Goal: Task Accomplishment & Management: Manage account settings

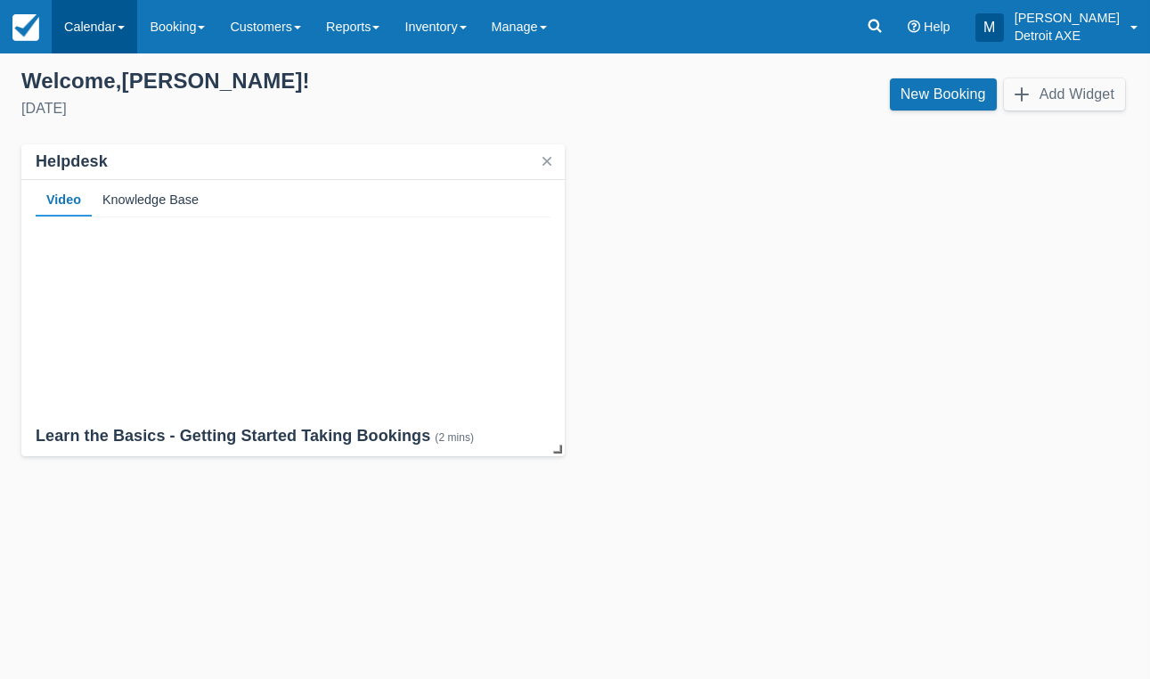
click at [104, 24] on link "Calendar" at bounding box center [94, 26] width 85 height 53
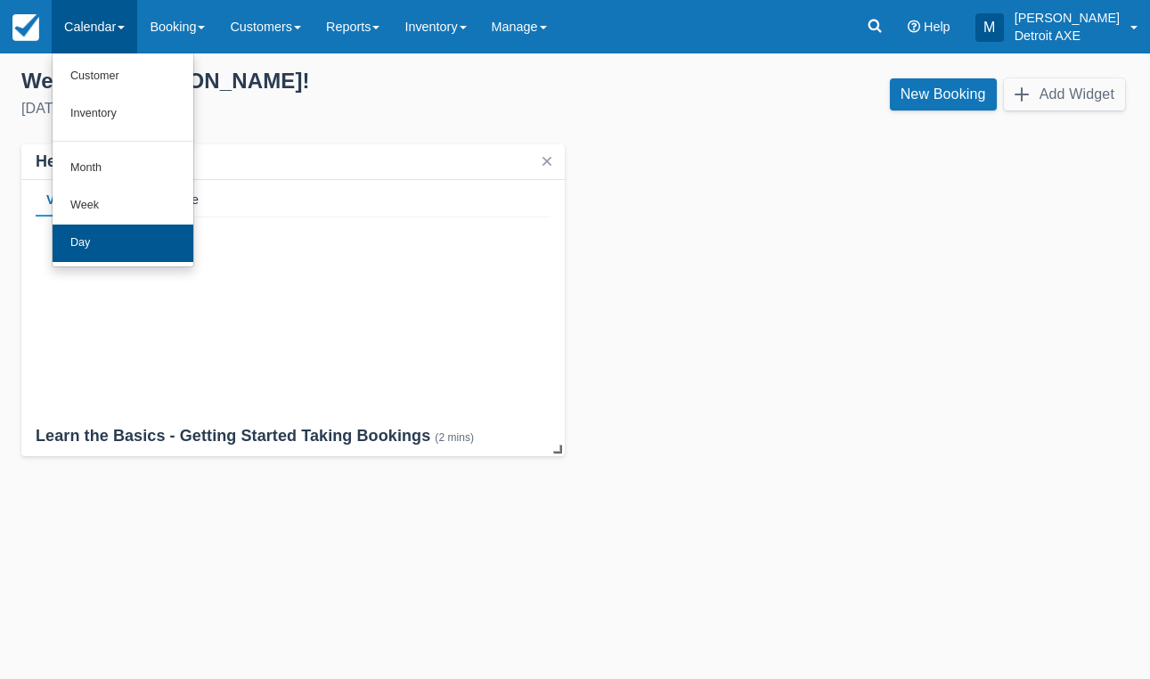
click at [129, 230] on link "Day" at bounding box center [123, 242] width 141 height 37
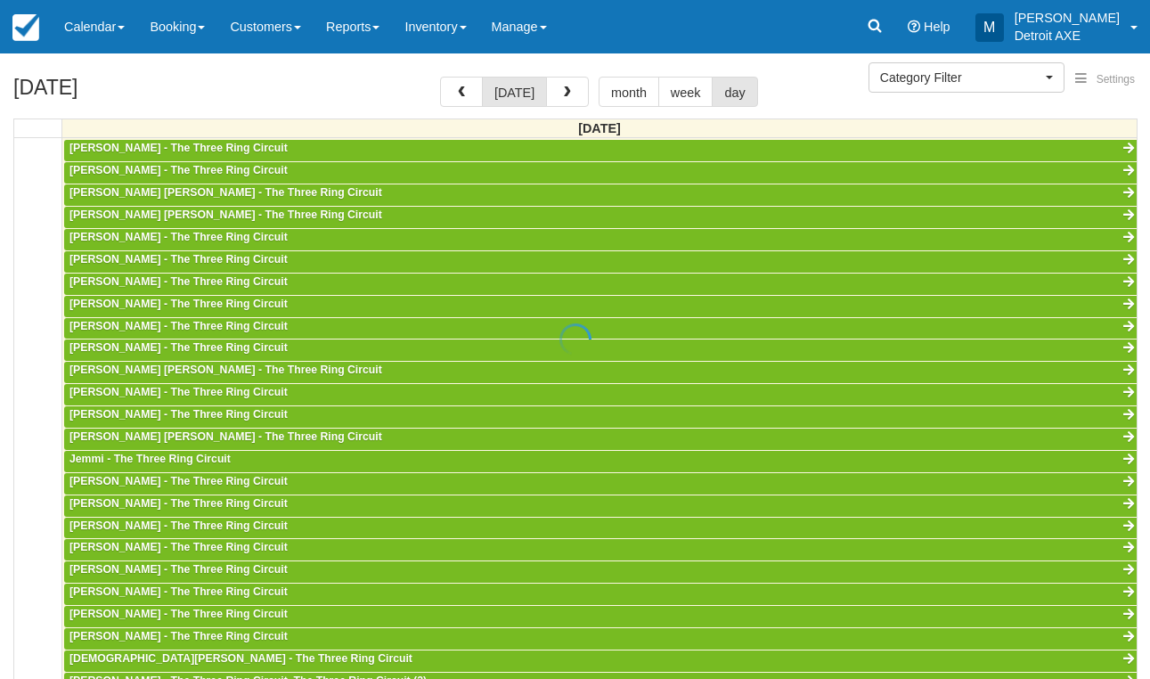
scroll to position [473, 0]
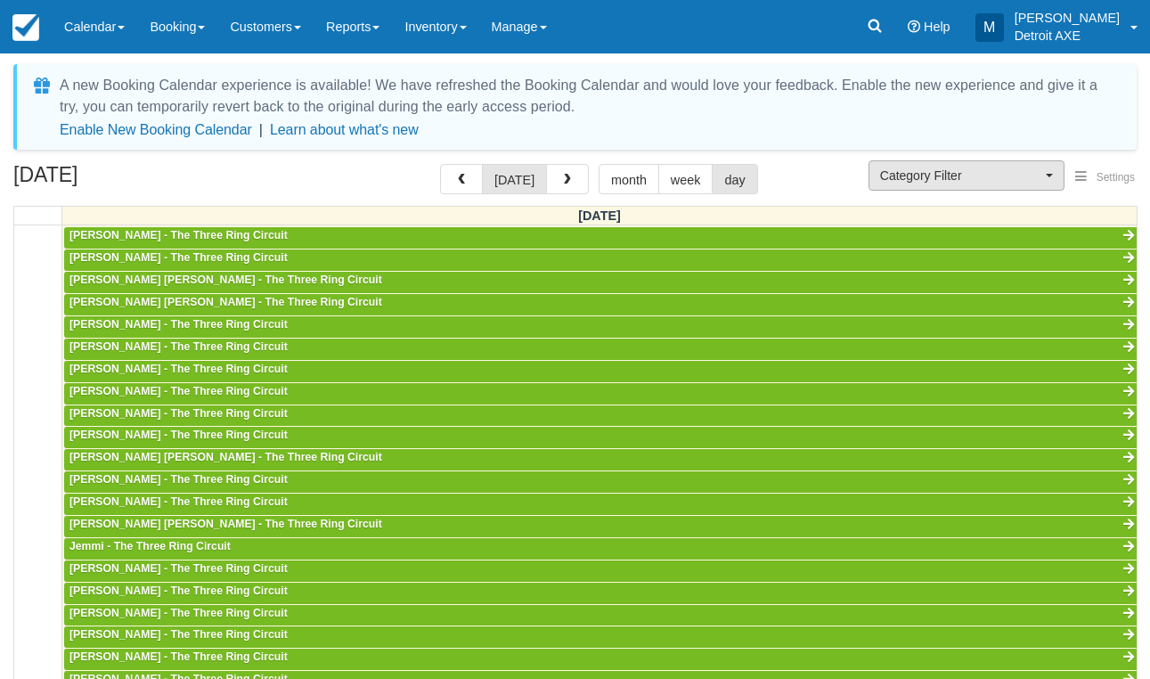
click at [920, 174] on span "Category Filter" at bounding box center [960, 176] width 161 height 18
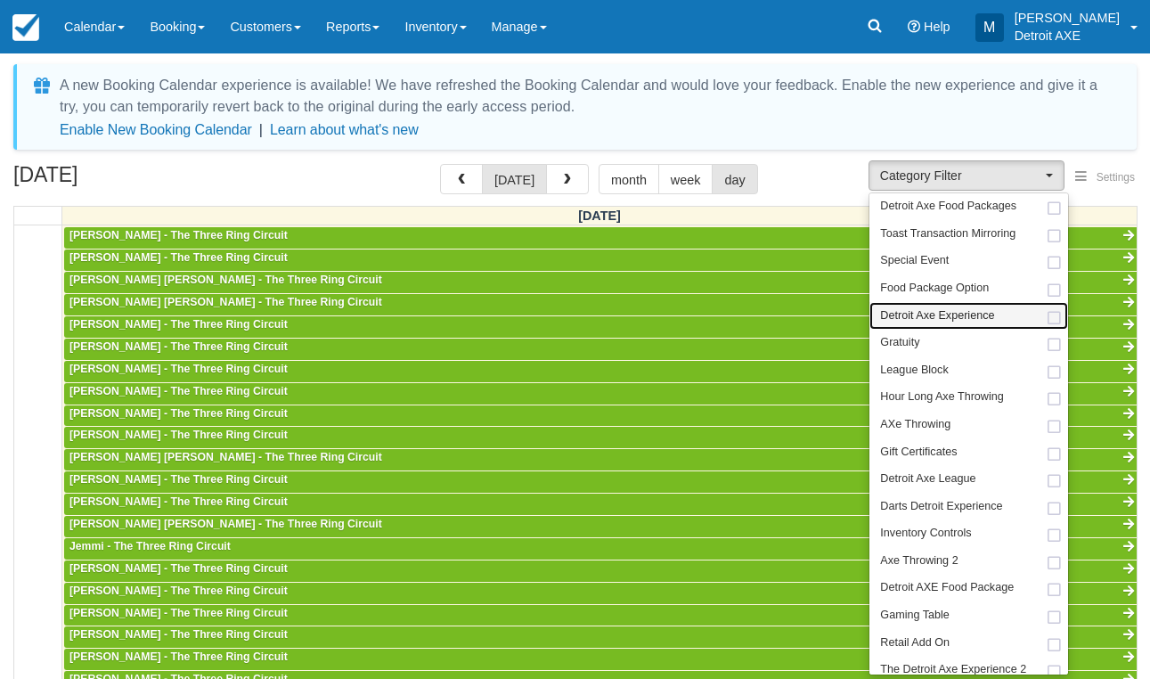
click at [938, 318] on span "Detroit Axe Experience" at bounding box center [937, 316] width 114 height 16
select select "14"
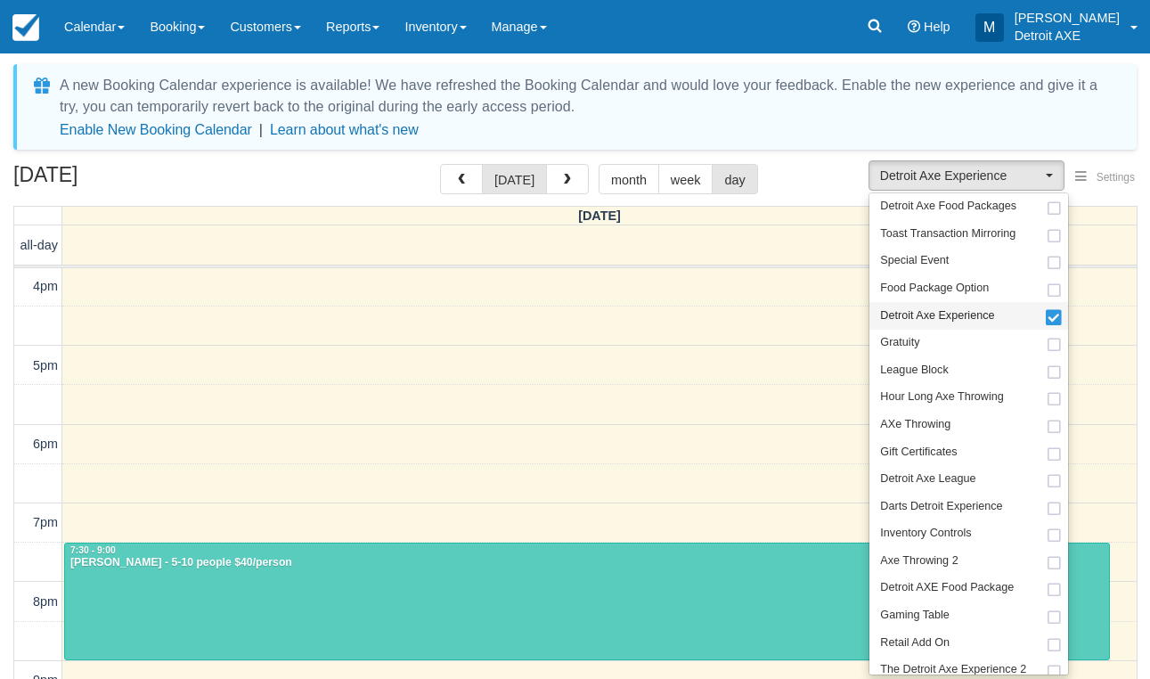
scroll to position [473, 0]
click at [533, 572] on div at bounding box center [587, 601] width 1044 height 117
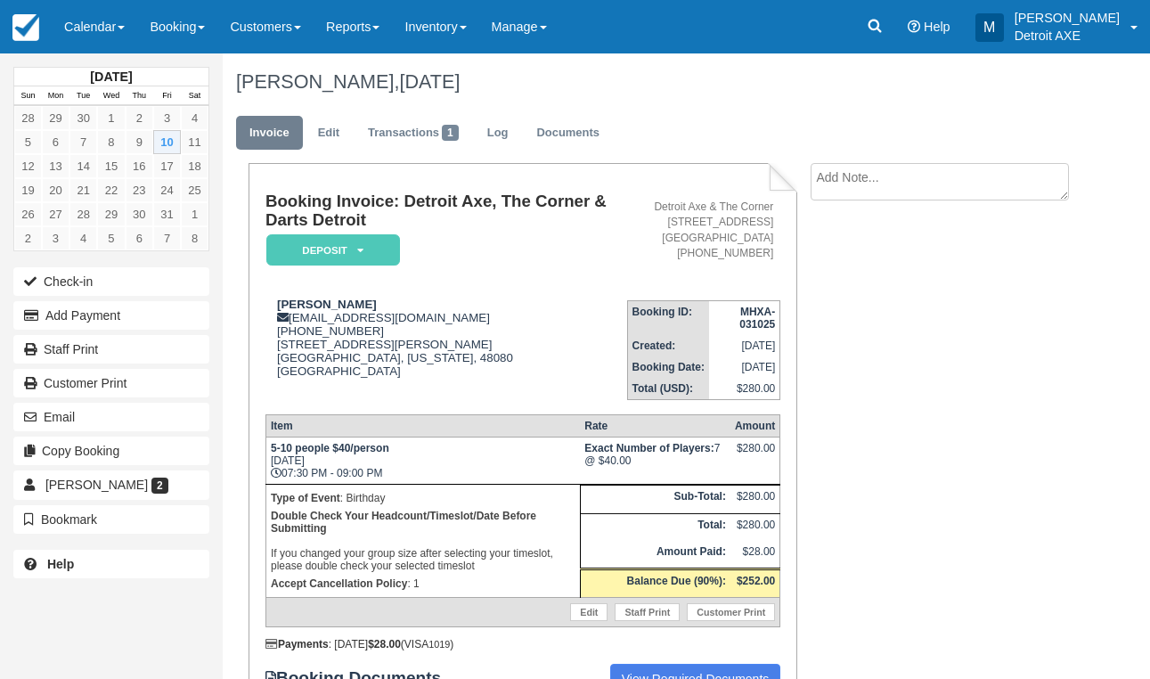
scroll to position [1, 0]
click at [119, 24] on link "Calendar" at bounding box center [94, 26] width 85 height 53
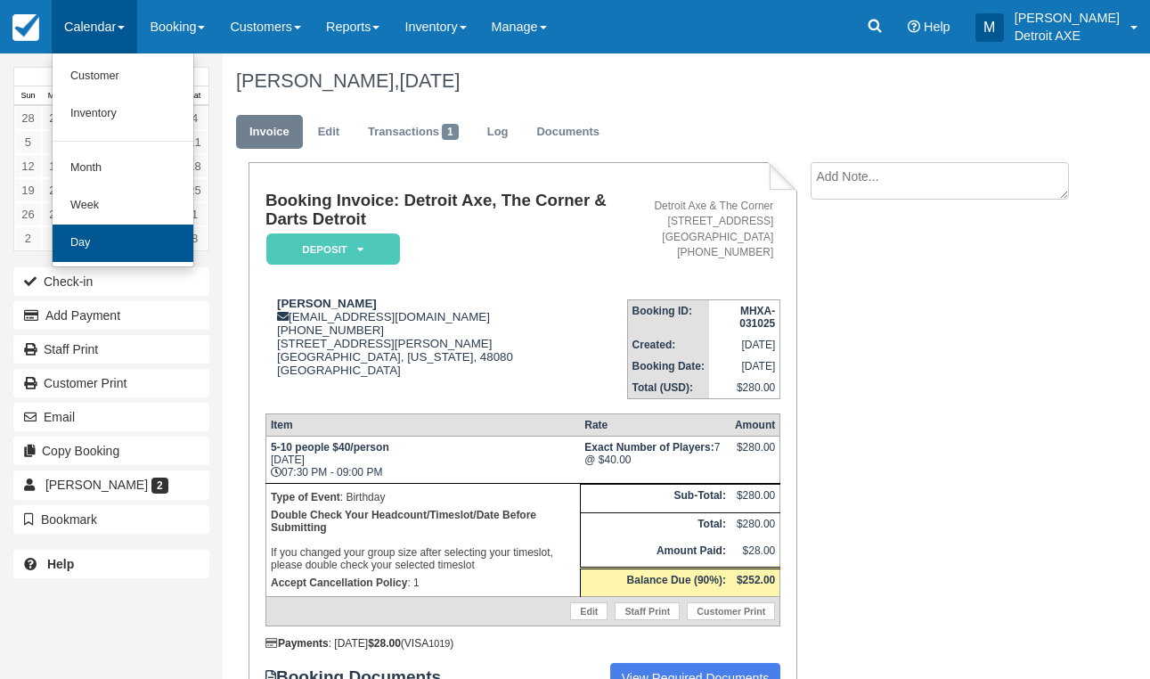
click at [127, 240] on link "Day" at bounding box center [123, 242] width 141 height 37
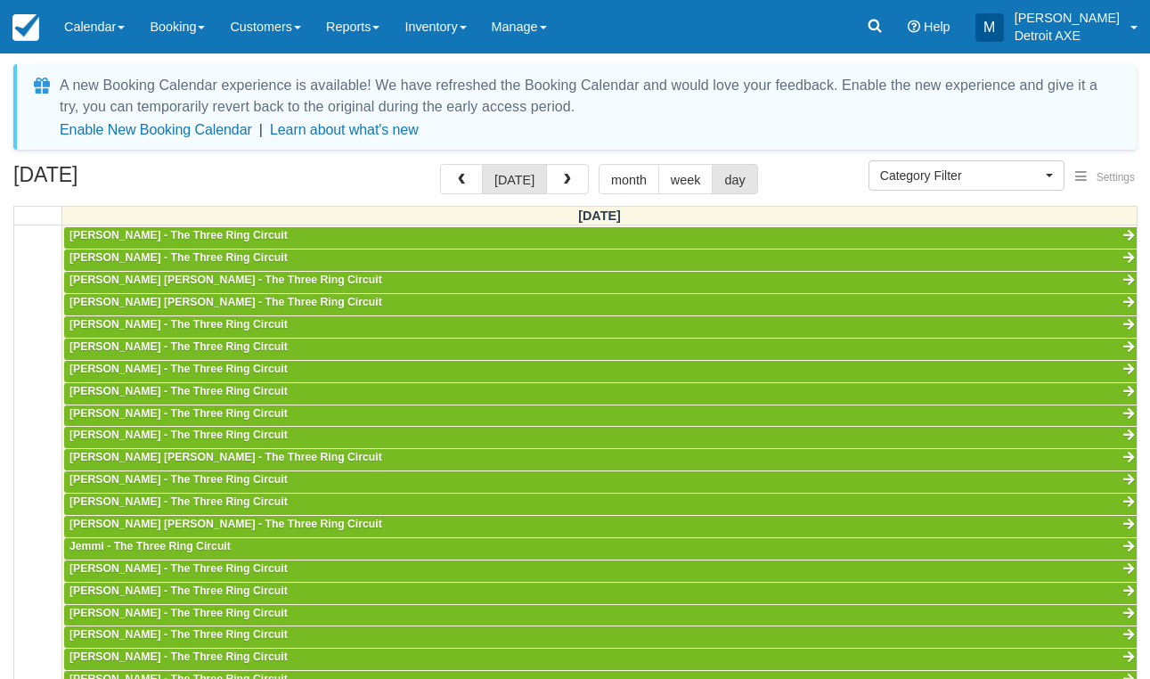
scroll to position [473, 0]
click at [555, 180] on button "button" at bounding box center [567, 179] width 43 height 30
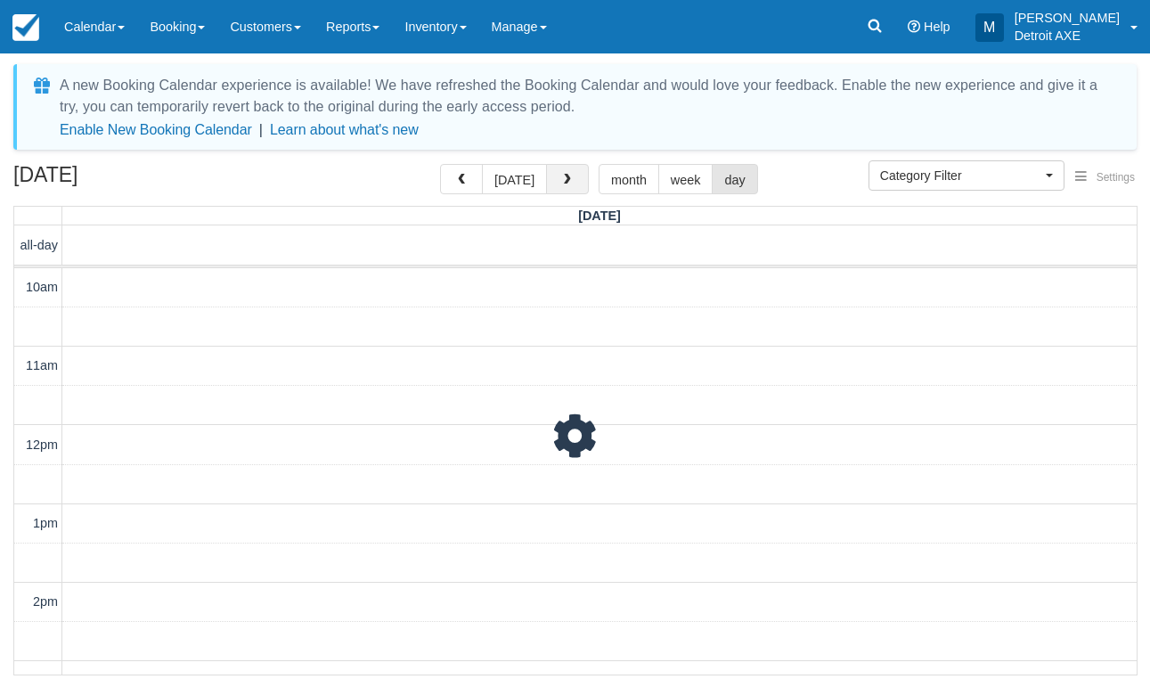
scroll to position [473, 0]
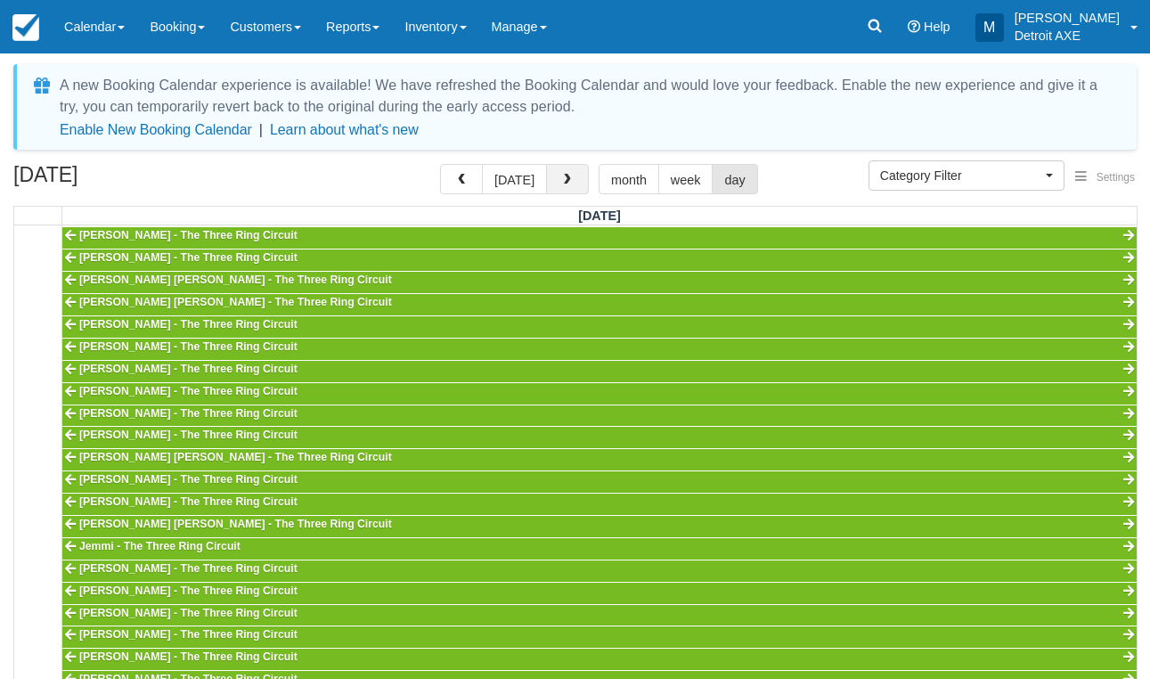
click at [573, 190] on button "button" at bounding box center [567, 179] width 43 height 30
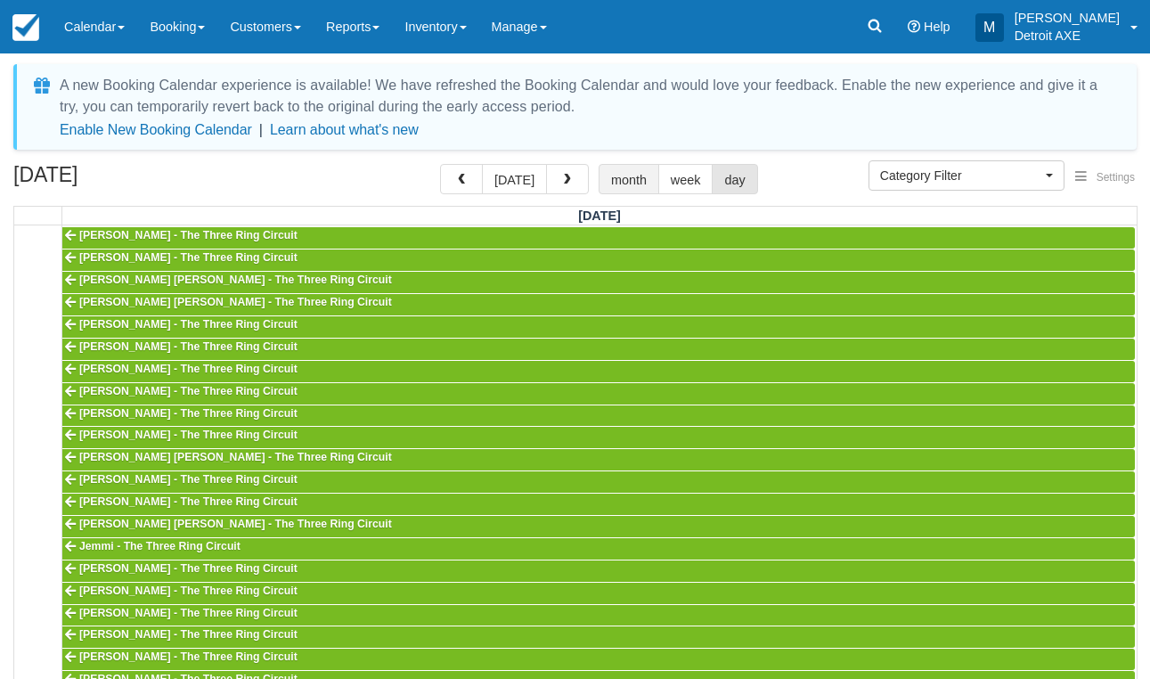
scroll to position [473, 0]
click at [918, 171] on span "Category Filter" at bounding box center [960, 176] width 161 height 18
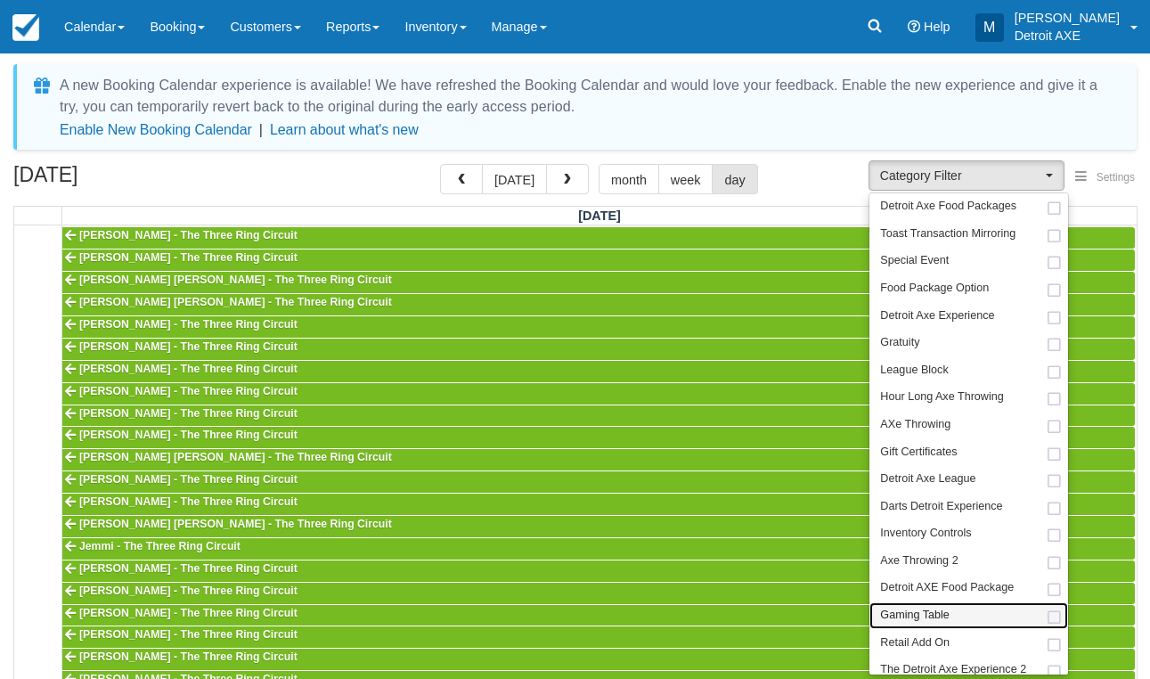
click at [890, 607] on span "Gaming Table" at bounding box center [914, 615] width 69 height 16
select select "6"
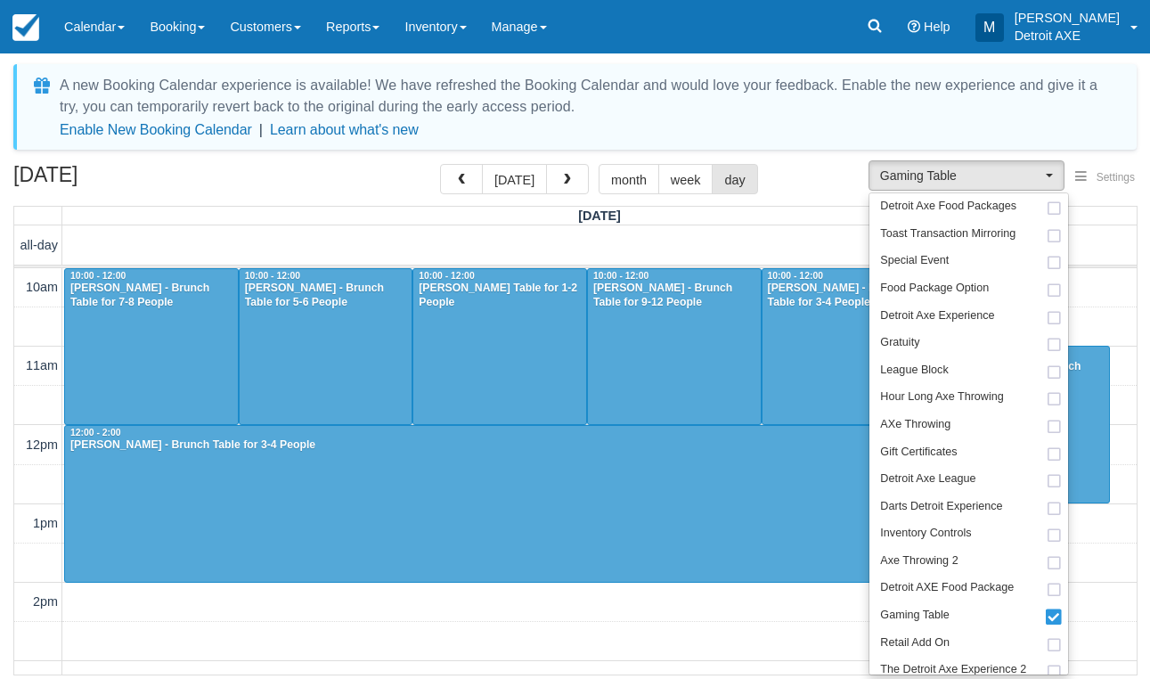
click at [291, 174] on div "October 12, 2025 today month week day" at bounding box center [574, 183] width 1123 height 38
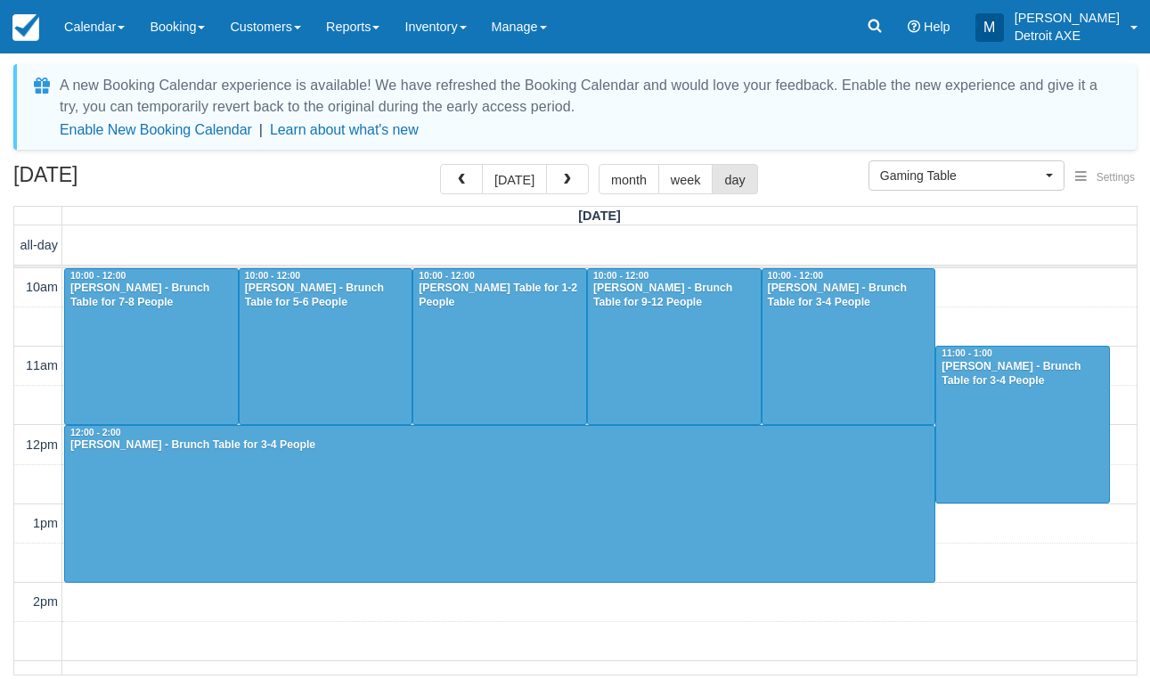
click at [629, 392] on div at bounding box center [674, 346] width 173 height 155
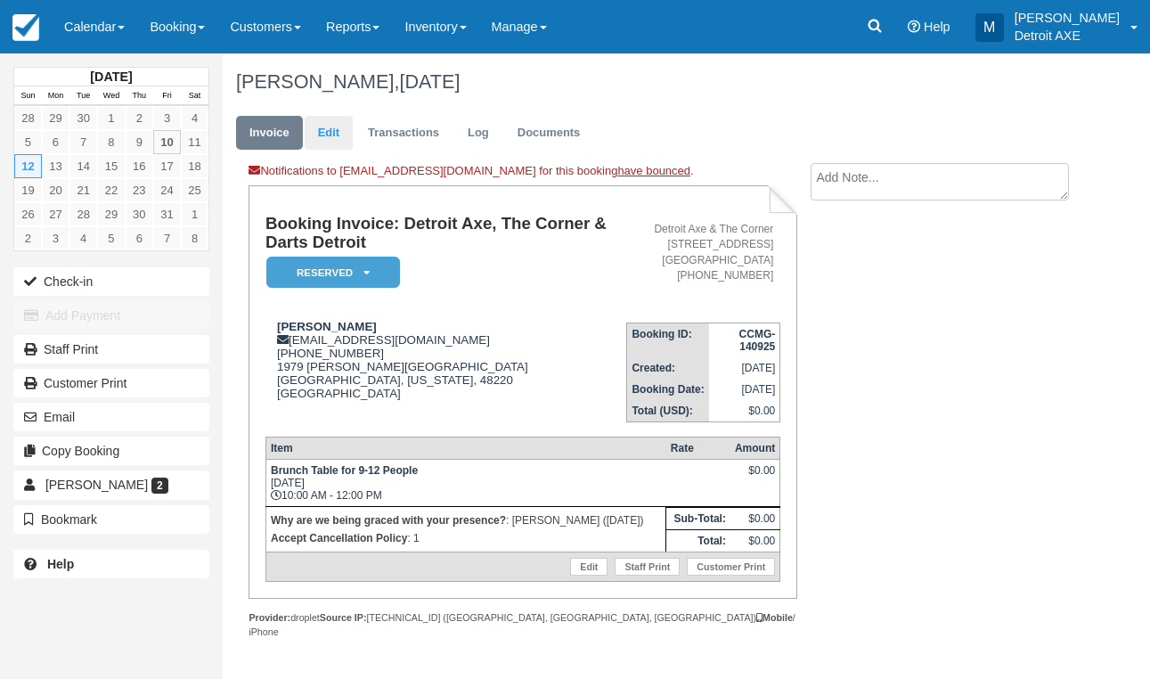
click at [324, 117] on link "Edit" at bounding box center [329, 133] width 48 height 35
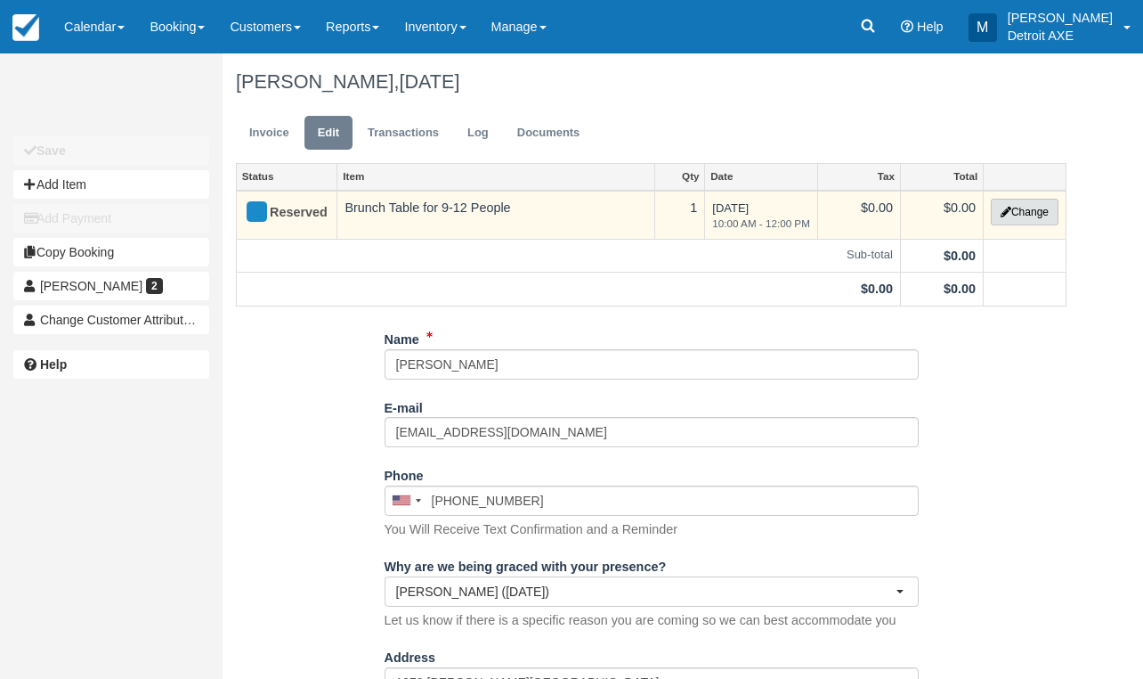
click at [1031, 212] on button "Change" at bounding box center [1025, 212] width 68 height 27
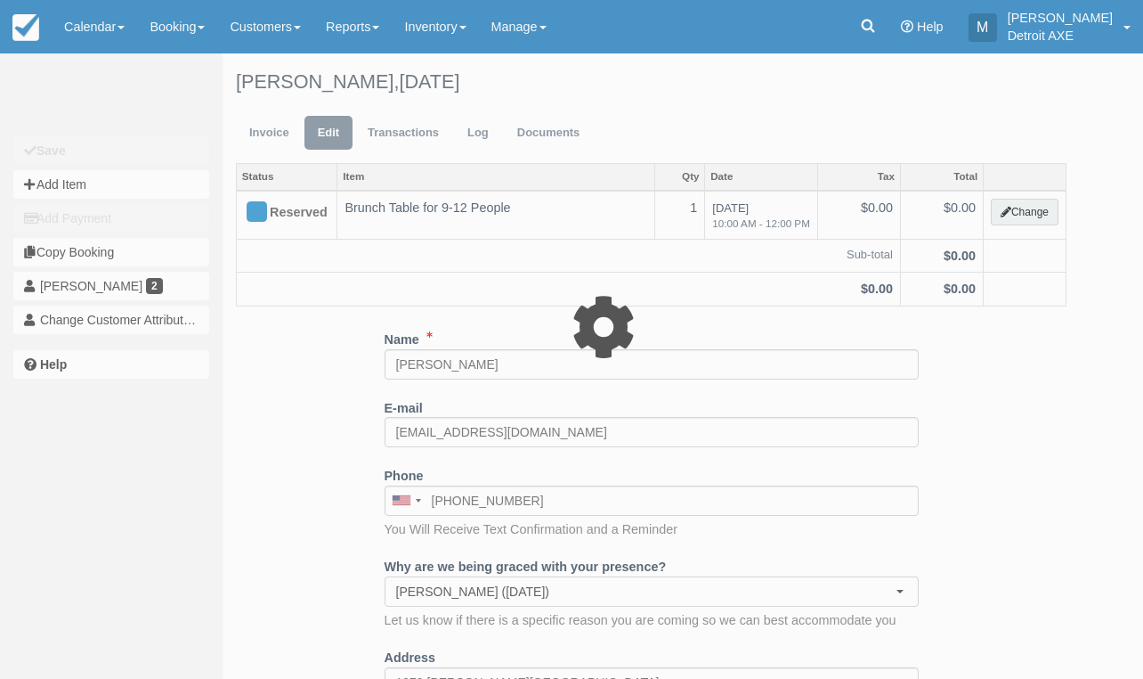
select select "6"
type input "0.00"
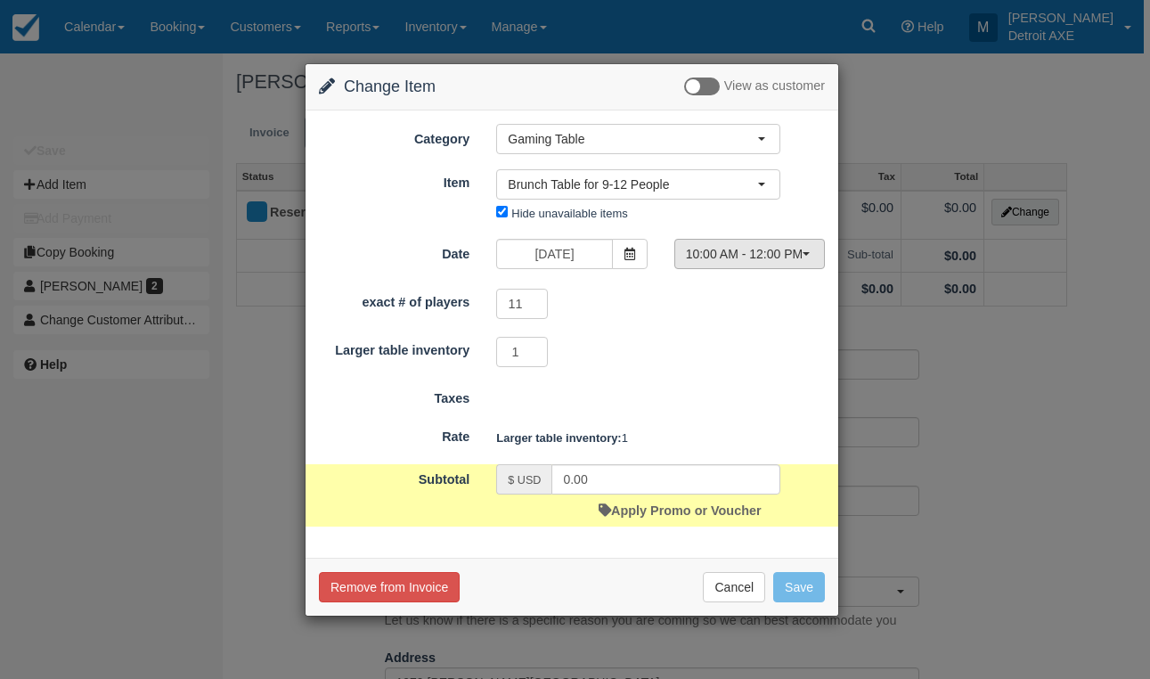
click at [698, 245] on span "10:00 AM - 12:00 PM" at bounding box center [744, 254] width 116 height 18
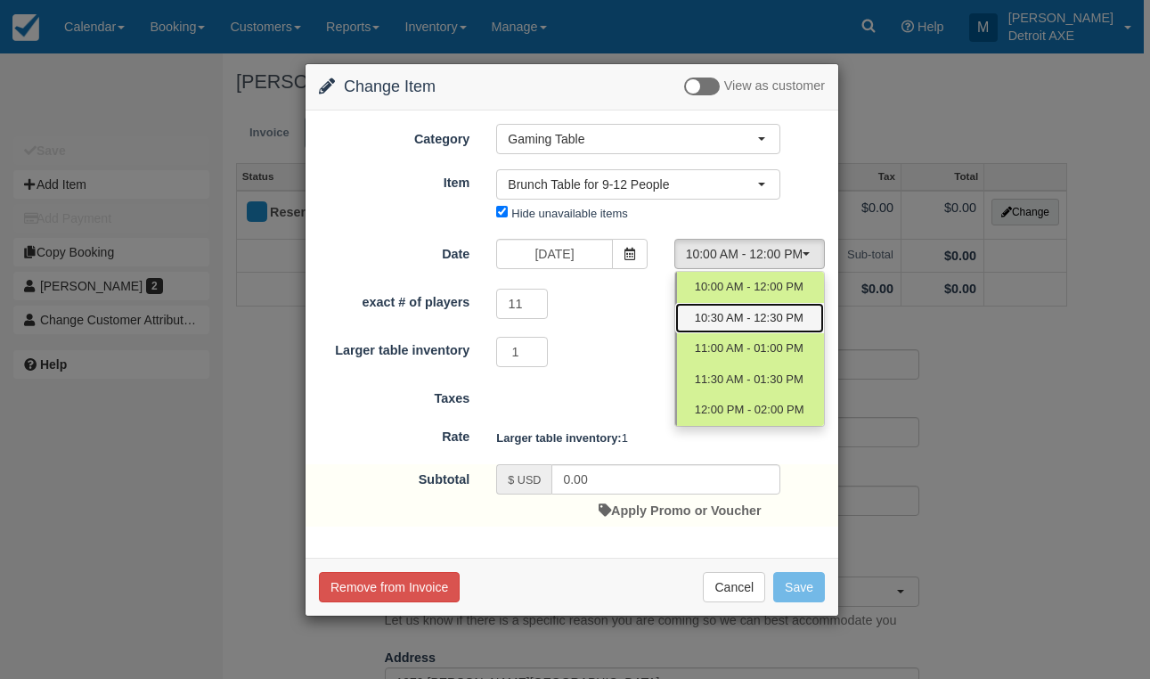
drag, startPoint x: 732, startPoint y: 329, endPoint x: 742, endPoint y: 358, distance: 31.0
click at [744, 358] on ul "10:00 AM - 12:00 PM 10:30 AM - 12:30 PM 11:00 AM - 01:00 PM 11:30 AM - 01:30 PM…" at bounding box center [749, 349] width 149 height 154
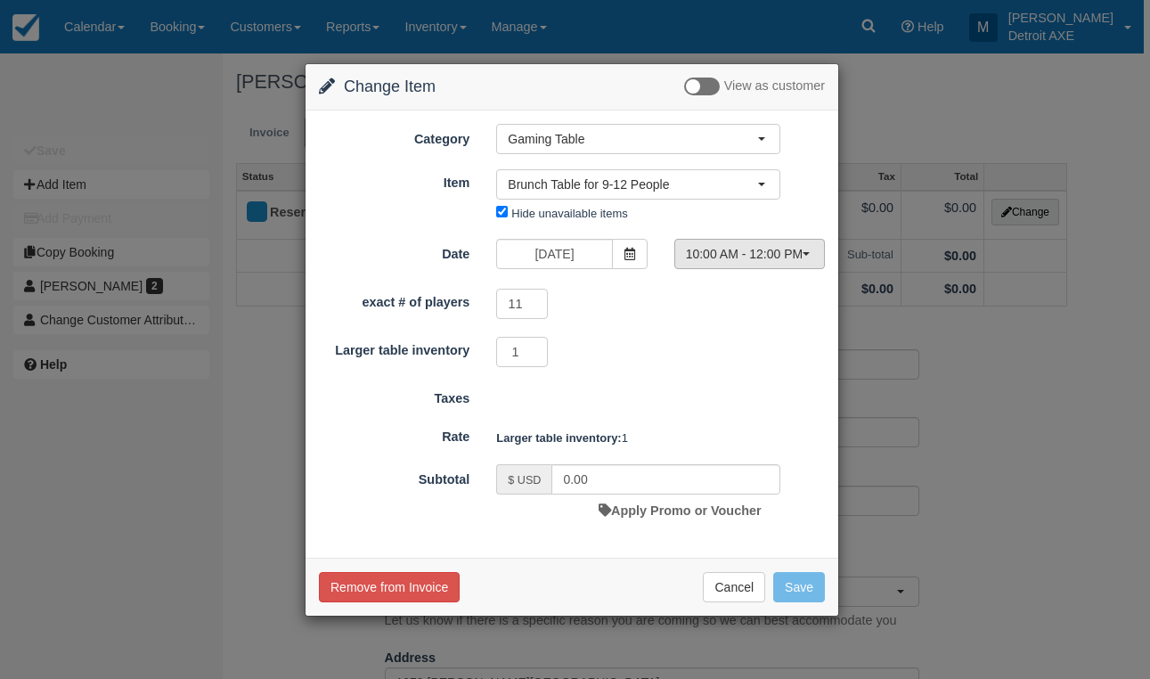
click at [727, 252] on span "10:00 AM - 12:00 PM" at bounding box center [744, 254] width 116 height 18
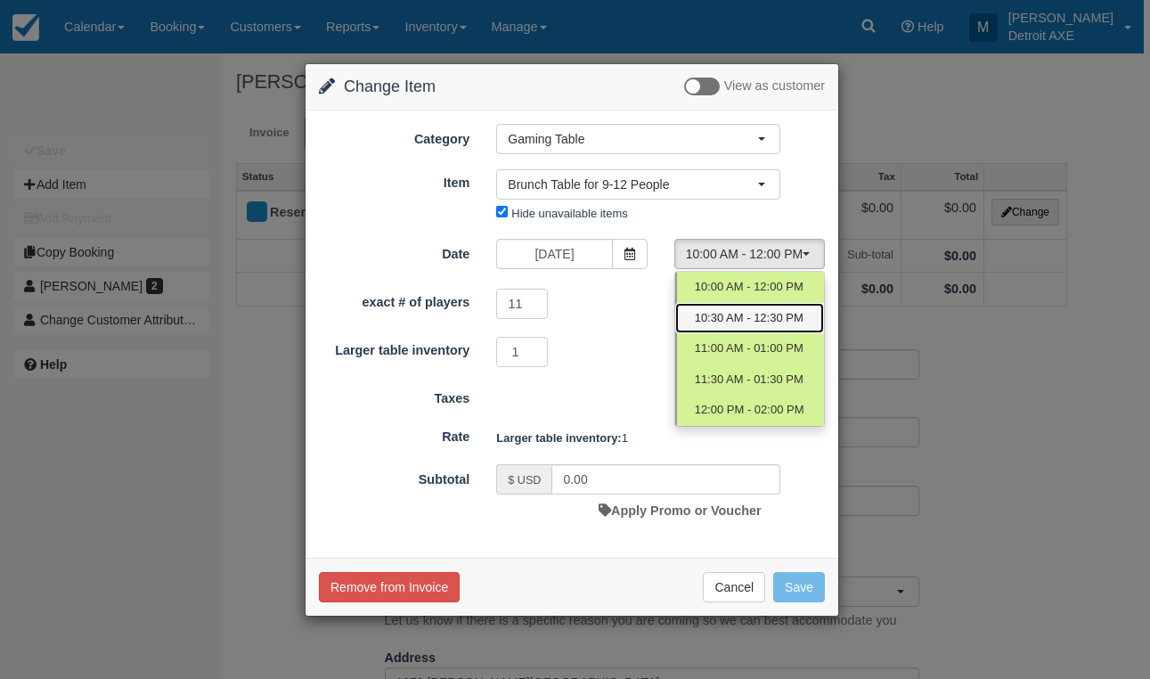
drag, startPoint x: 730, startPoint y: 331, endPoint x: 738, endPoint y: 368, distance: 37.4
click at [739, 369] on ul "10:00 AM - 12:00 PM 10:30 AM - 12:30 PM 11:00 AM - 01:00 PM 11:30 AM - 01:30 PM…" at bounding box center [749, 349] width 149 height 154
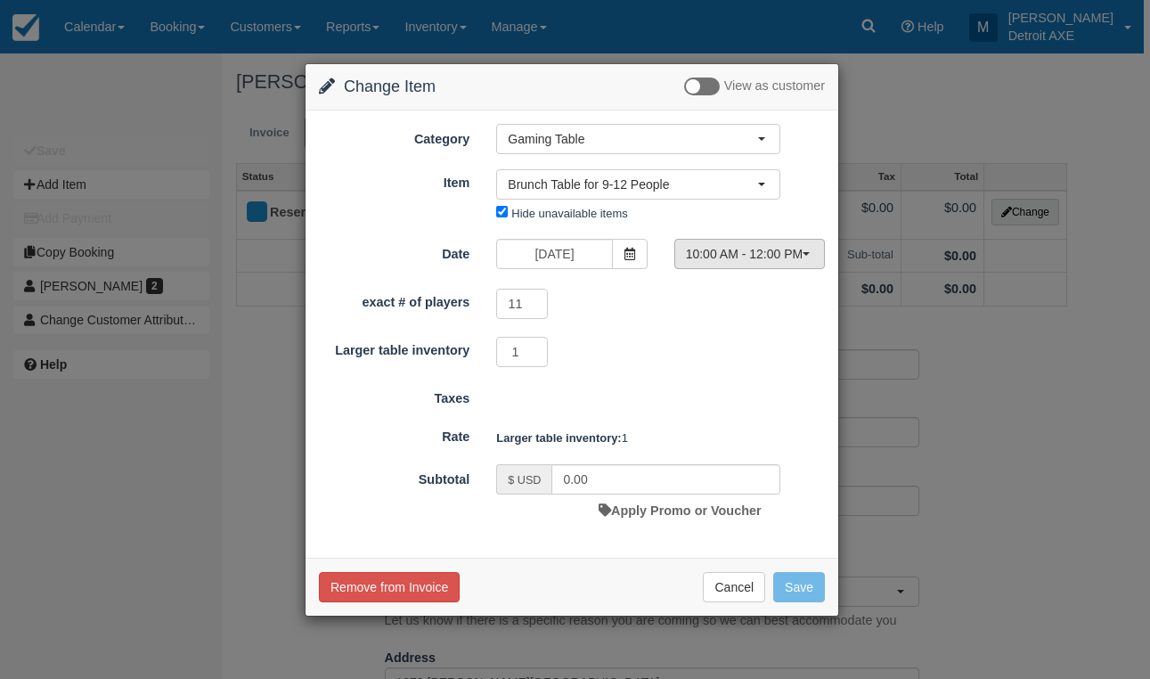
click at [718, 256] on span "10:00 AM - 12:00 PM" at bounding box center [744, 254] width 116 height 18
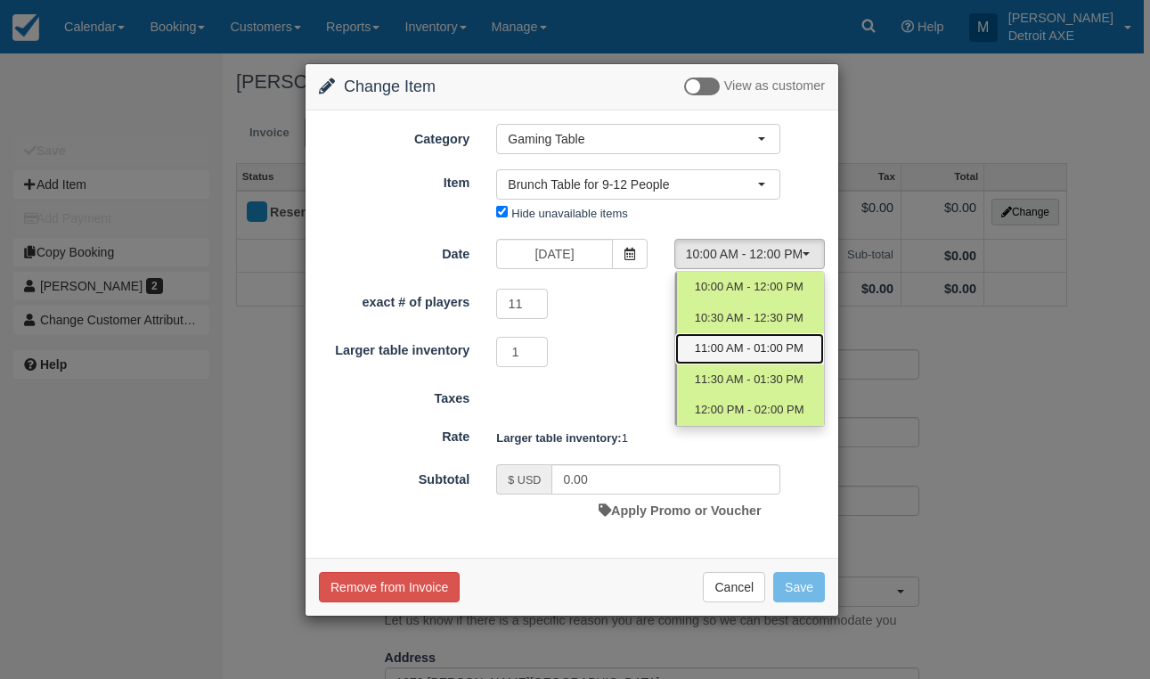
click at [721, 347] on span "11:00 AM - 01:00 PM" at bounding box center [749, 348] width 109 height 17
select select "2"
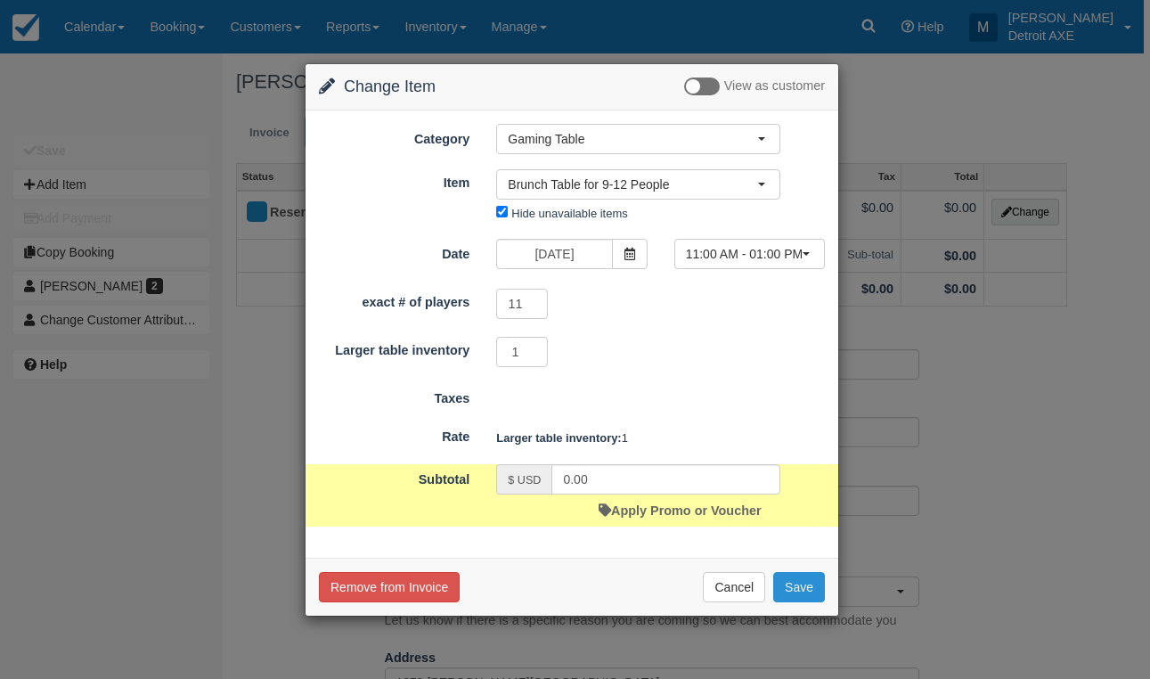
click at [793, 591] on button "Save" at bounding box center [799, 587] width 52 height 30
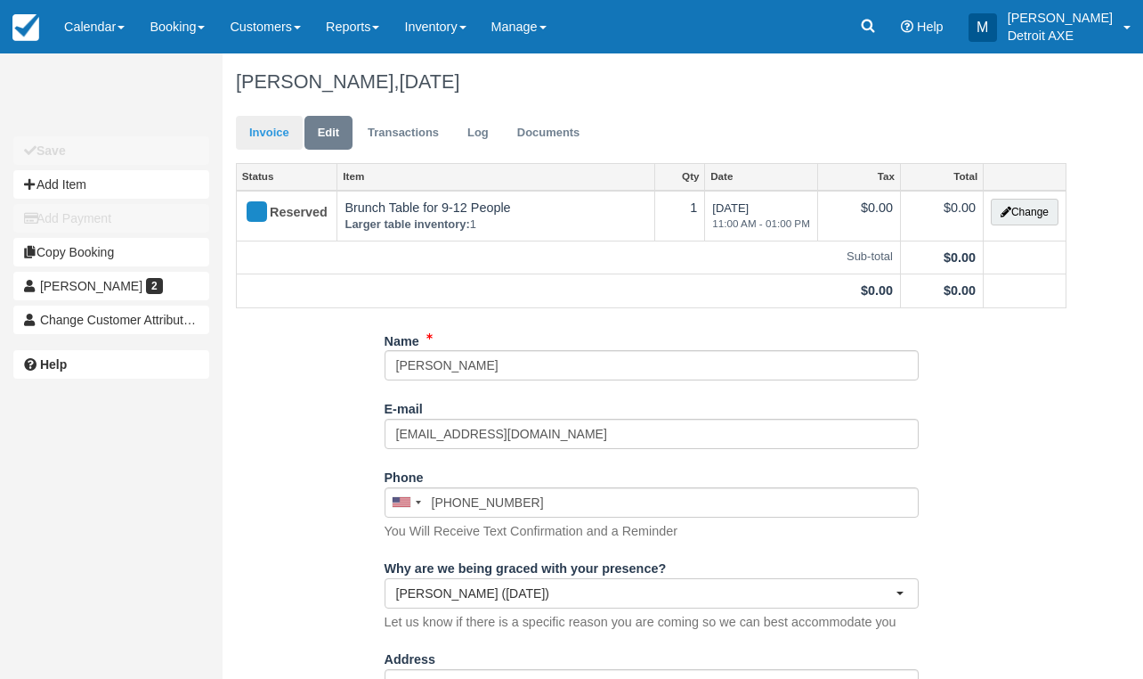
click at [265, 135] on link "Invoice" at bounding box center [269, 133] width 67 height 35
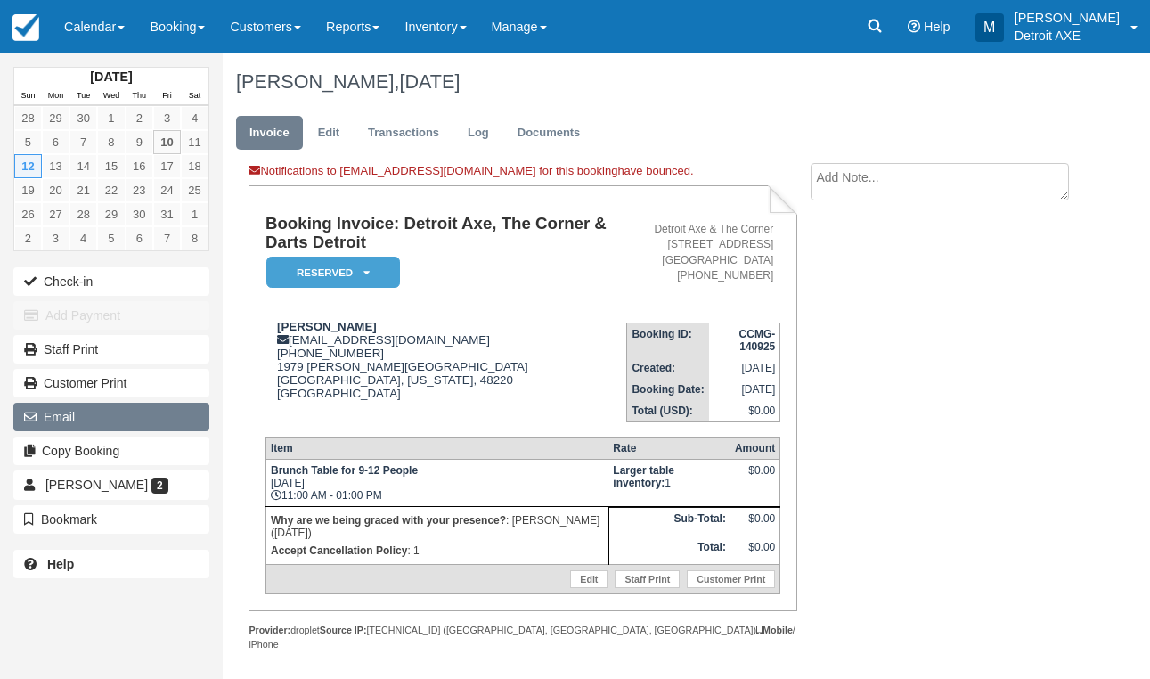
click at [136, 426] on button "Email" at bounding box center [111, 416] width 196 height 28
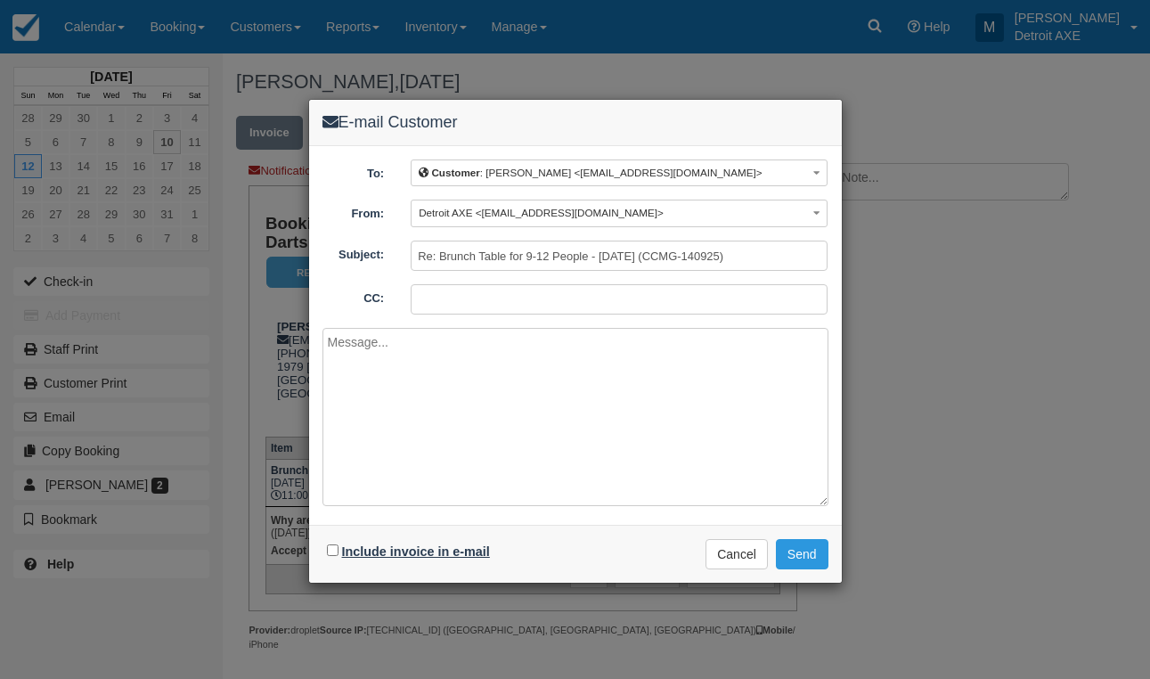
click at [372, 544] on label "Include invoice in e-mail" at bounding box center [416, 551] width 148 height 14
click at [338, 544] on input "Include invoice in e-mail" at bounding box center [333, 550] width 12 height 12
checkbox input "true"
click at [540, 227] on div "To: Customer : Mara Herman <marapherman@gmail.com> Customer : Mara Herman <mara…" at bounding box center [575, 243] width 506 height 168
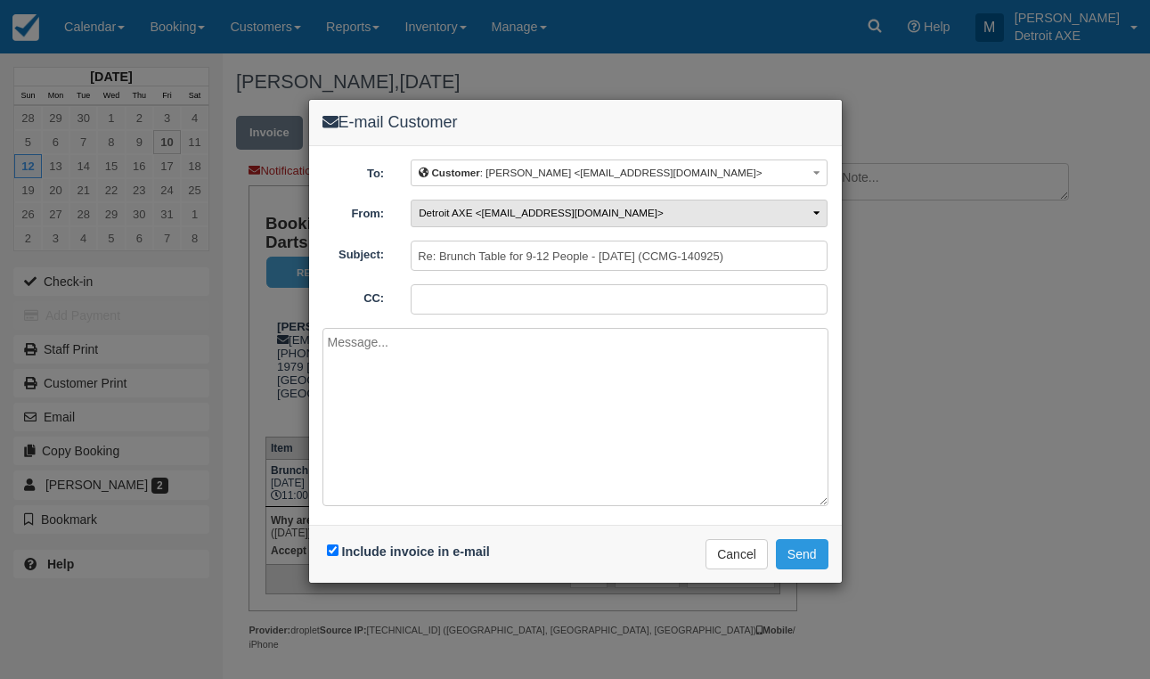
click at [539, 221] on button "Detroit AXE <ric@thecornerferndale.com>" at bounding box center [619, 213] width 417 height 28
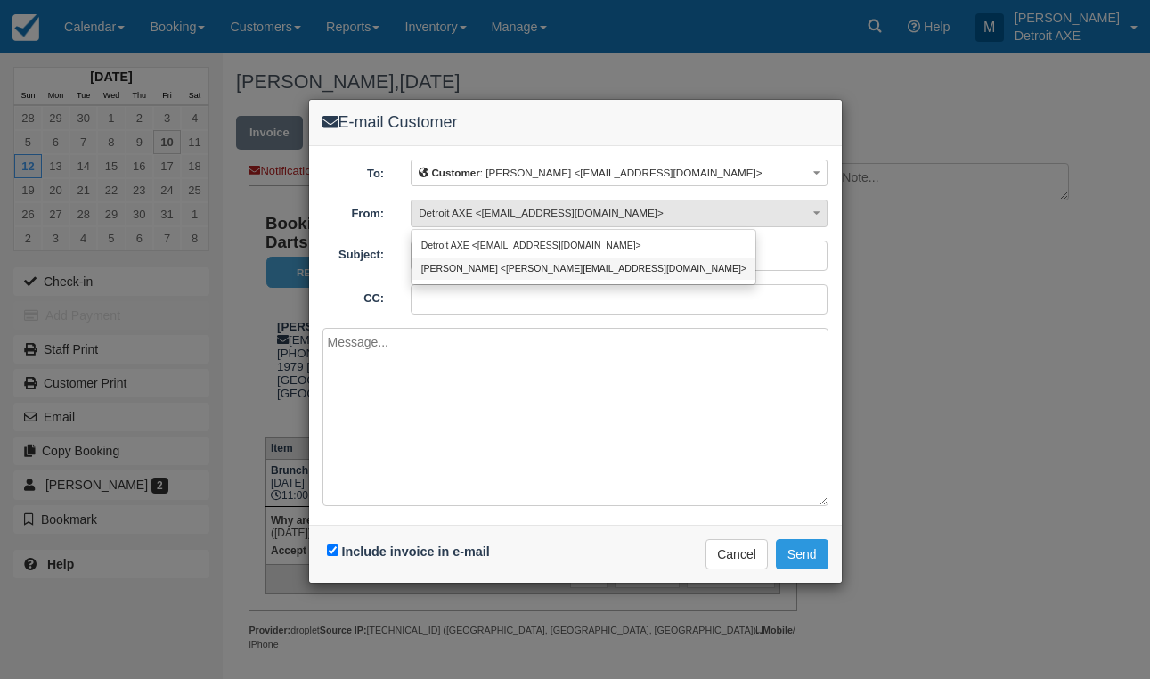
click at [540, 263] on link "Marissa <marissa@detroitaxe.com>" at bounding box center [583, 268] width 344 height 22
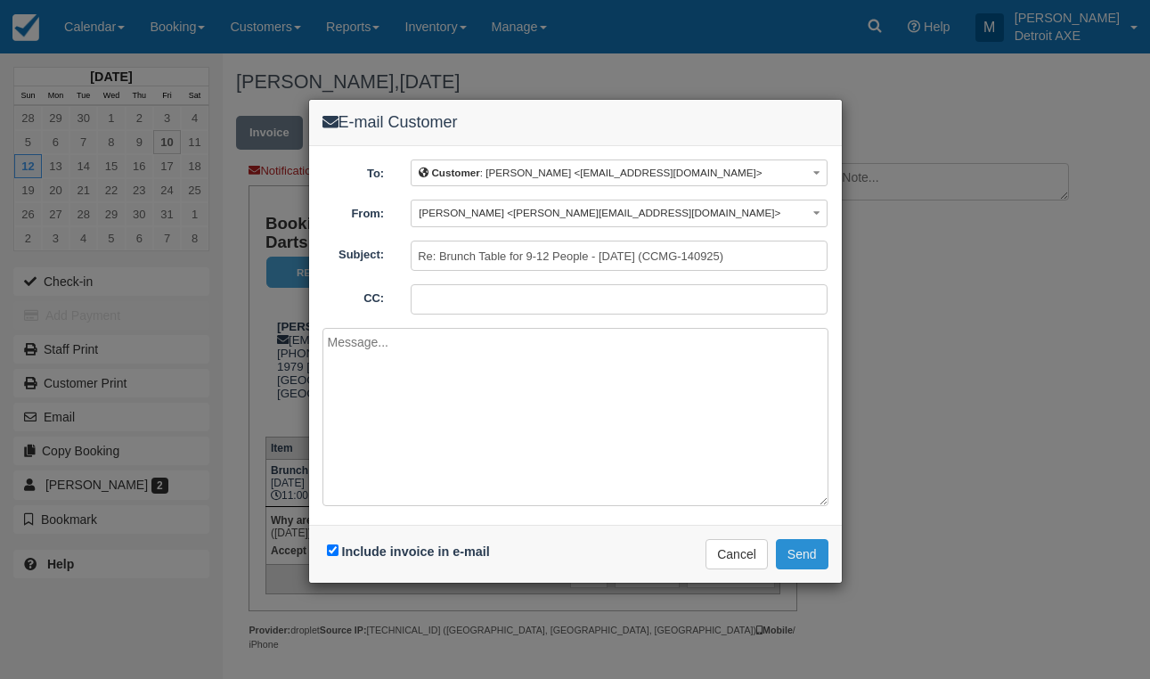
click at [793, 549] on button "Send" at bounding box center [802, 554] width 53 height 30
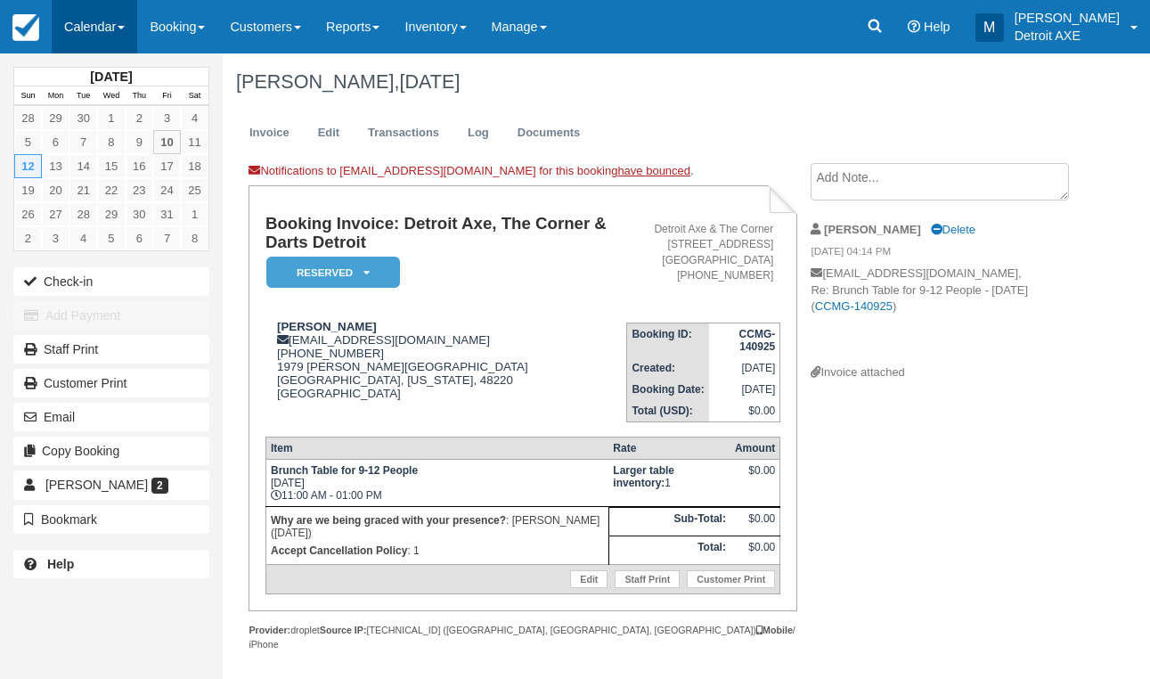
click at [83, 8] on link "Calendar" at bounding box center [94, 26] width 85 height 53
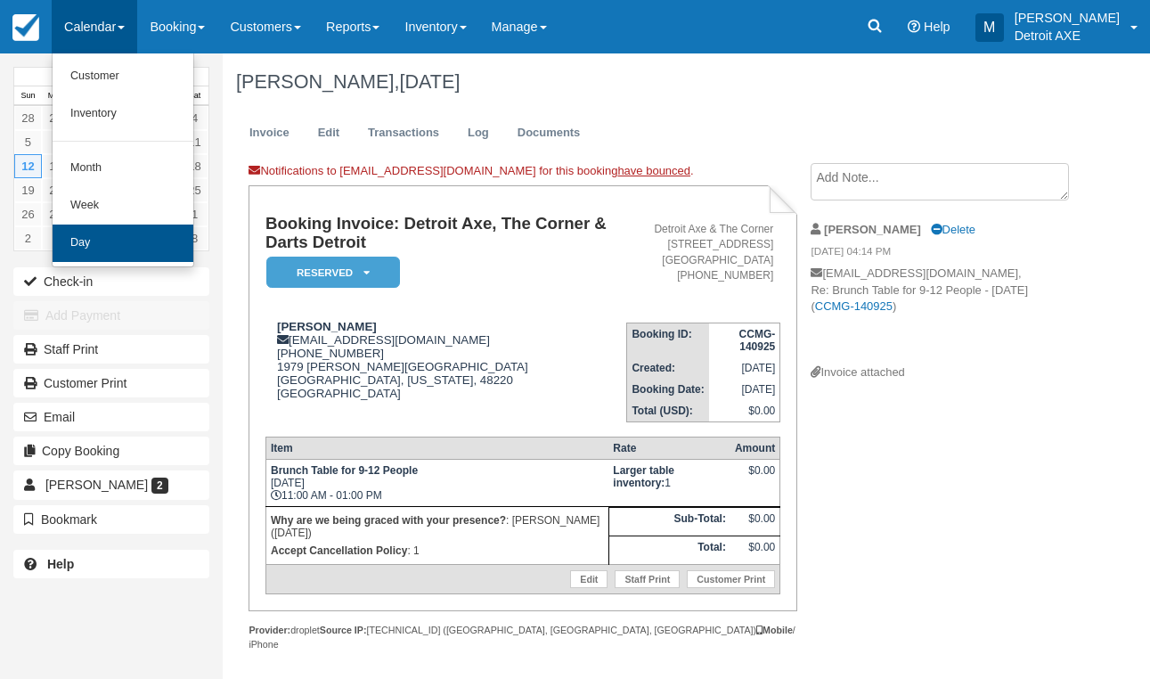
click at [94, 245] on link "Day" at bounding box center [123, 242] width 141 height 37
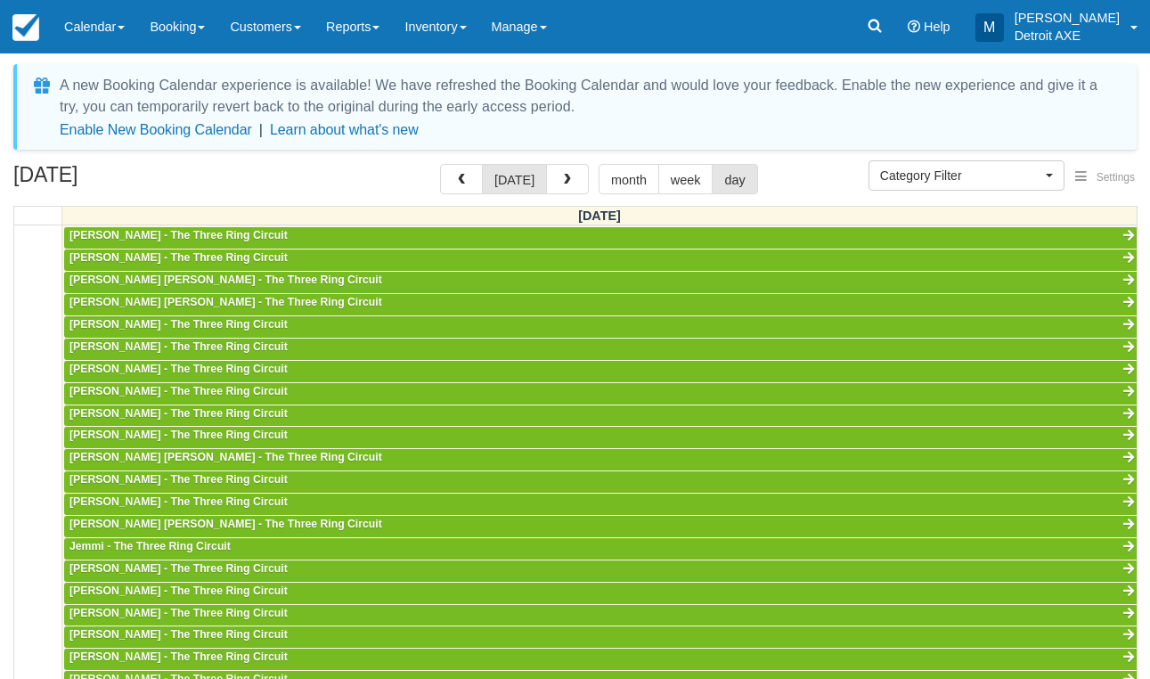
scroll to position [473, 0]
click at [906, 186] on button "Category Filter" at bounding box center [966, 175] width 196 height 30
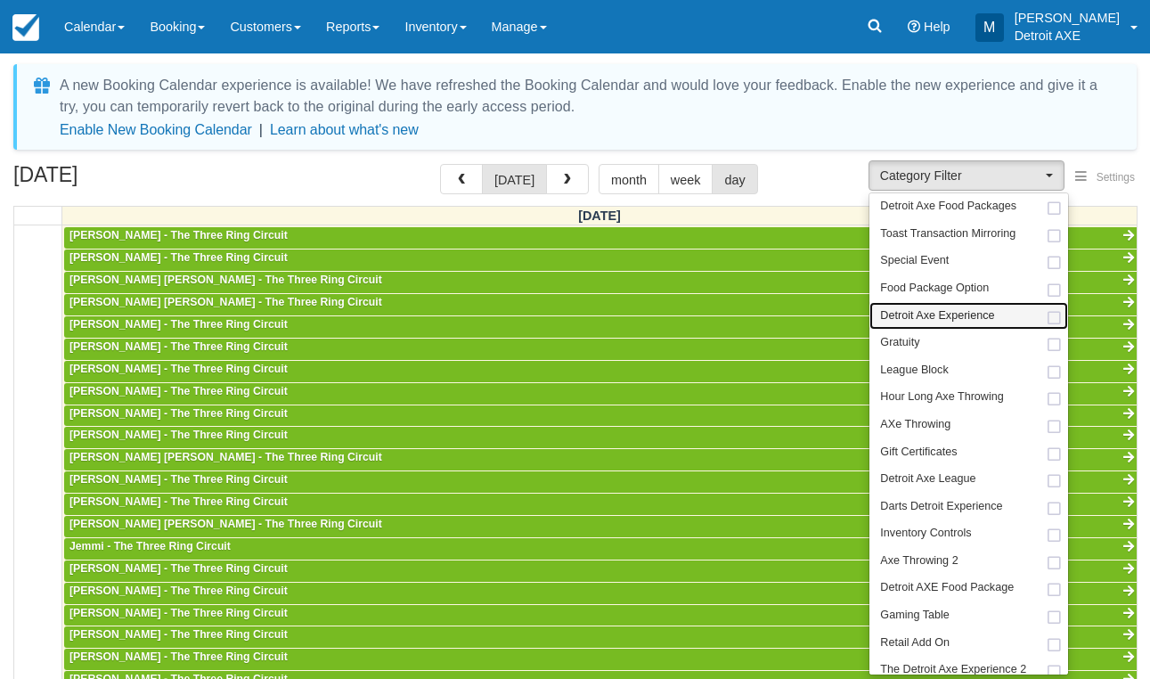
click at [951, 308] on span "Detroit Axe Experience" at bounding box center [937, 316] width 114 height 16
select select "14"
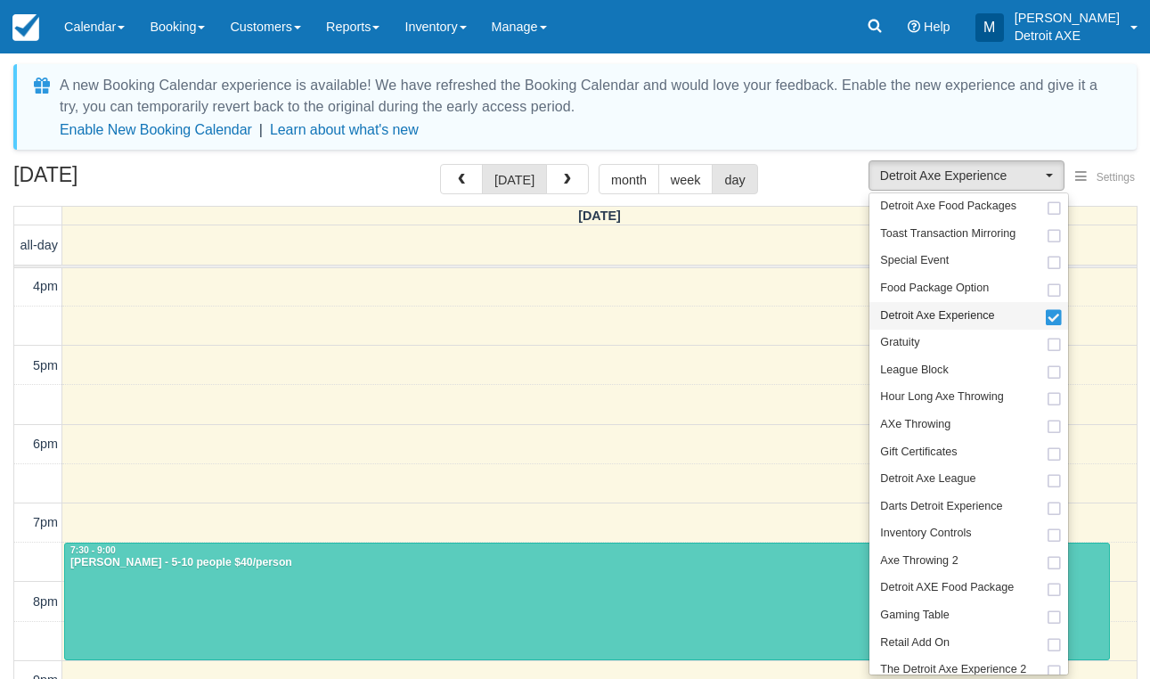
scroll to position [473, 0]
click at [562, 179] on span "button" at bounding box center [567, 180] width 12 height 12
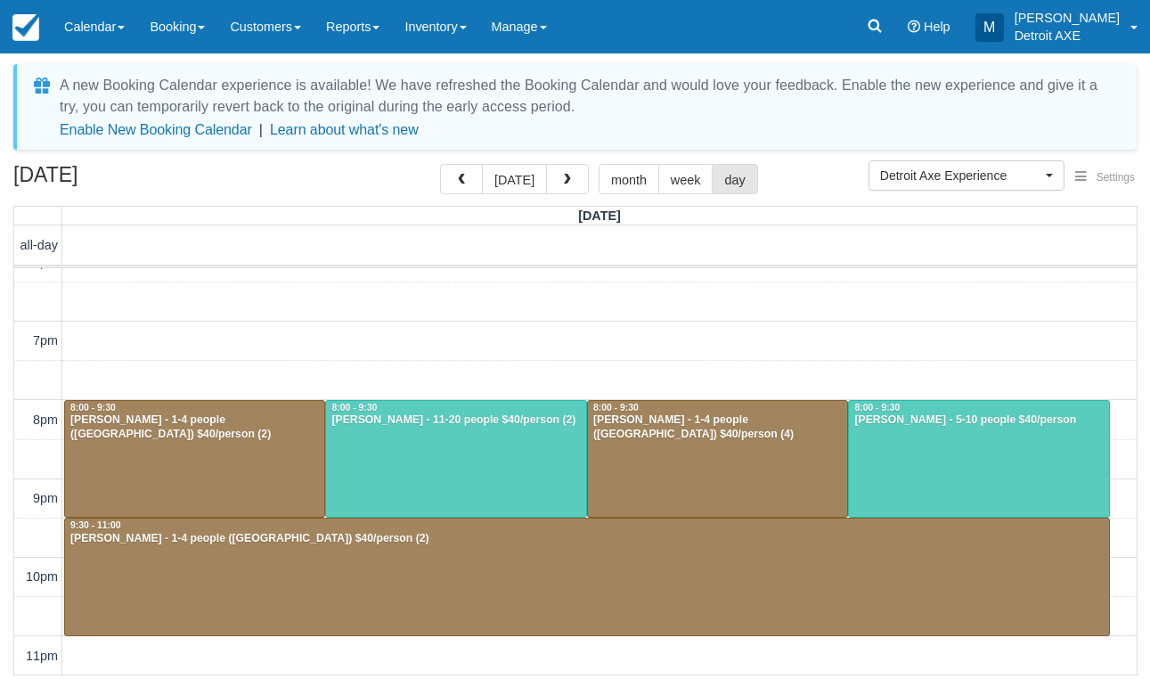
scroll to position [654, 0]
click at [528, 479] on div at bounding box center [455, 459] width 259 height 117
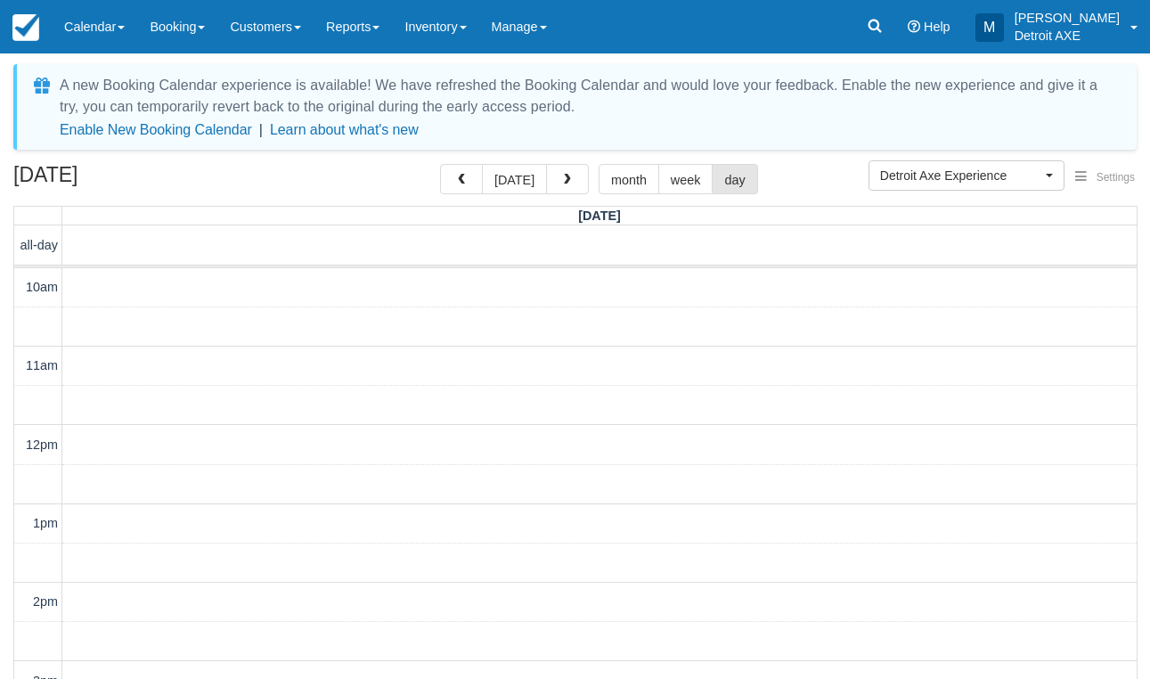
scroll to position [473, 0]
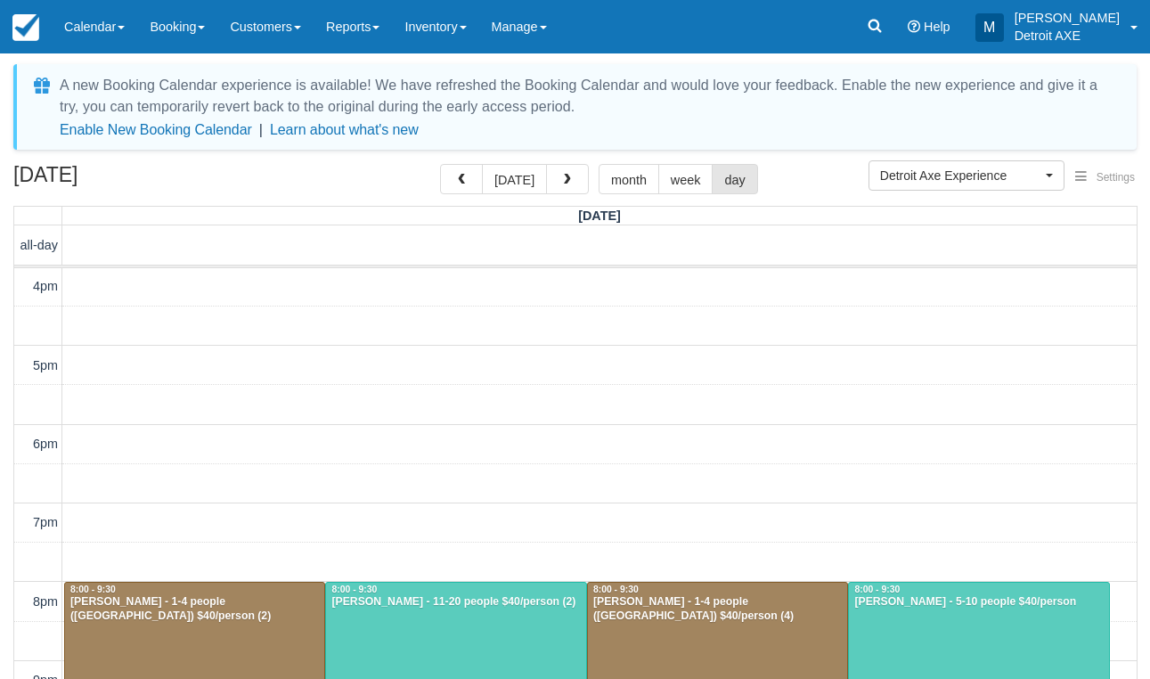
click at [906, 660] on div at bounding box center [978, 640] width 259 height 117
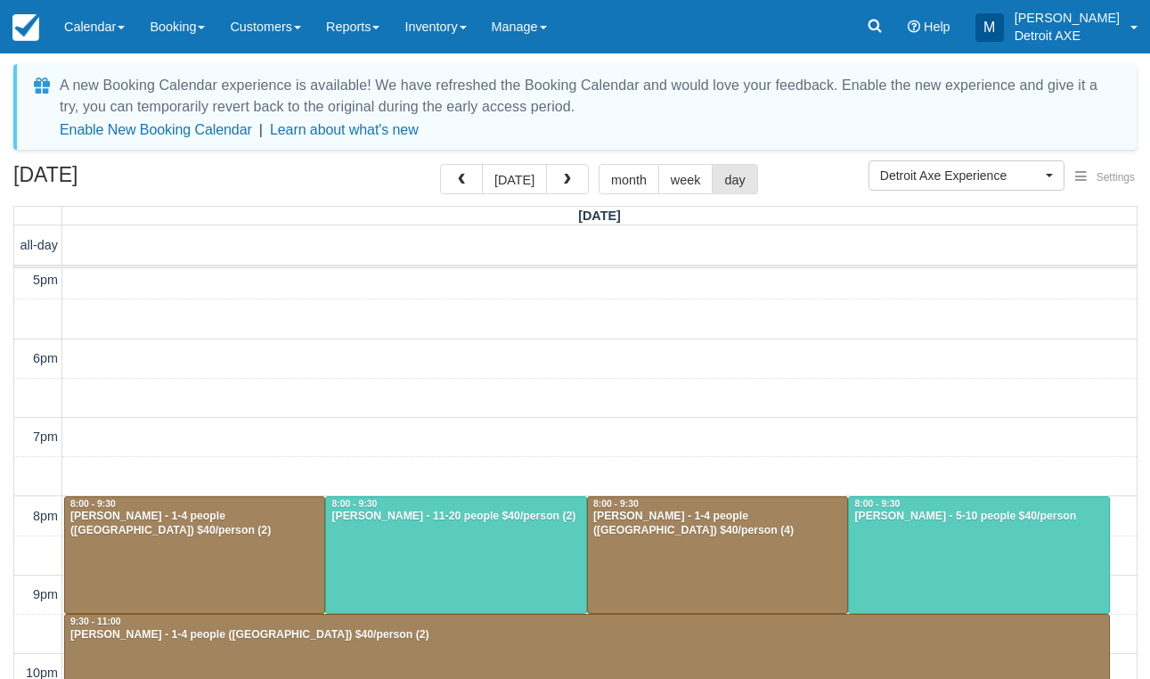
scroll to position [558, 0]
click at [672, 543] on div at bounding box center [717, 555] width 259 height 117
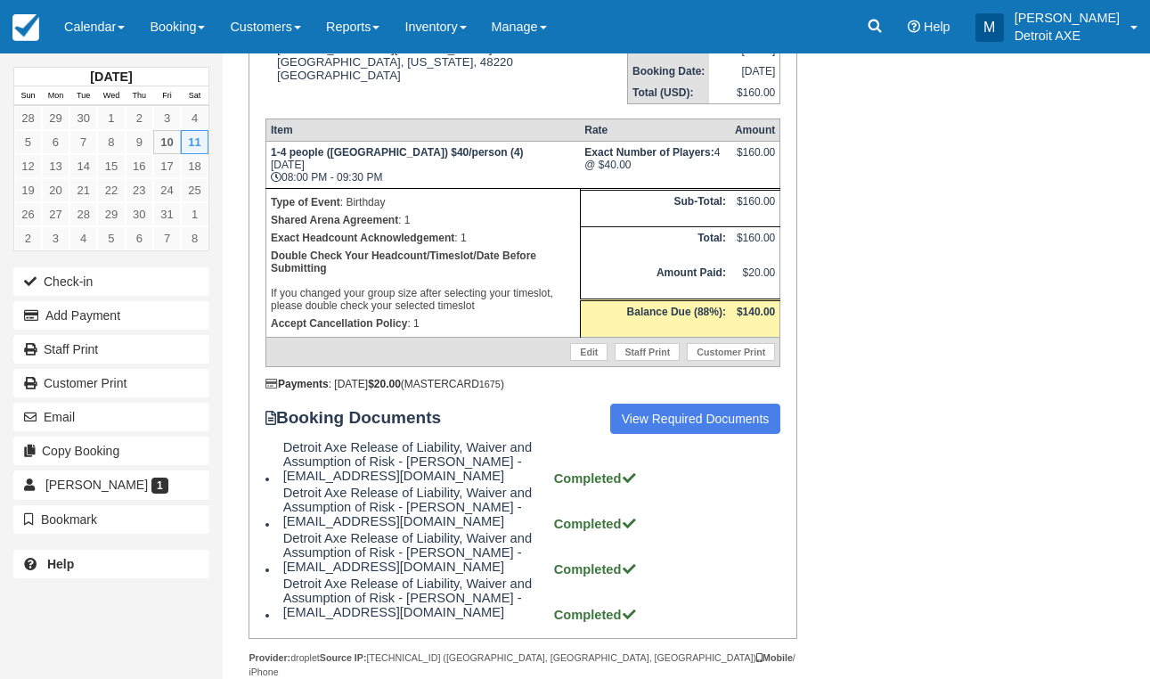
scroll to position [302, 0]
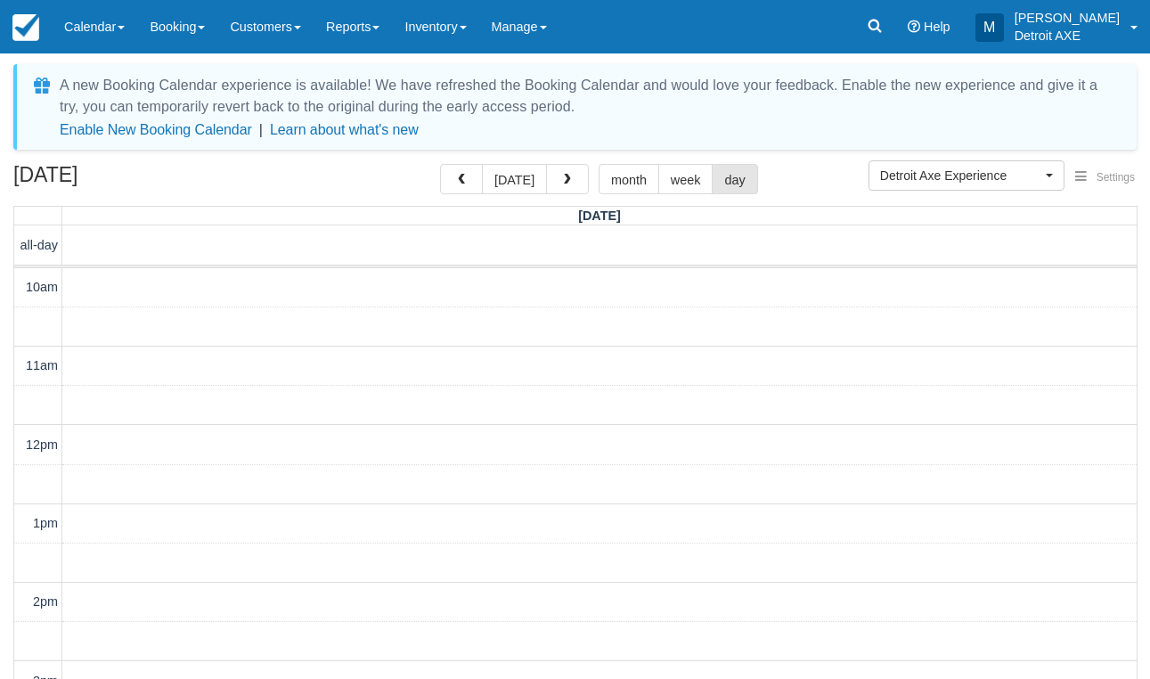
scroll to position [473, 0]
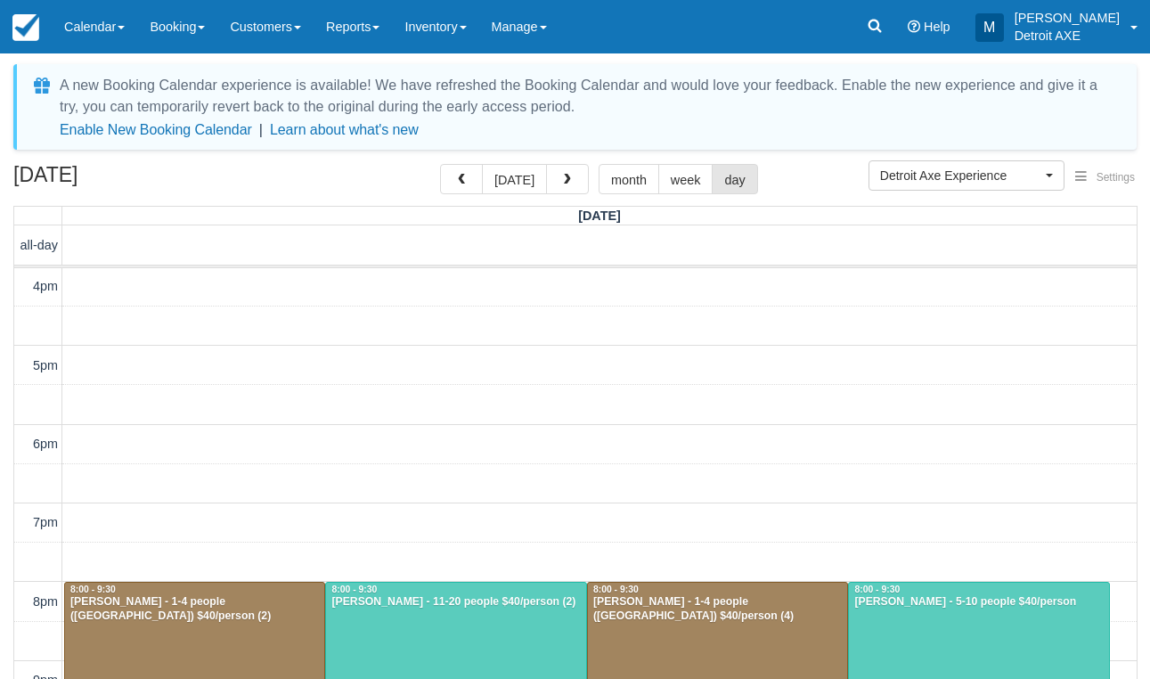
click at [216, 647] on div at bounding box center [194, 640] width 259 height 117
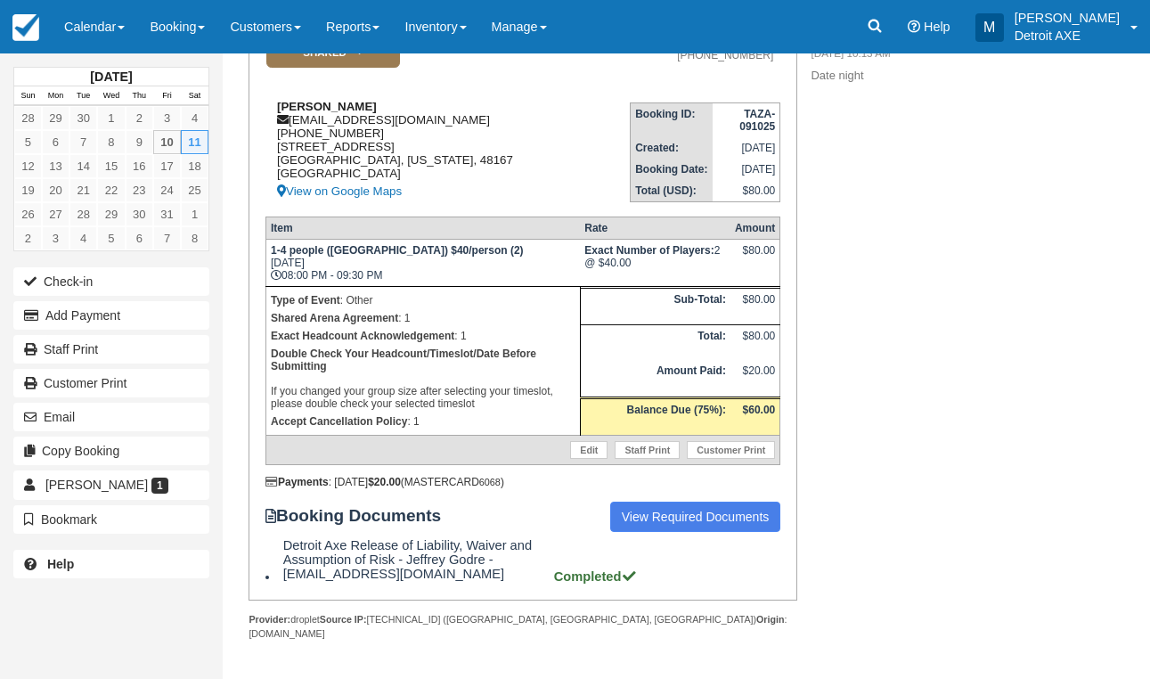
scroll to position [201, 0]
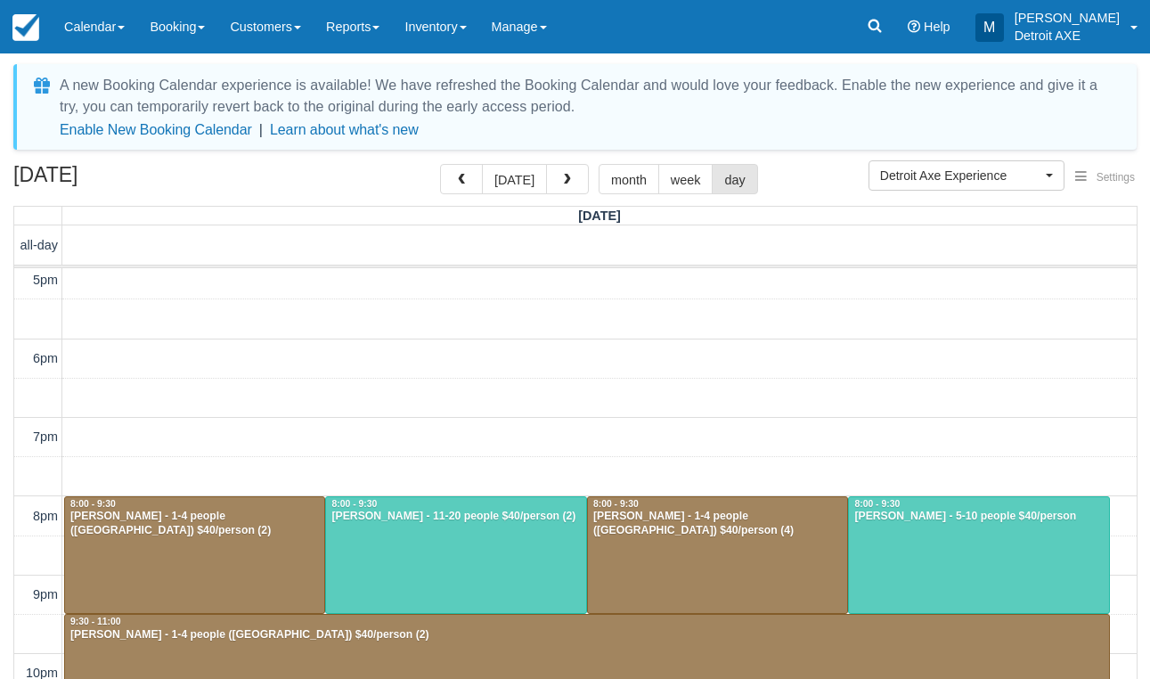
scroll to position [558, 0]
click at [462, 183] on span "button" at bounding box center [461, 180] width 12 height 12
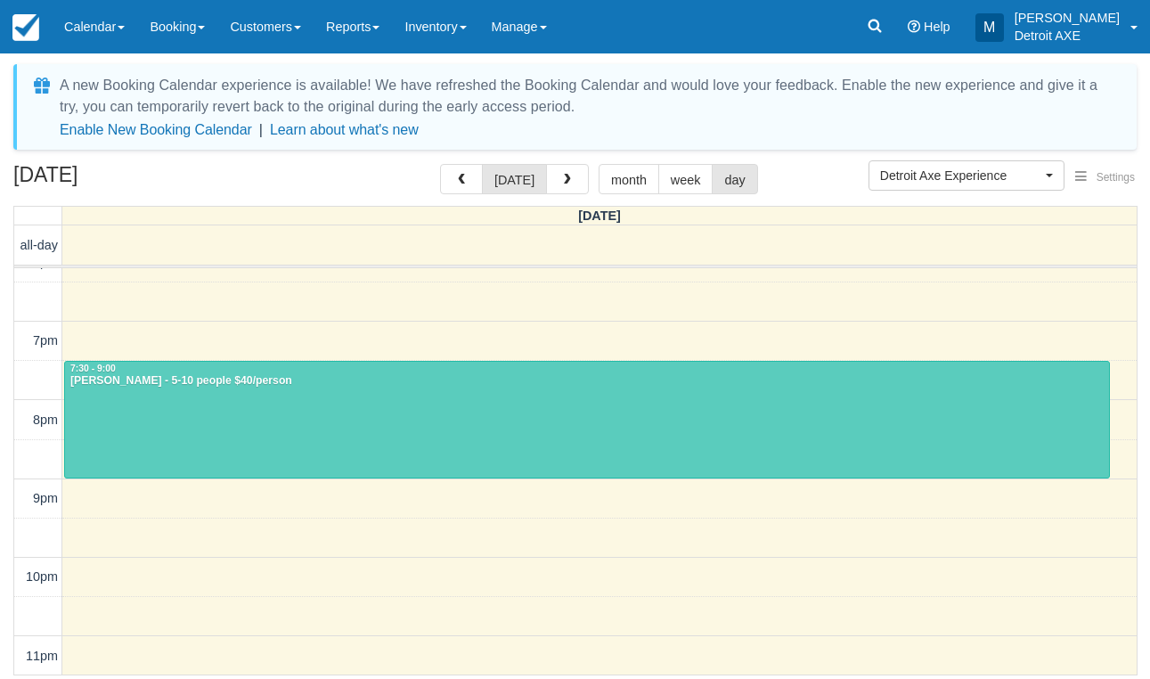
scroll to position [654, 0]
click at [914, 187] on button "Detroit Axe Experience" at bounding box center [966, 175] width 196 height 30
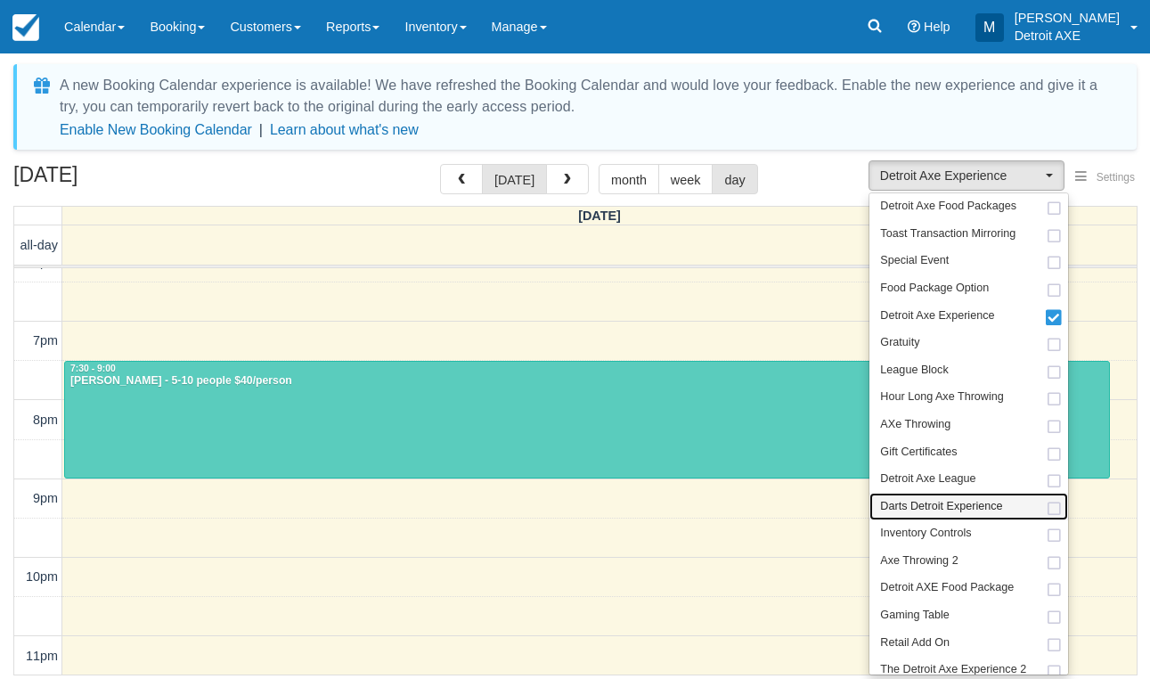
click at [963, 499] on span "Darts Detroit Experience" at bounding box center [941, 507] width 122 height 16
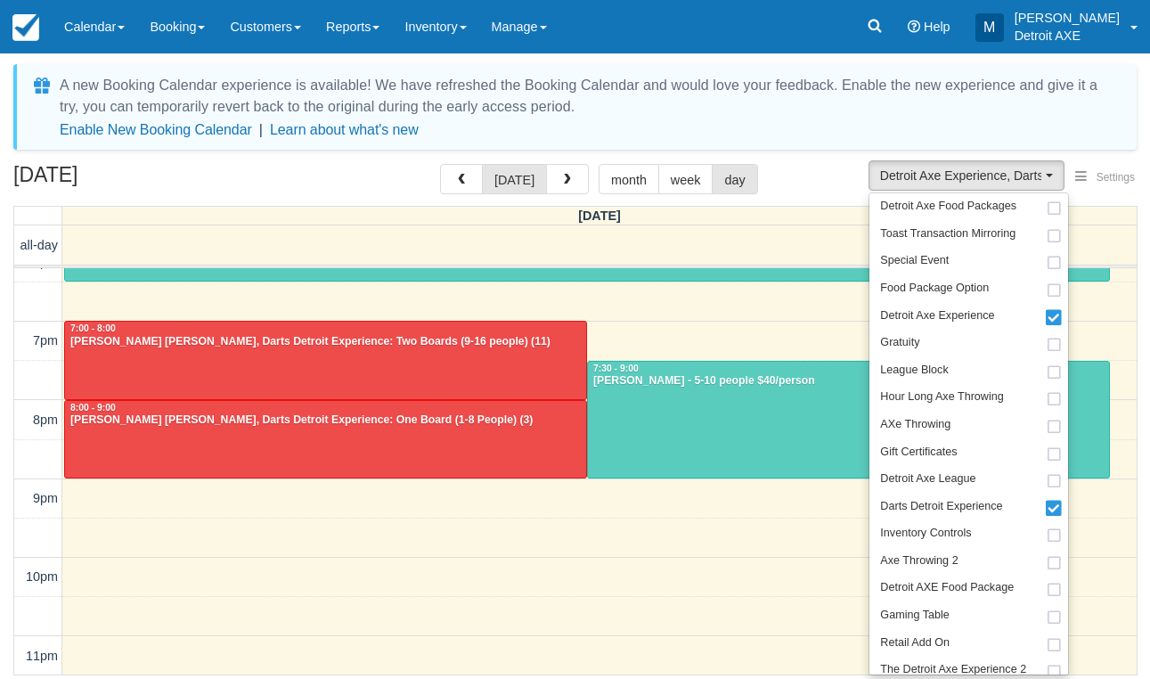
scroll to position [654, 0]
click at [820, 178] on div "October 10, 2025 today month week day" at bounding box center [574, 183] width 1123 height 38
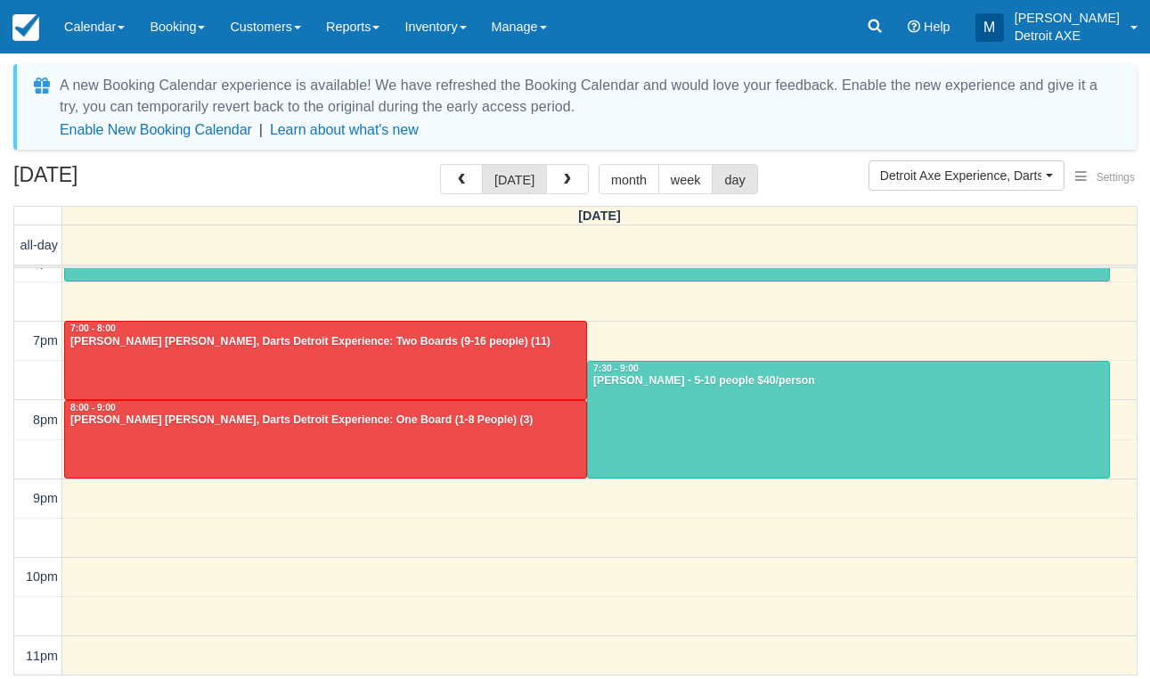
click at [543, 360] on div at bounding box center [325, 359] width 521 height 77
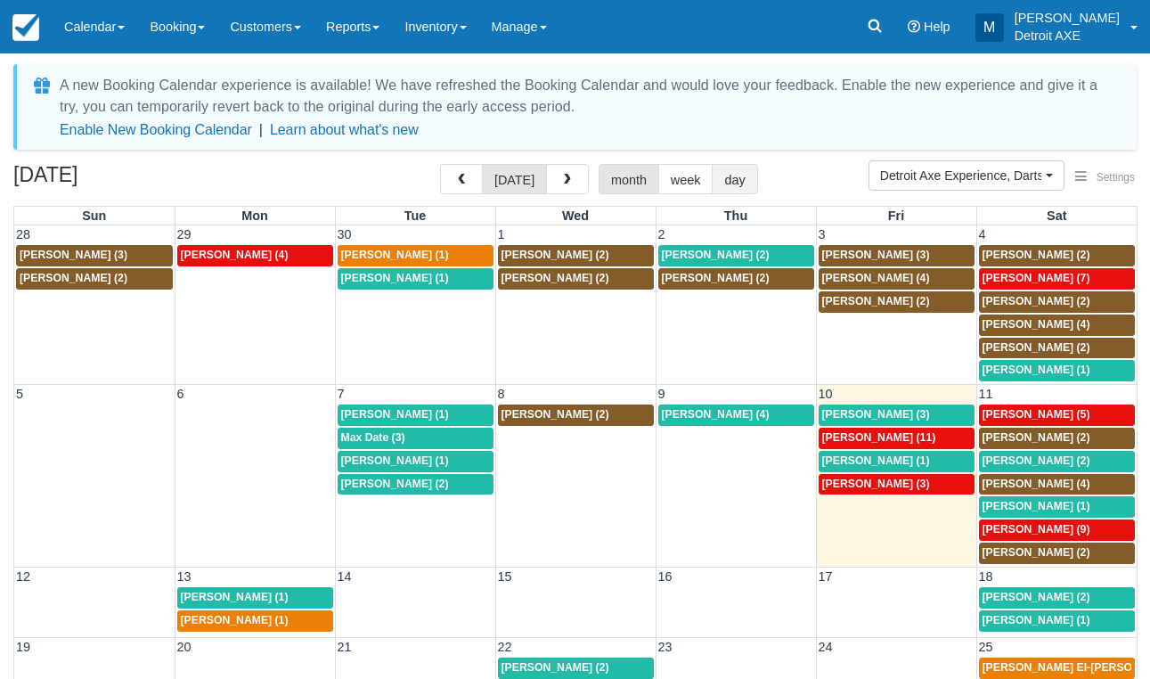
click at [732, 194] on button "day" at bounding box center [733, 179] width 45 height 30
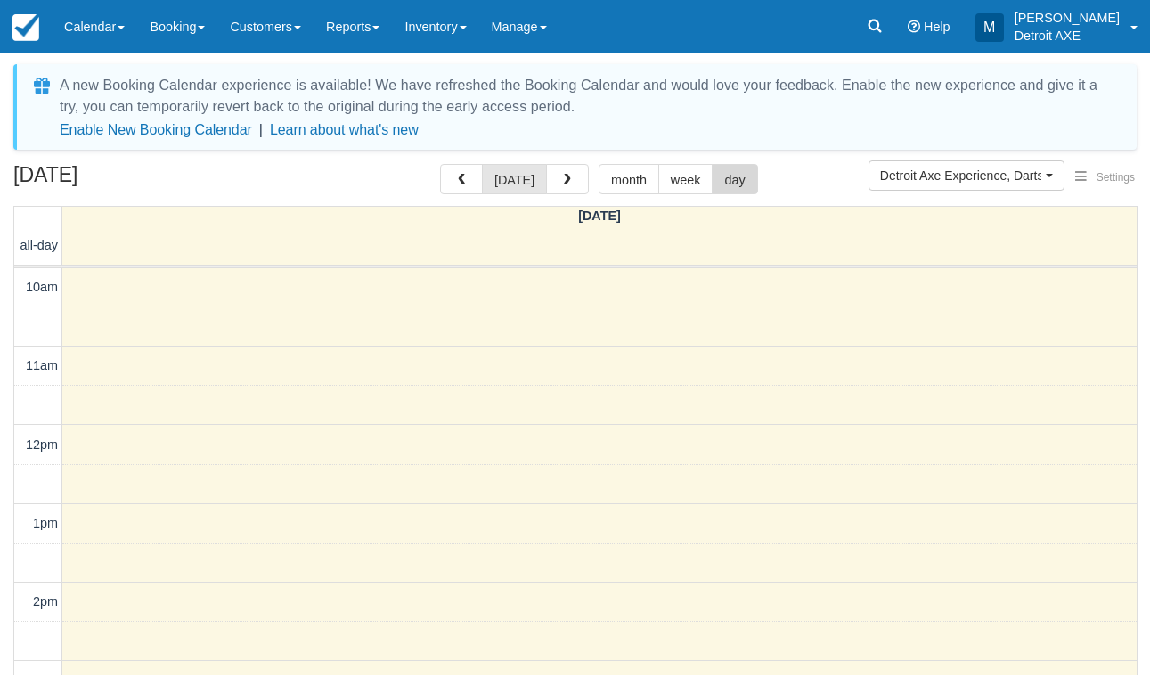
scroll to position [473, 0]
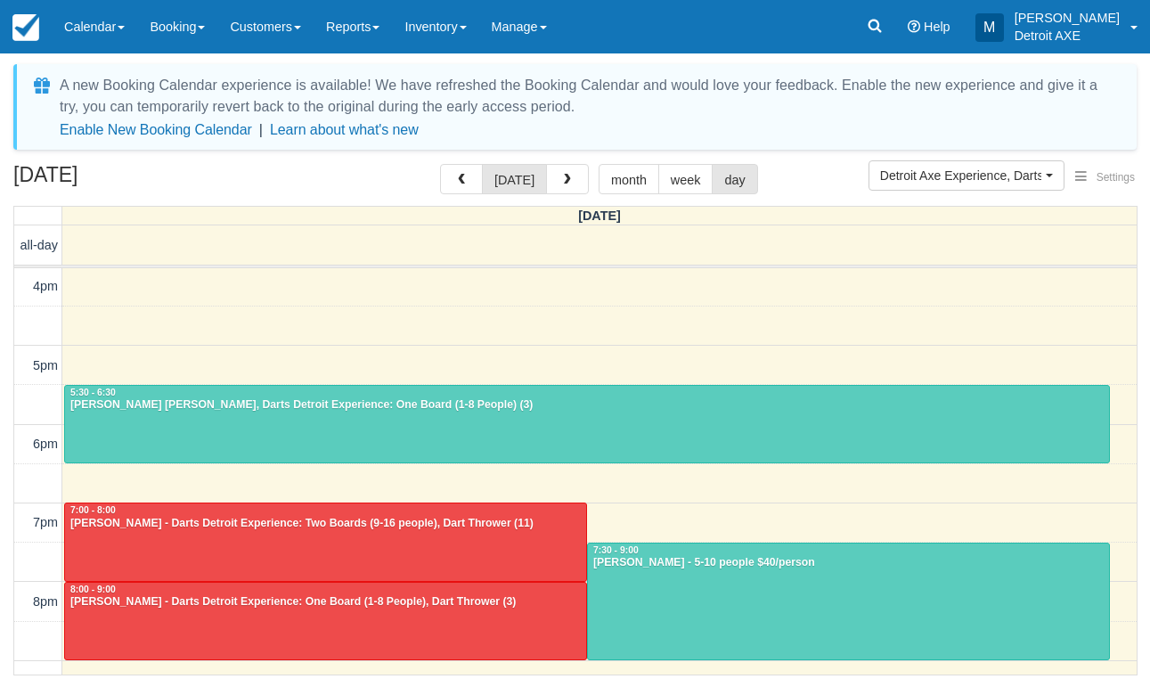
click at [444, 614] on div at bounding box center [325, 620] width 521 height 77
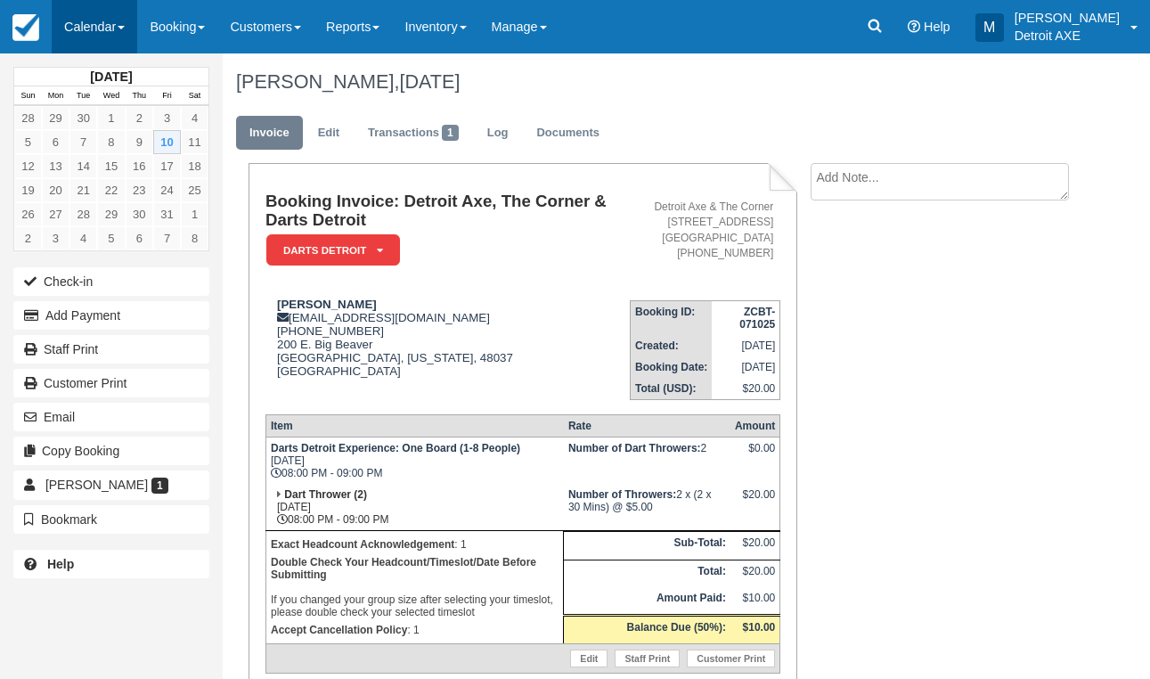
click at [99, 35] on link "Calendar" at bounding box center [94, 26] width 85 height 53
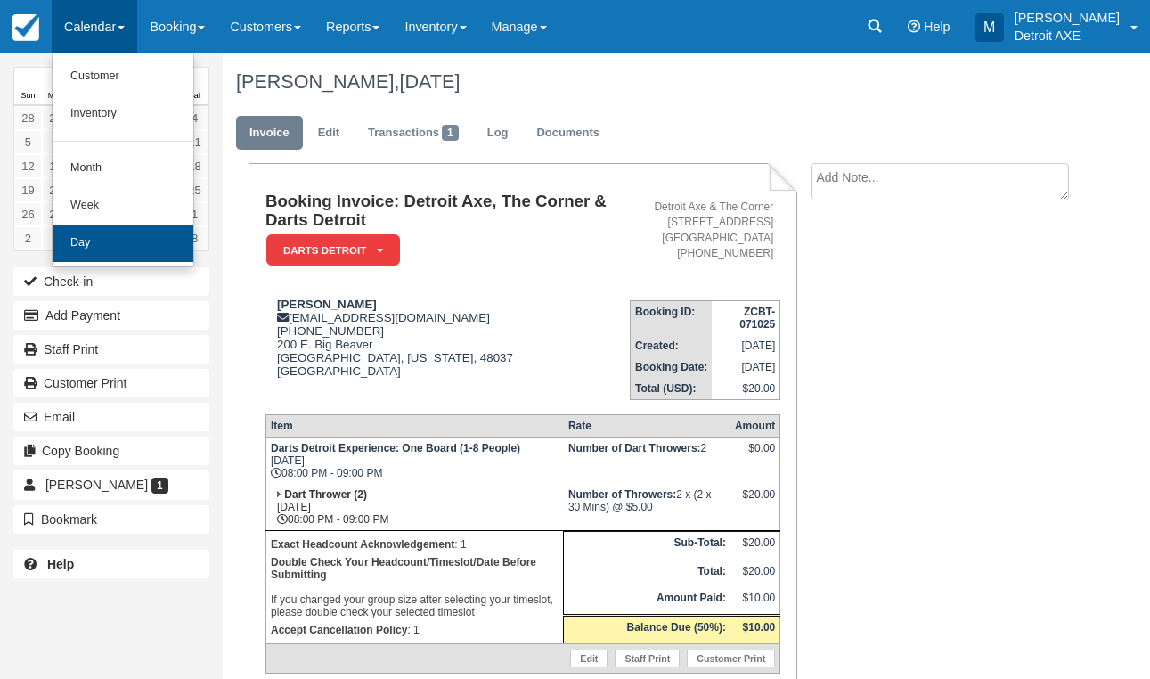
click at [93, 246] on link "Day" at bounding box center [123, 242] width 141 height 37
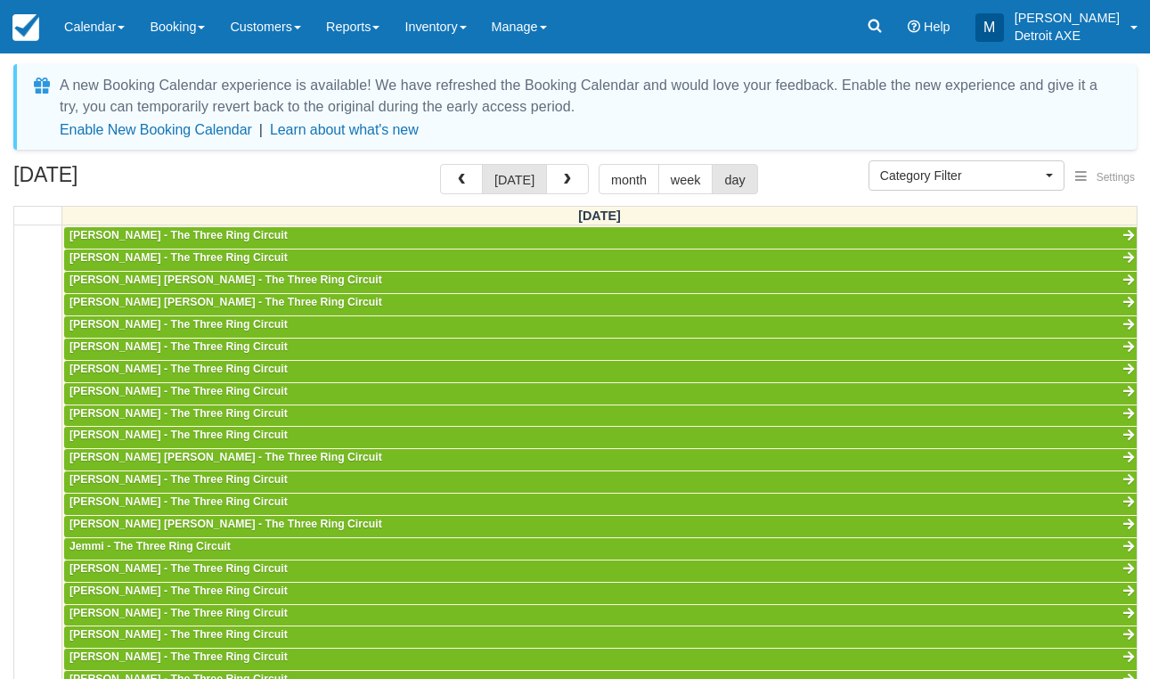
scroll to position [473, 0]
click at [892, 175] on span "Category Filter" at bounding box center [960, 176] width 161 height 18
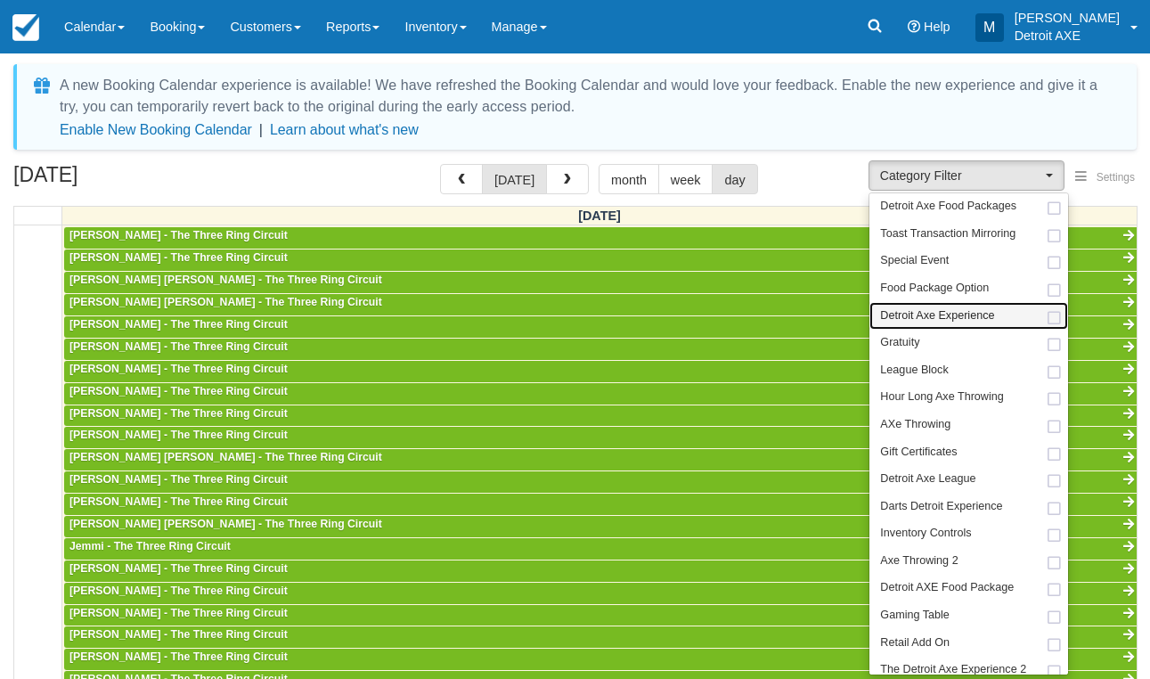
click at [912, 308] on span "Detroit Axe Experience" at bounding box center [937, 316] width 114 height 16
select select "14"
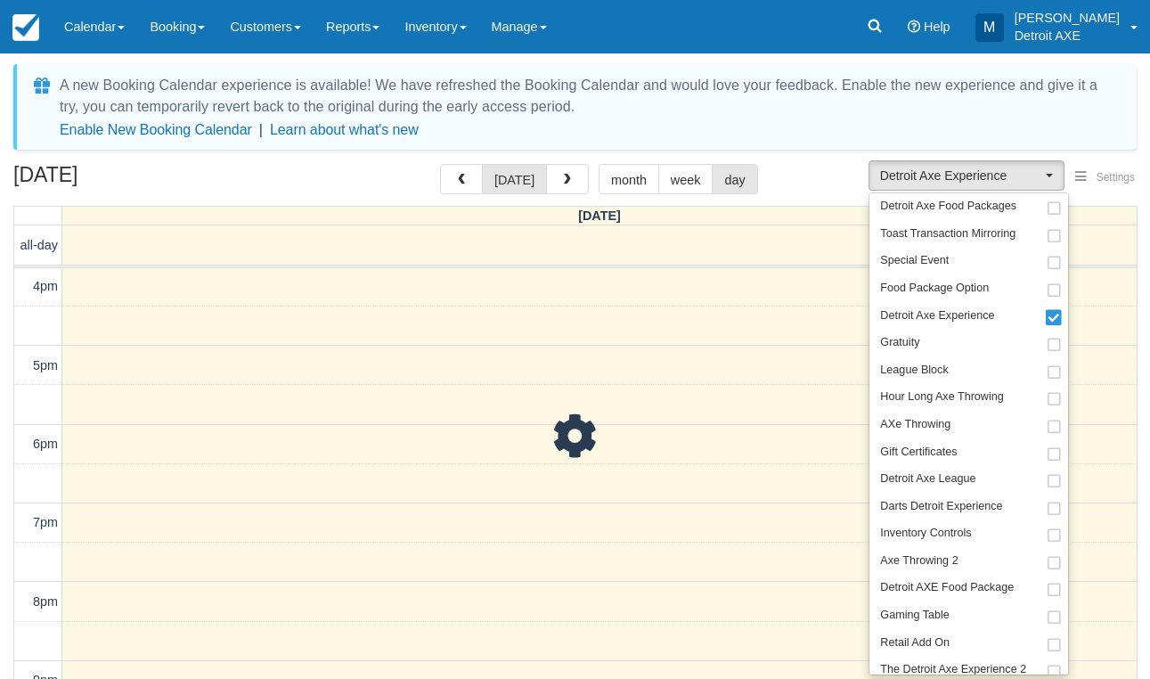
scroll to position [473, 0]
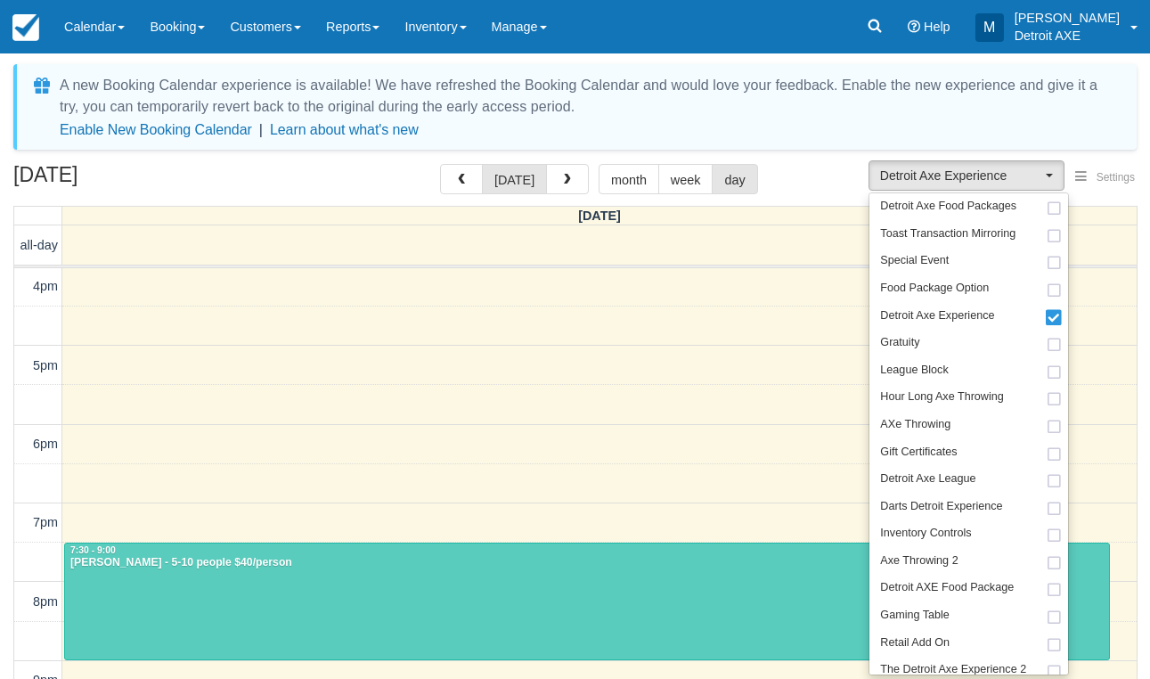
click at [830, 183] on div "October 10, 2025 today month week day" at bounding box center [574, 183] width 1123 height 38
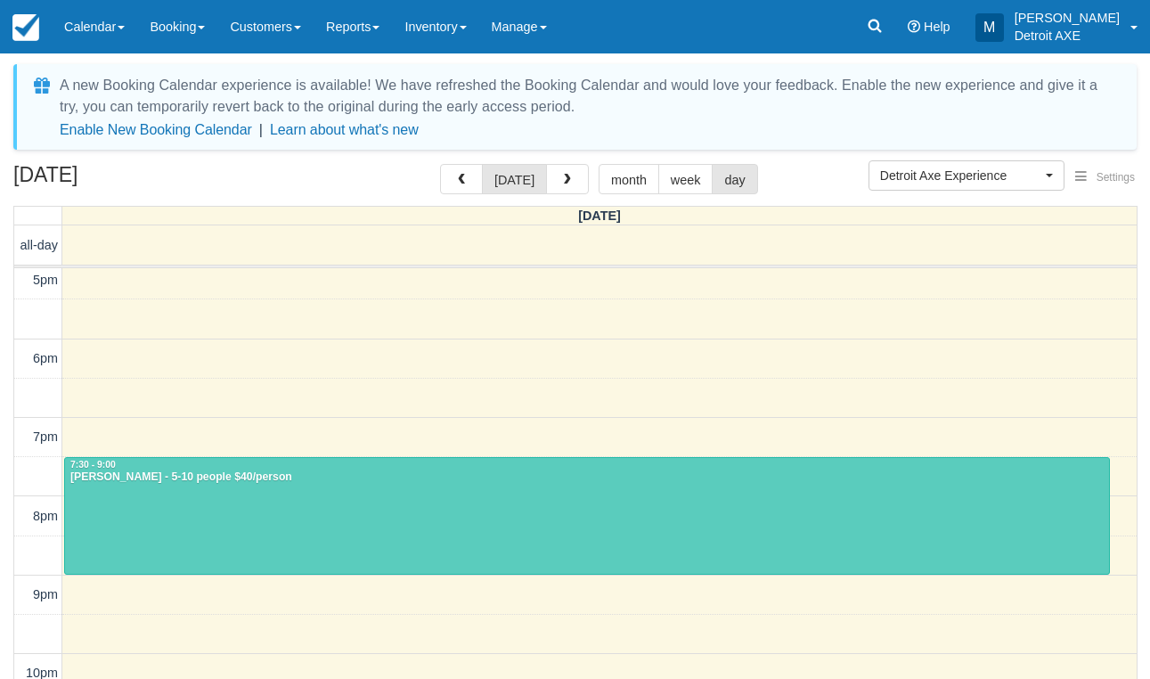
scroll to position [558, 0]
click at [572, 175] on button "button" at bounding box center [567, 179] width 43 height 30
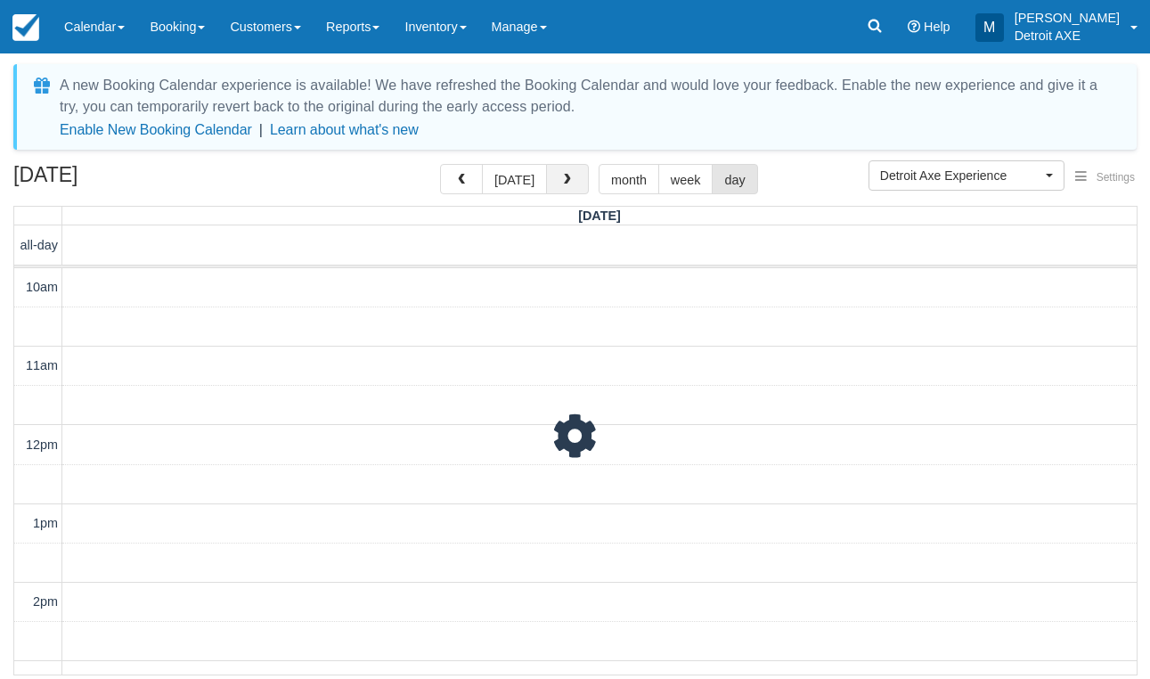
scroll to position [473, 0]
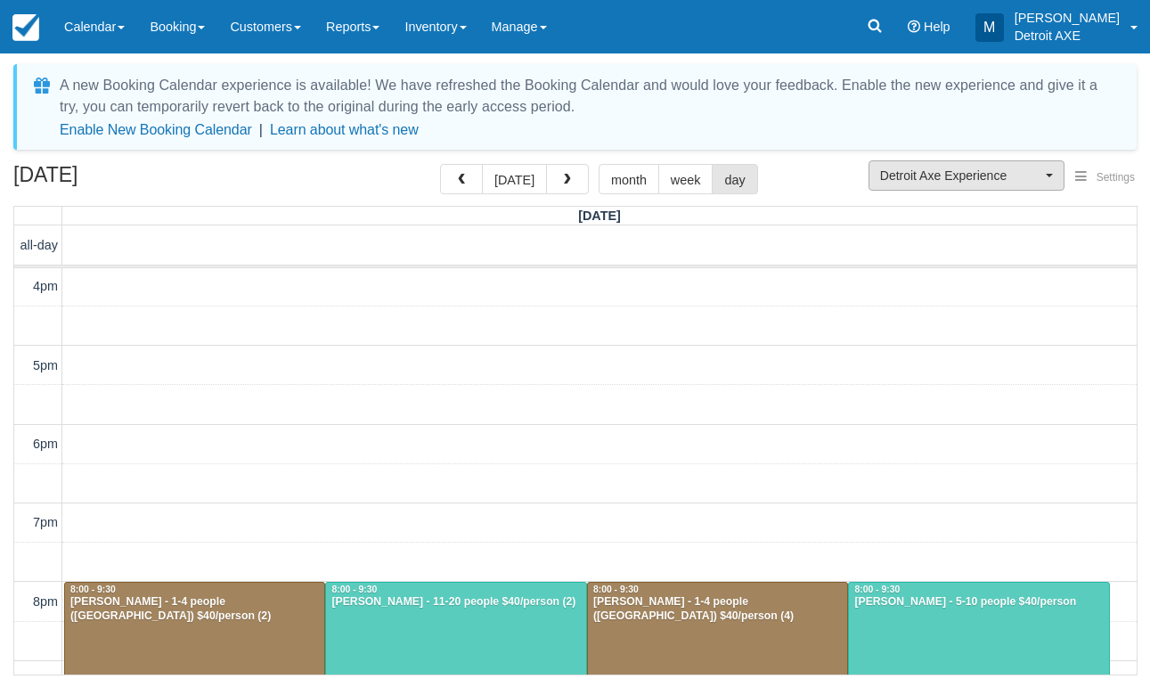
click at [927, 183] on span "Detroit Axe Experience" at bounding box center [960, 176] width 161 height 18
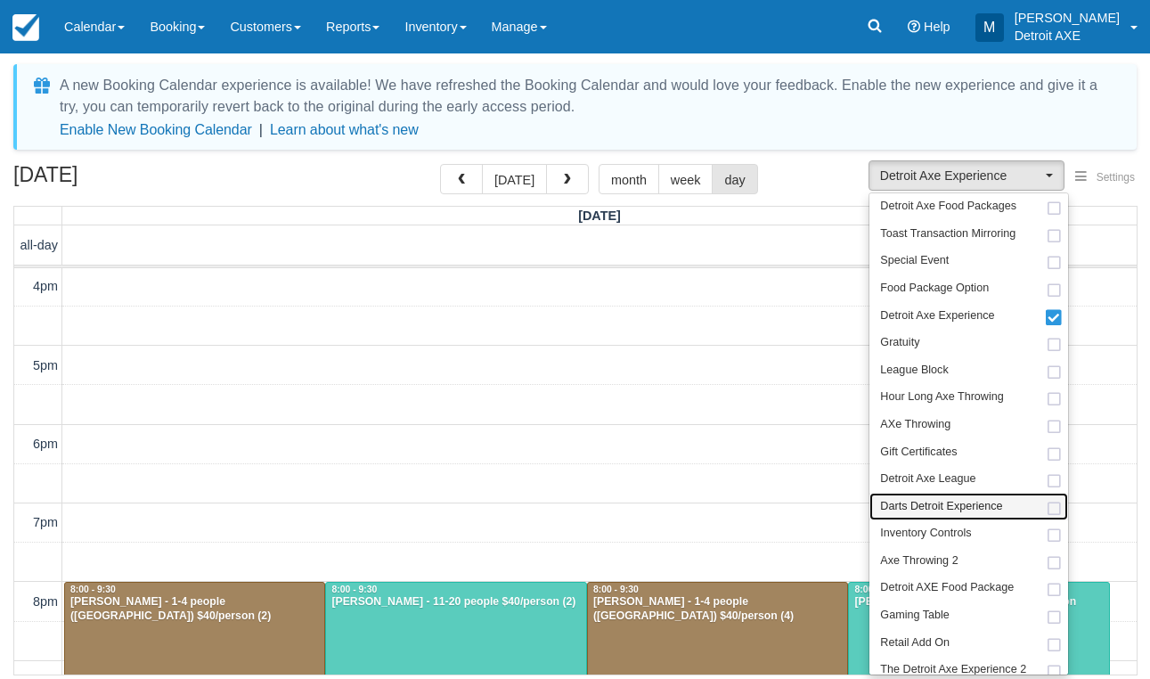
click at [936, 499] on span "Darts Detroit Experience" at bounding box center [941, 507] width 122 height 16
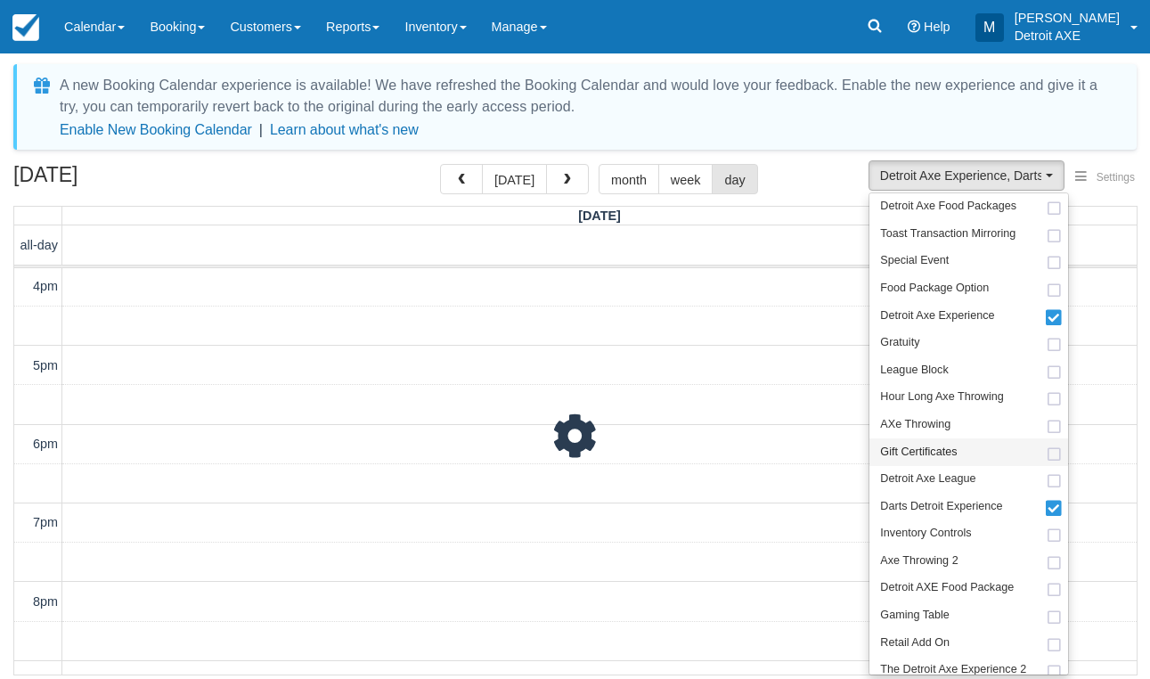
scroll to position [473, 0]
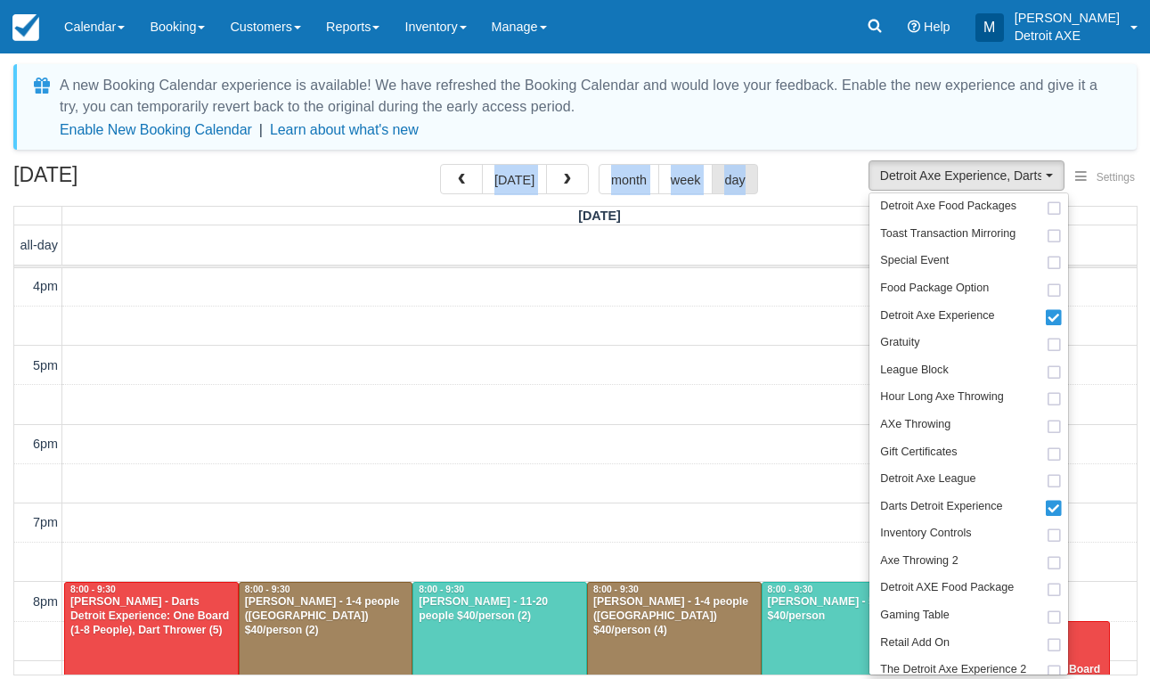
click at [391, 194] on div "October 11, 2025 today month week day" at bounding box center [574, 183] width 1123 height 38
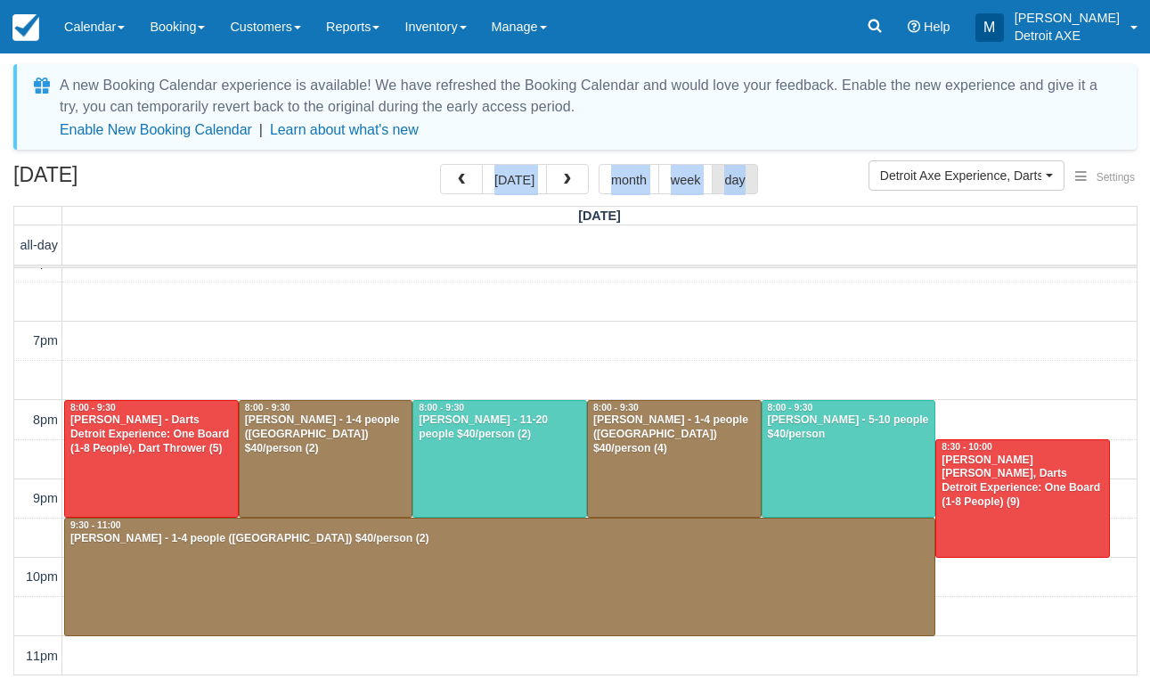
scroll to position [654, 0]
click at [186, 476] on div at bounding box center [151, 459] width 173 height 117
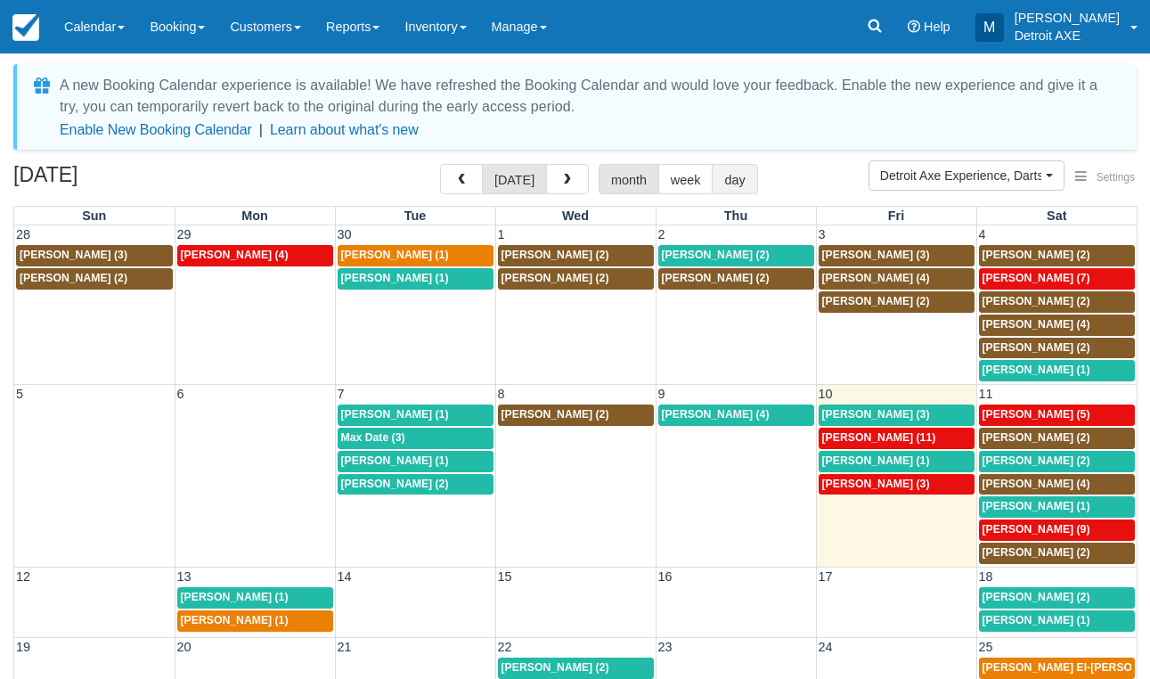
click at [747, 182] on button "day" at bounding box center [733, 179] width 45 height 30
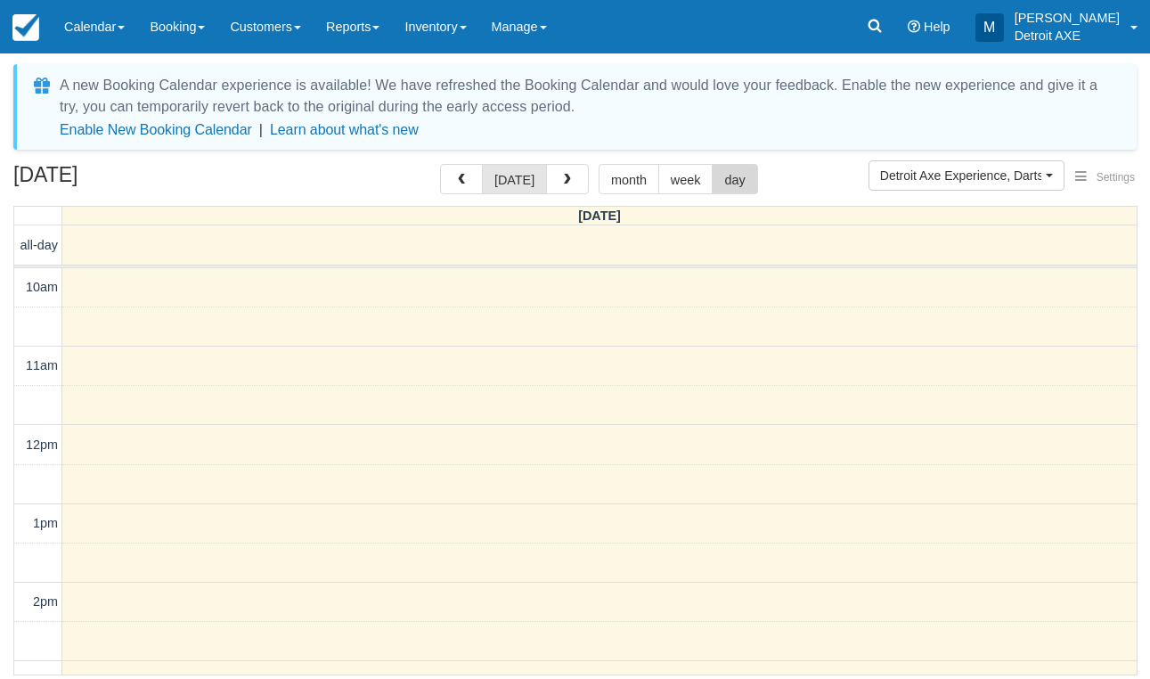
scroll to position [473, 0]
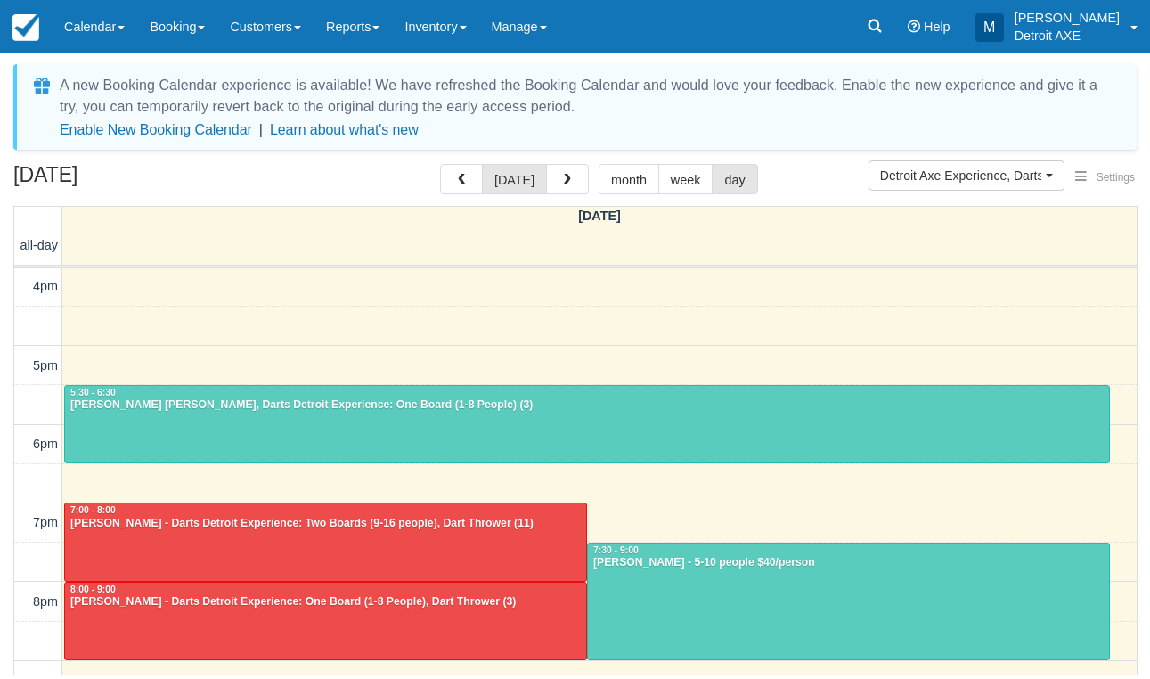
click at [416, 416] on div at bounding box center [587, 424] width 1044 height 77
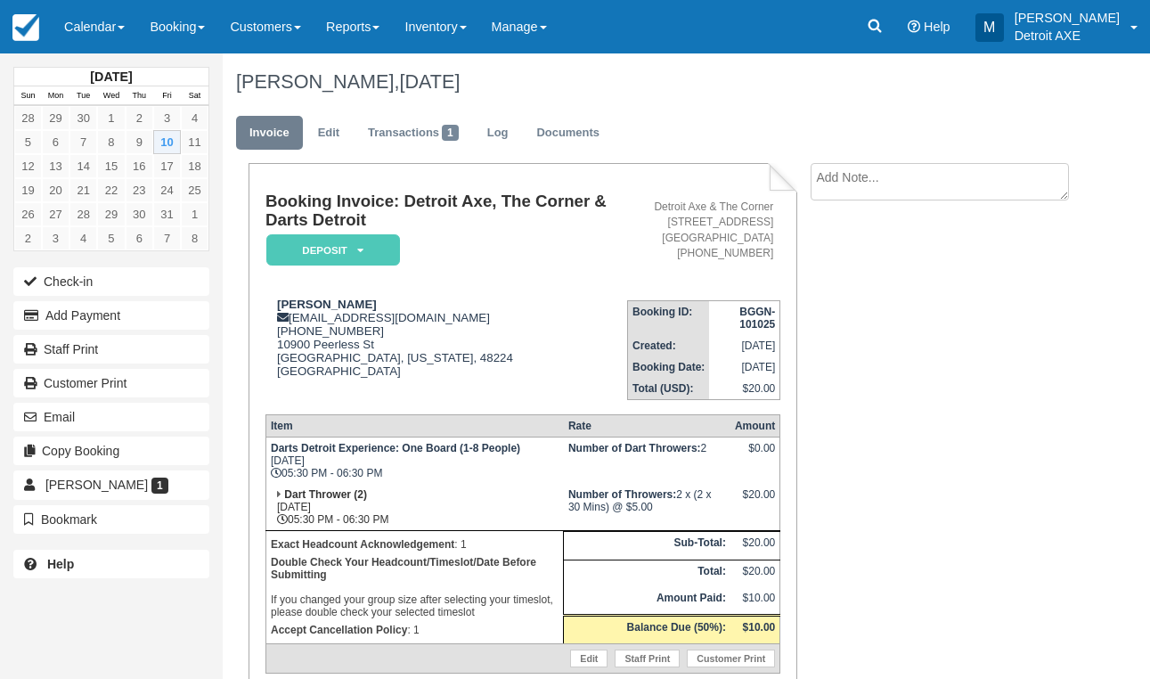
click at [396, 252] on em "Deposit" at bounding box center [333, 249] width 134 height 31
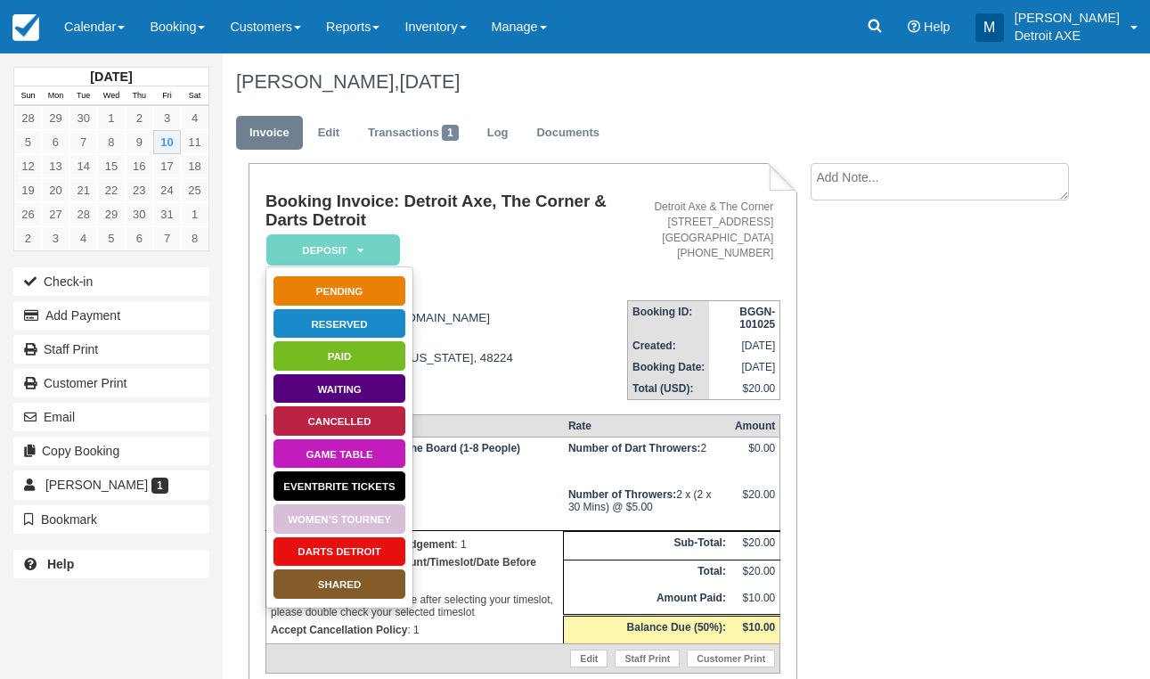
click at [344, 551] on link "Darts Detroit" at bounding box center [339, 551] width 134 height 31
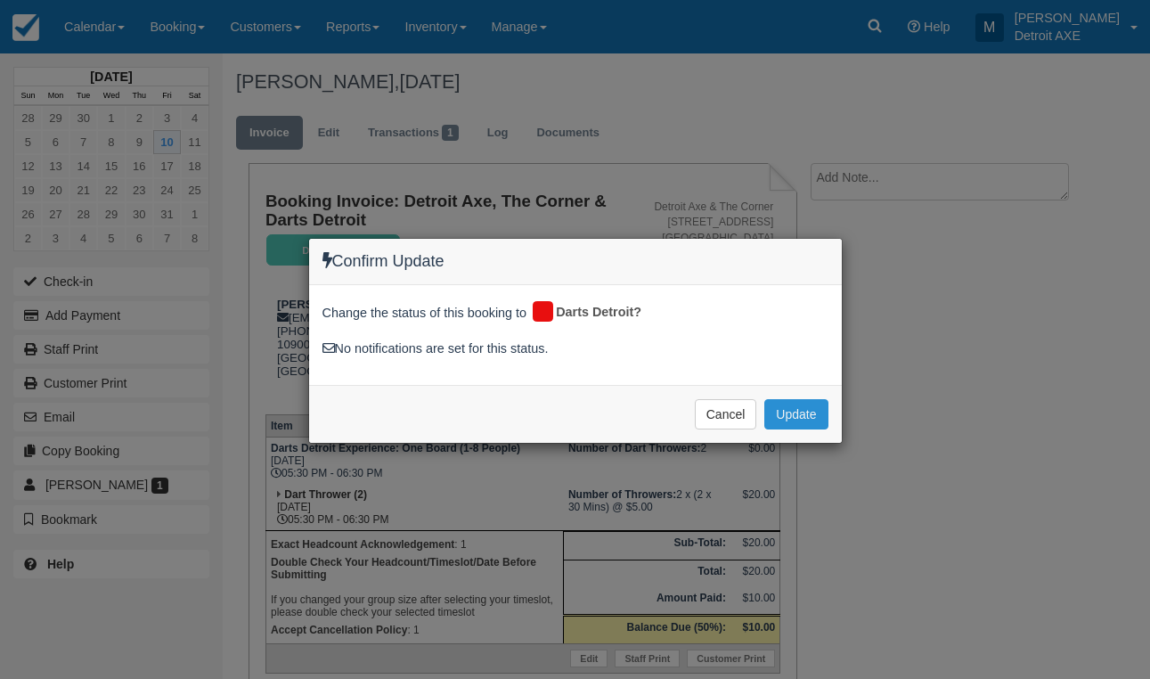
click at [787, 411] on button "Update" at bounding box center [795, 414] width 63 height 30
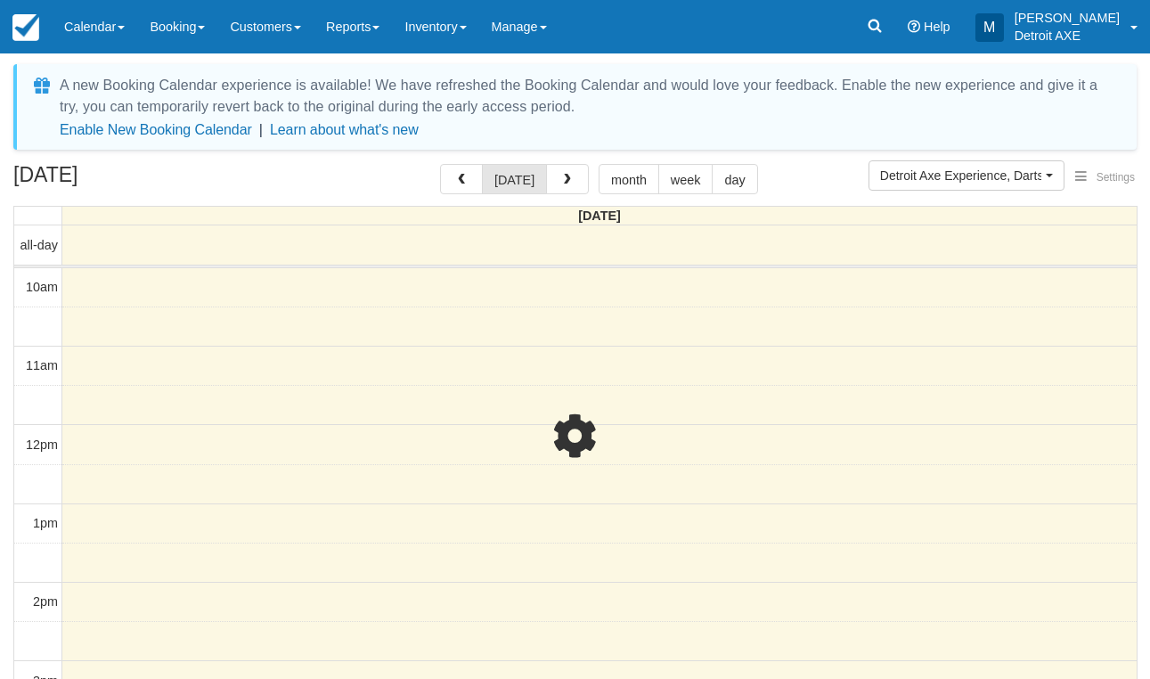
scroll to position [473, 0]
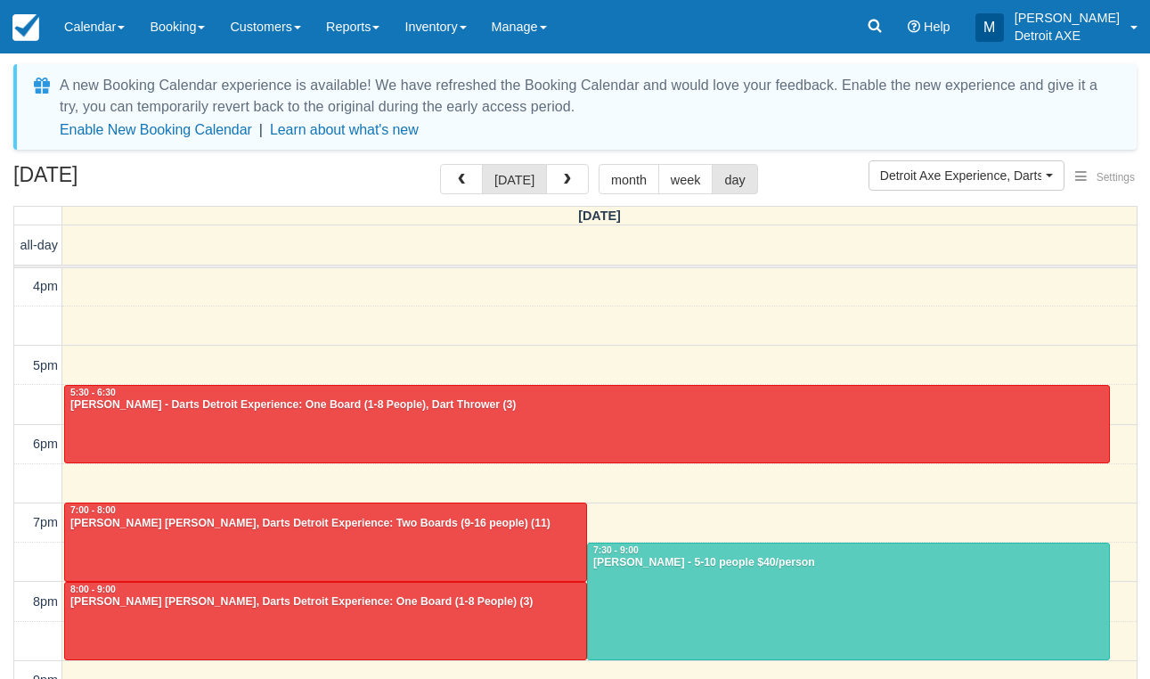
click at [586, 432] on div at bounding box center [587, 424] width 1044 height 77
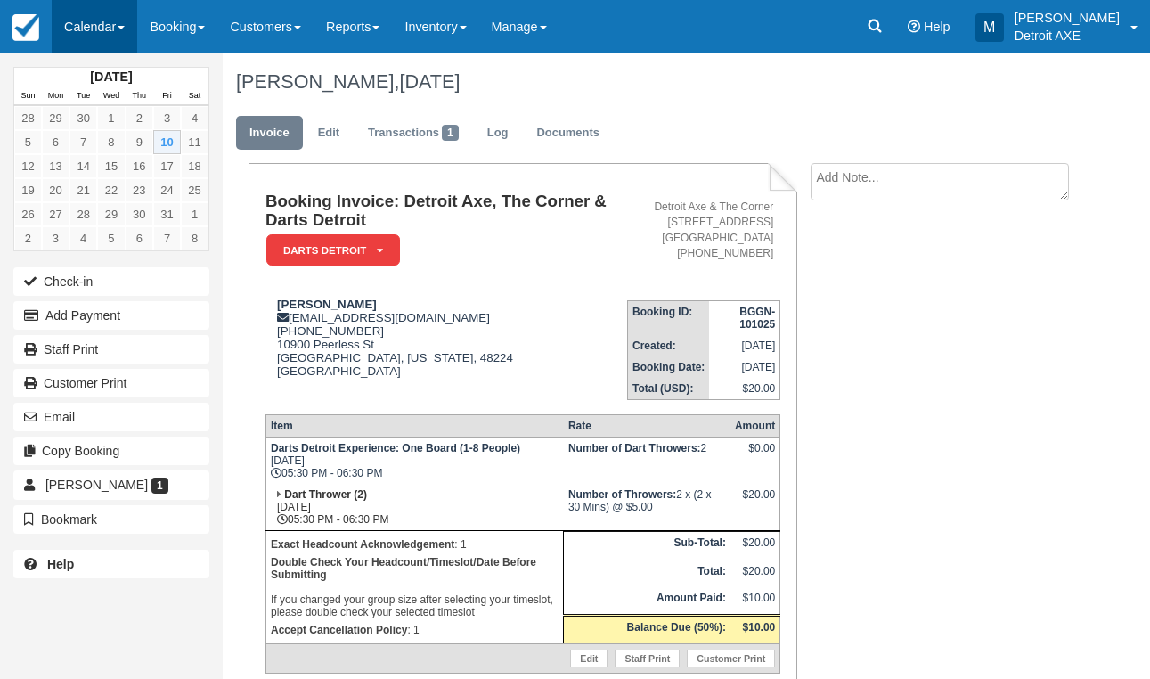
click at [127, 36] on link "Calendar" at bounding box center [94, 26] width 85 height 53
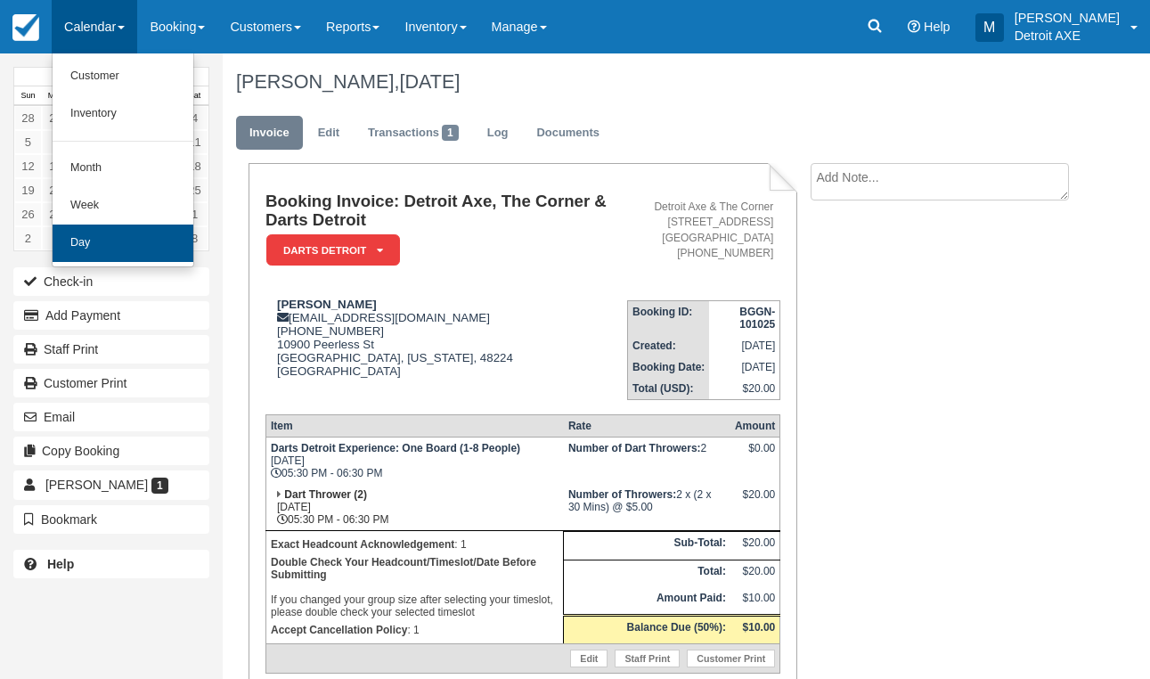
click at [134, 236] on link "Day" at bounding box center [123, 242] width 141 height 37
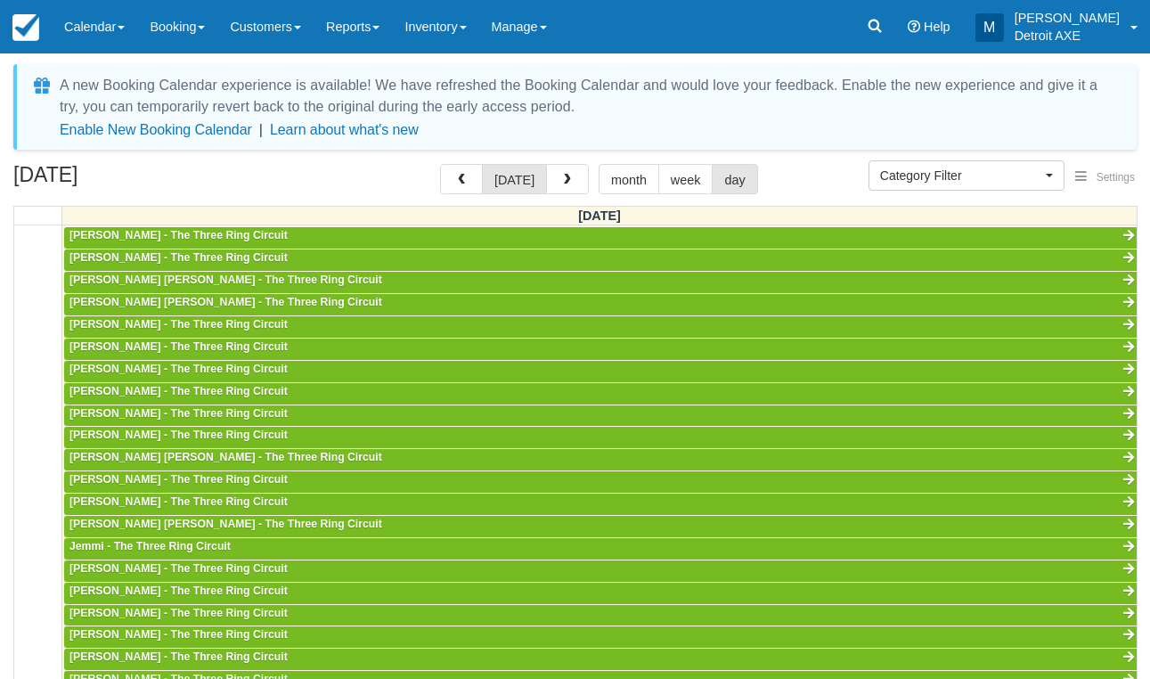
scroll to position [473, 0]
click at [548, 194] on button "button" at bounding box center [567, 179] width 43 height 30
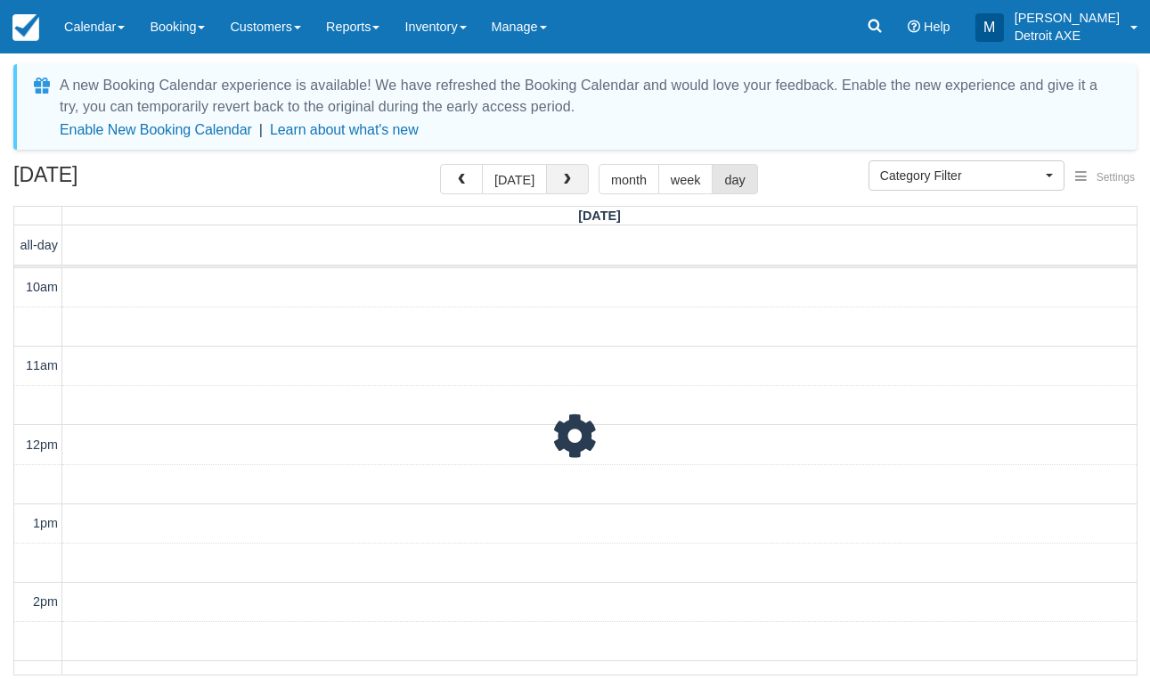
scroll to position [473, 0]
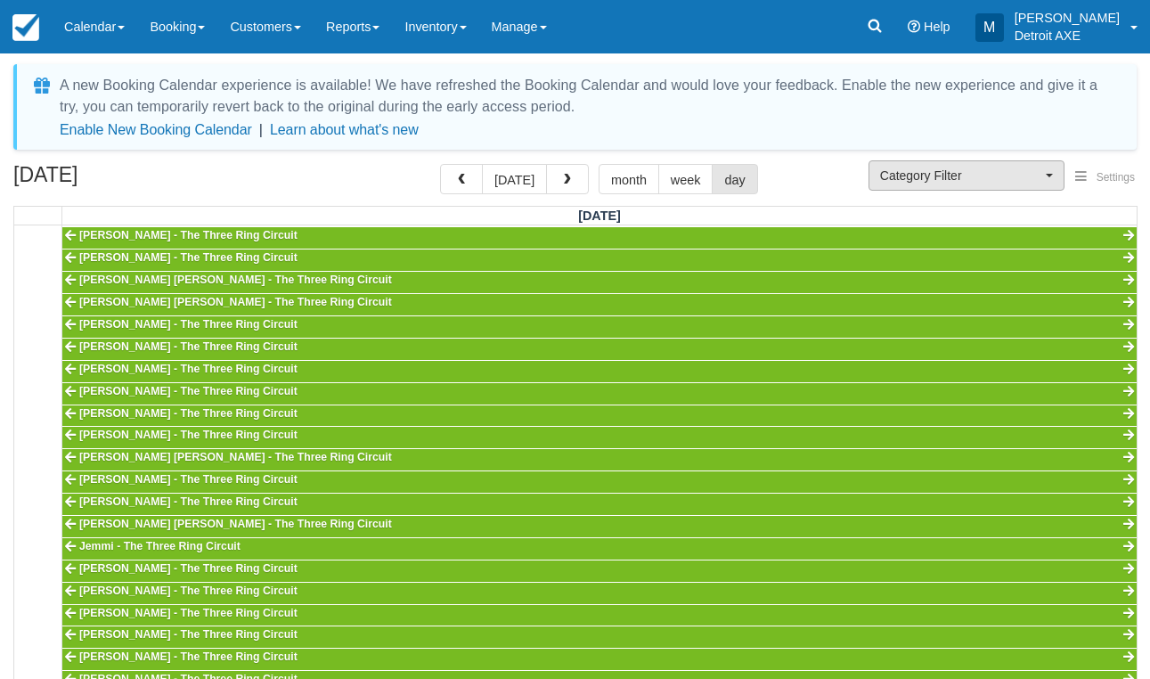
click at [993, 169] on span "Category Filter" at bounding box center [960, 176] width 161 height 18
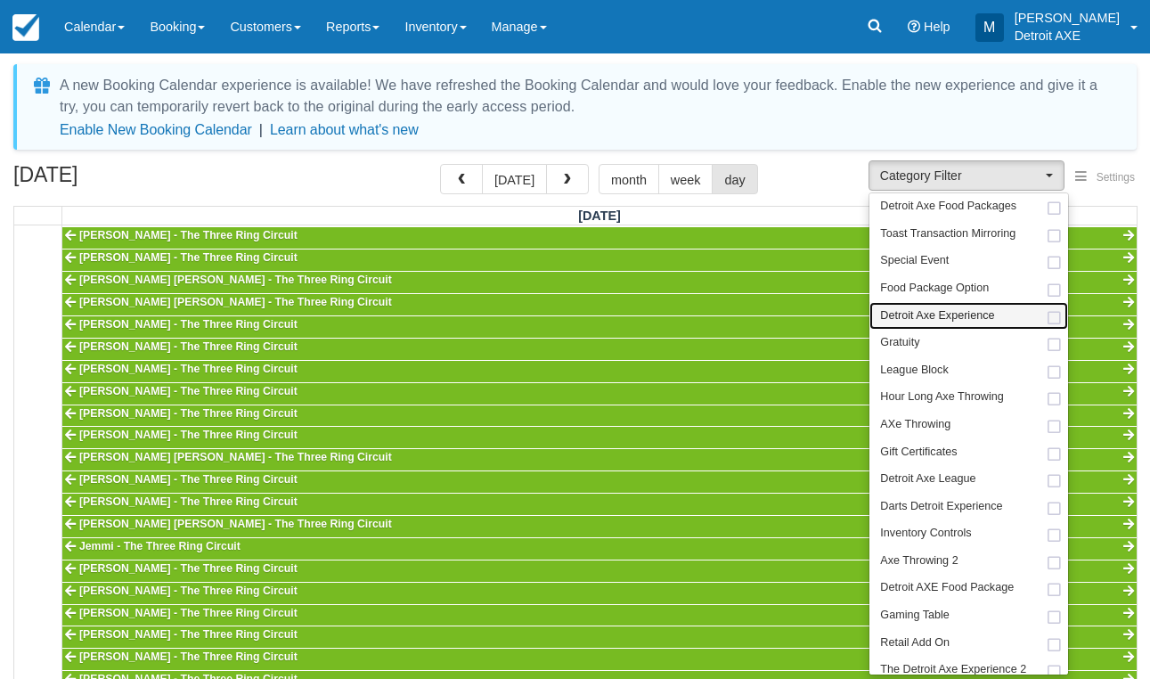
click at [998, 309] on link "Detroit Axe Experience" at bounding box center [968, 316] width 199 height 28
select select "14"
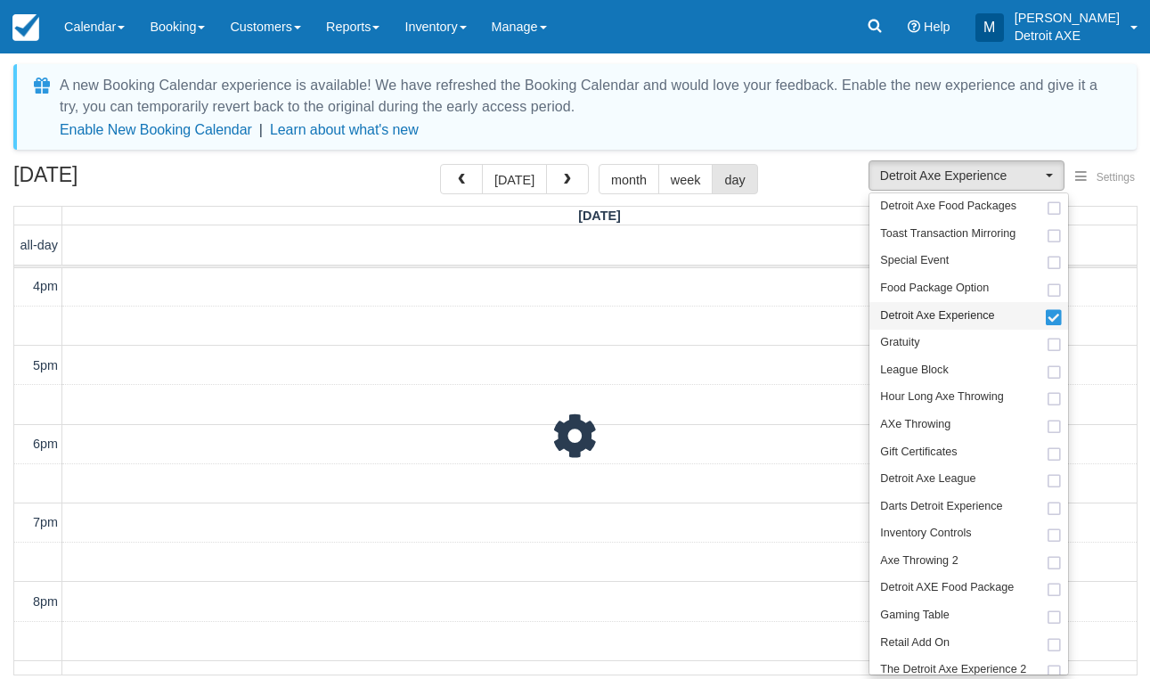
scroll to position [473, 0]
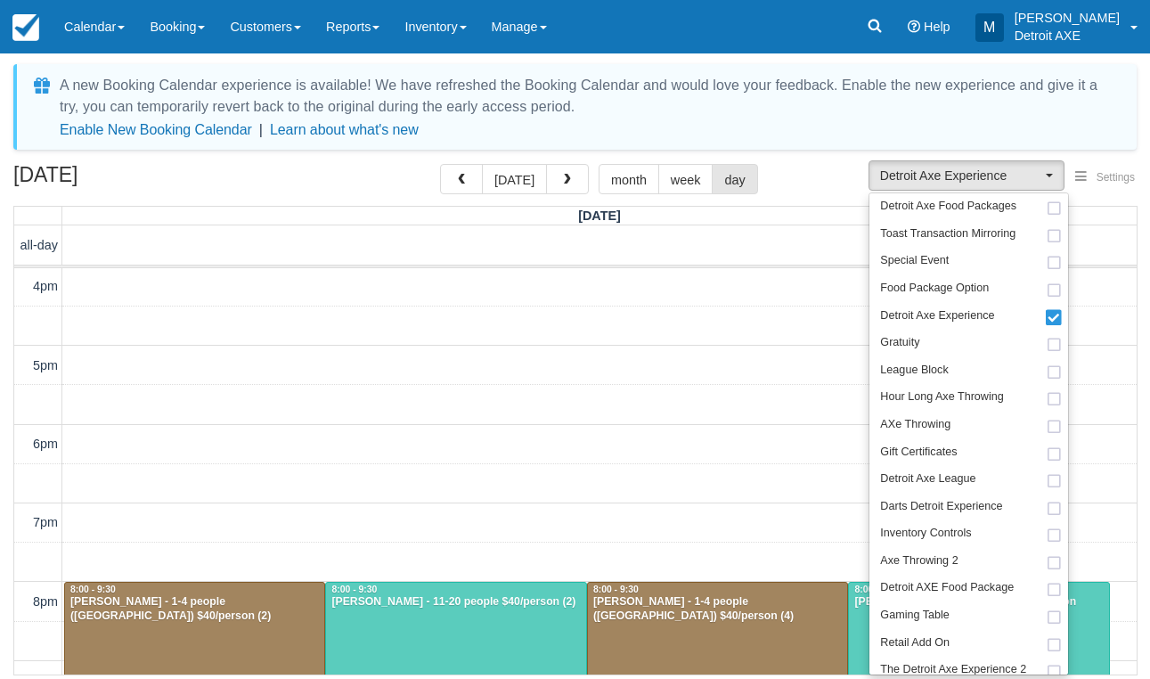
click at [796, 181] on div "October 11, 2025 today month week day" at bounding box center [574, 183] width 1123 height 38
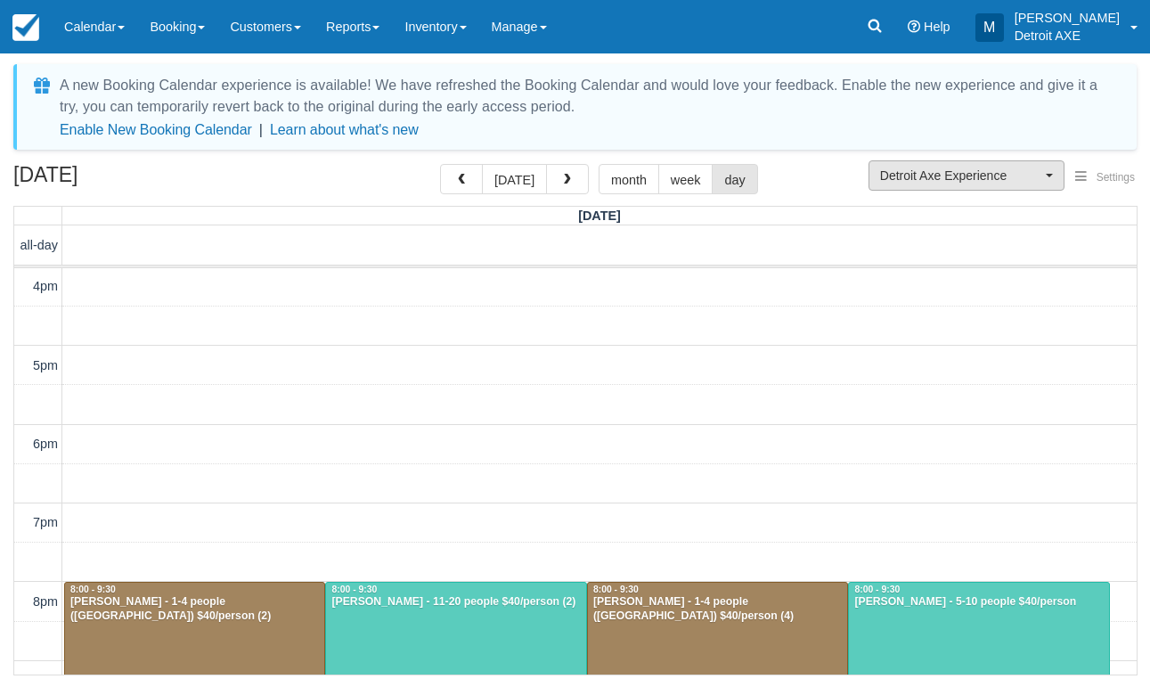
click at [964, 171] on span "Detroit Axe Experience" at bounding box center [960, 176] width 161 height 18
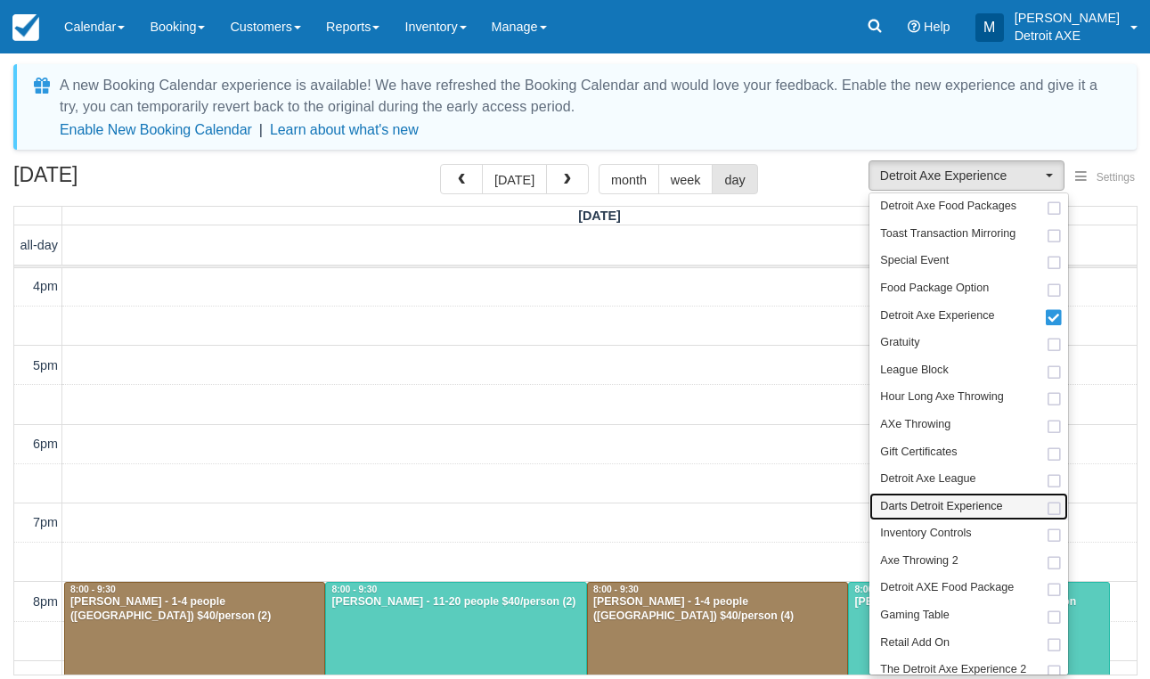
click at [968, 499] on span "Darts Detroit Experience" at bounding box center [941, 507] width 122 height 16
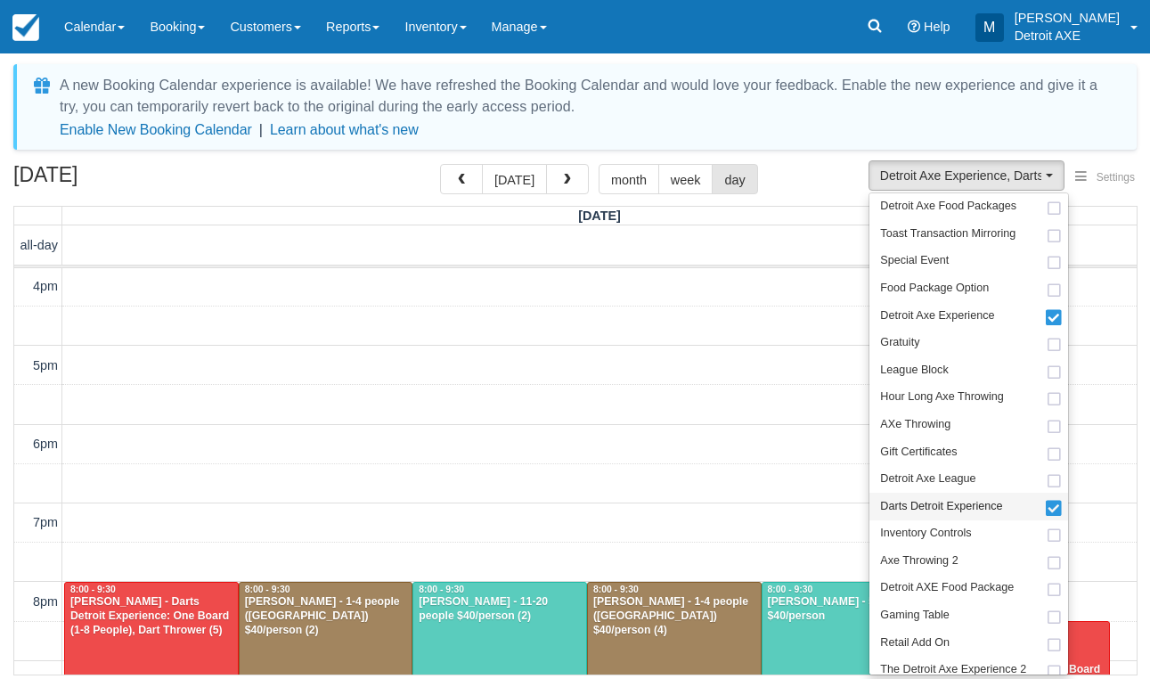
scroll to position [473, 0]
click at [808, 185] on div "October 11, 2025 today month week day" at bounding box center [574, 183] width 1123 height 38
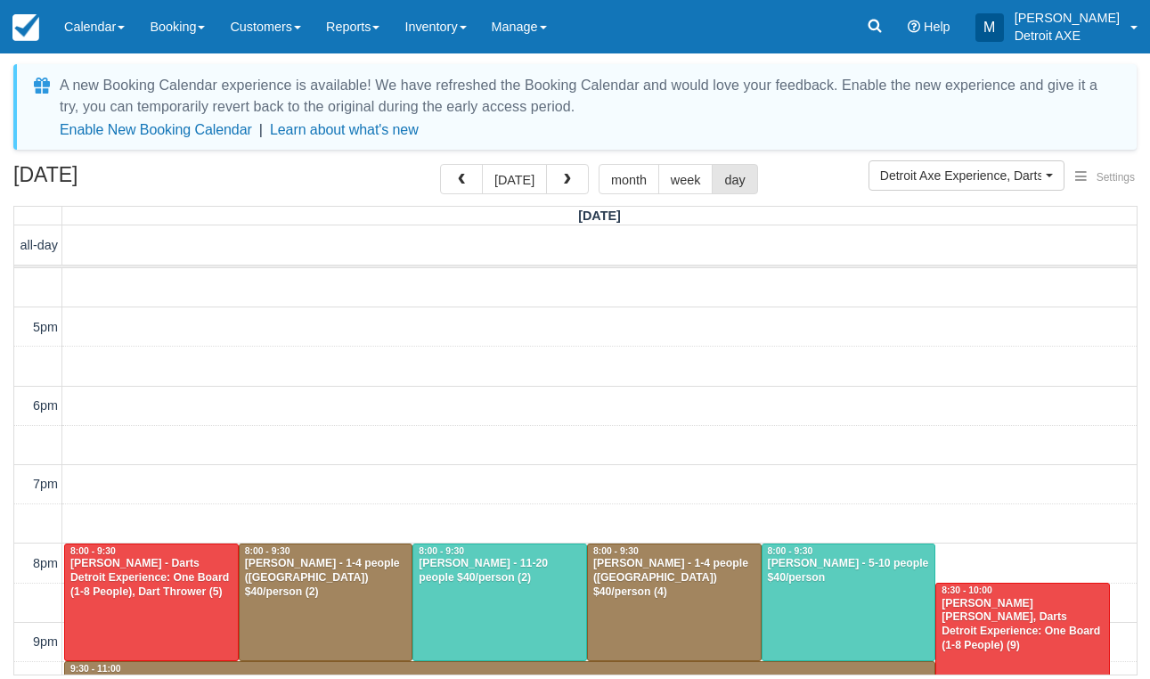
scroll to position [513, 0]
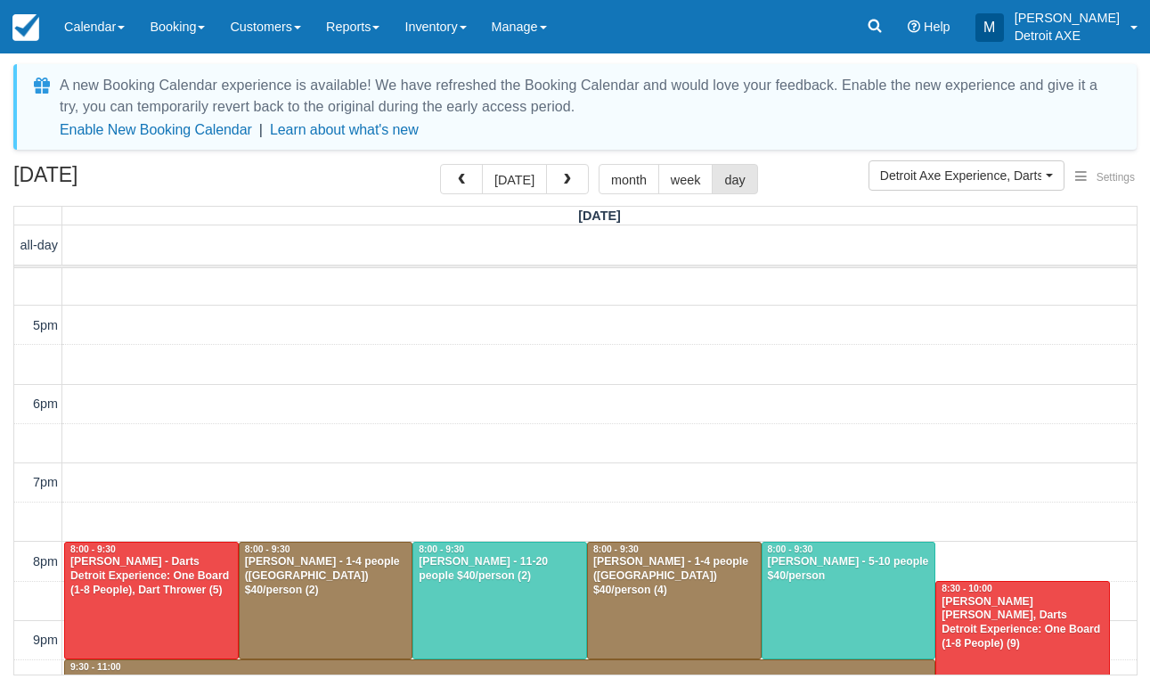
click at [1049, 617] on div "Imani Williams - Dart Thrower, Darts Detroit Experience: One Board (1-8 People)…" at bounding box center [1022, 623] width 164 height 57
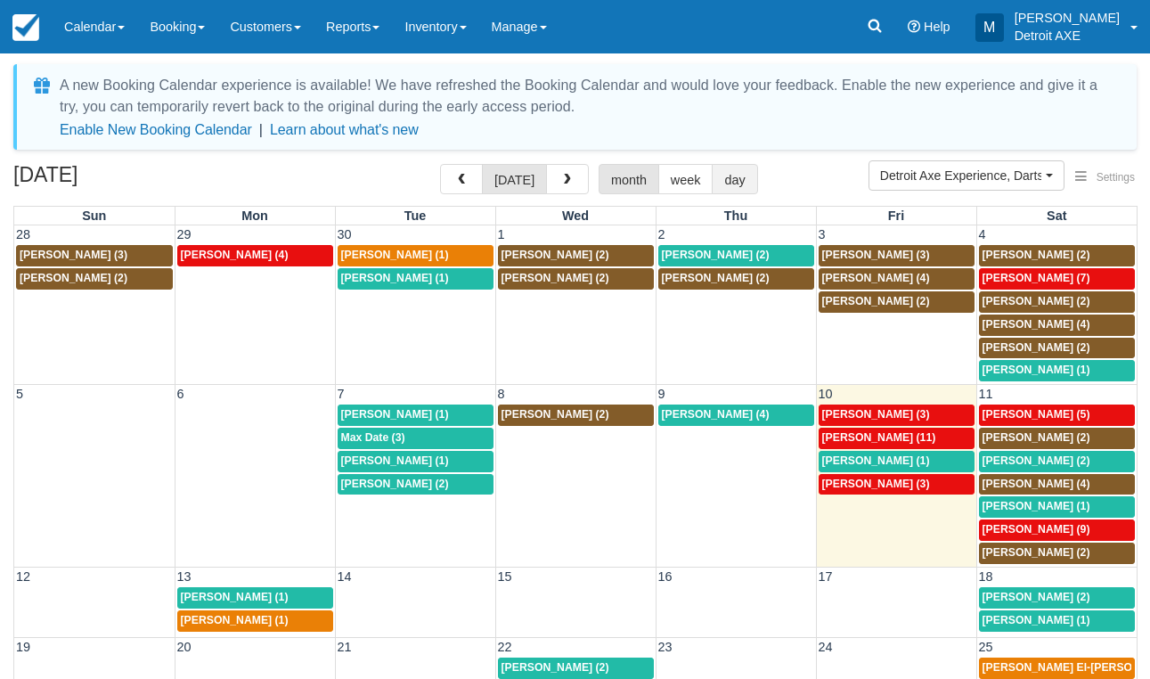
click at [748, 168] on button "day" at bounding box center [733, 179] width 45 height 30
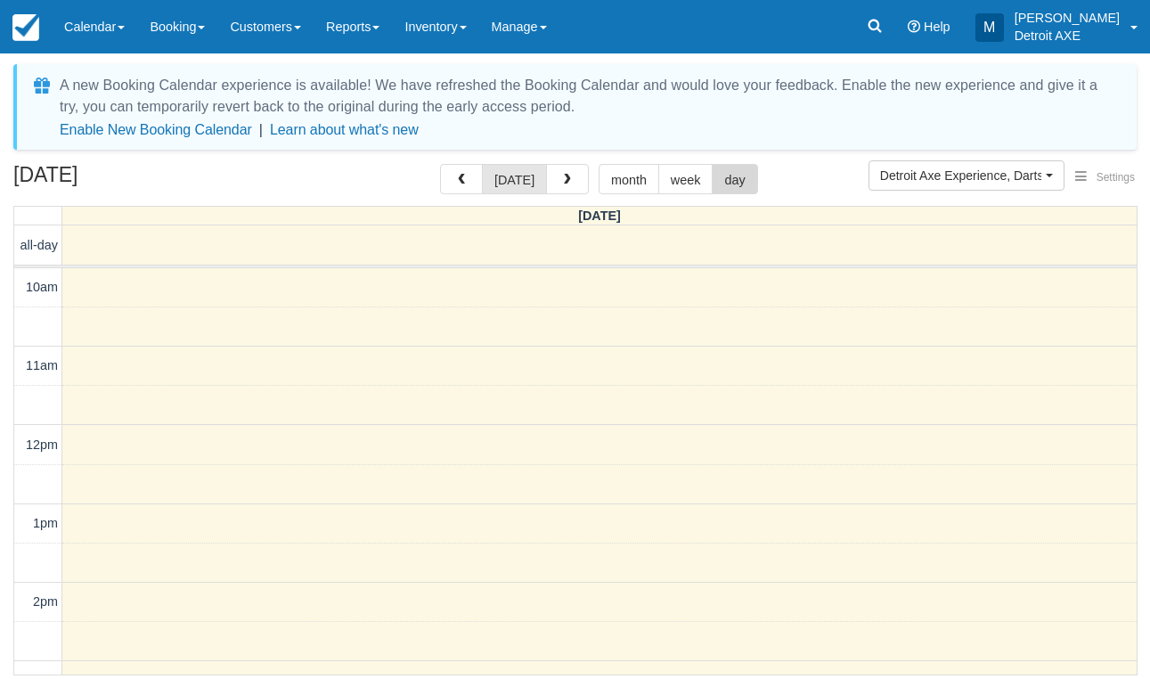
scroll to position [473, 0]
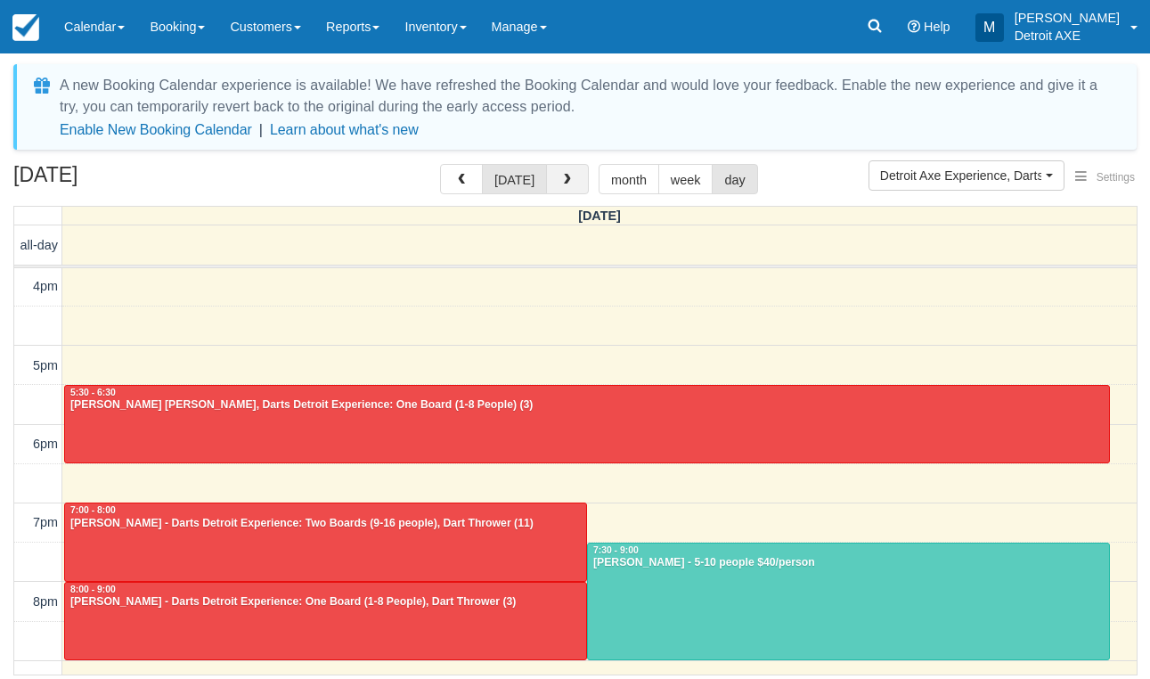
click at [565, 181] on span "button" at bounding box center [567, 180] width 12 height 12
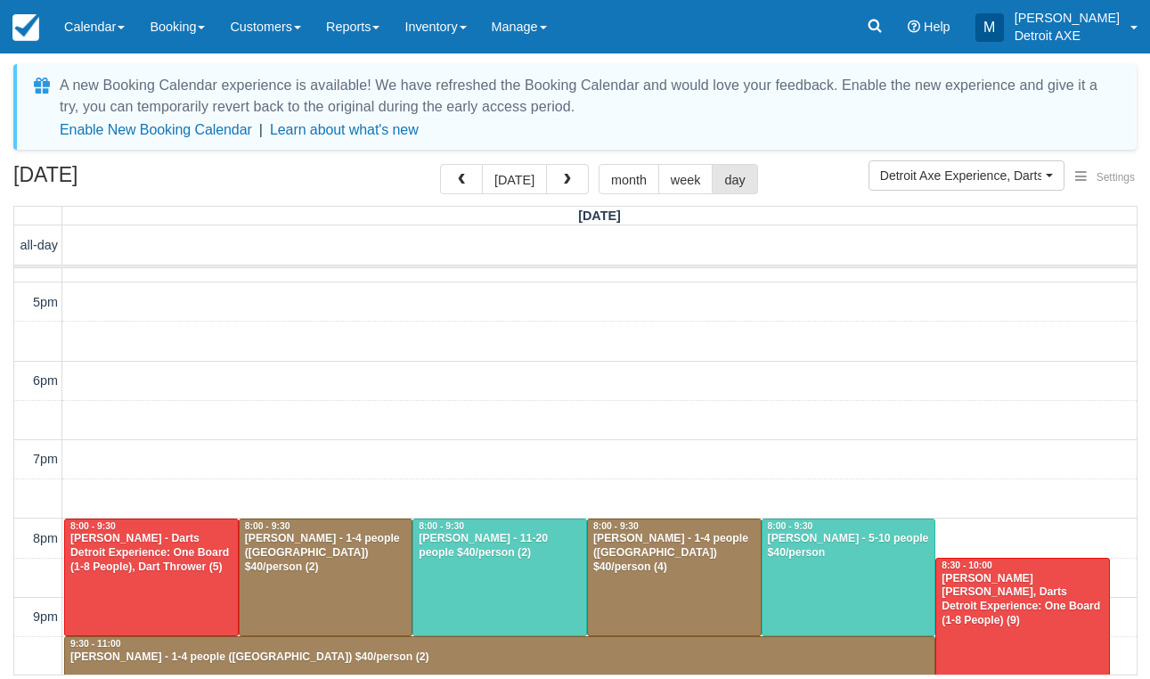
scroll to position [581, 0]
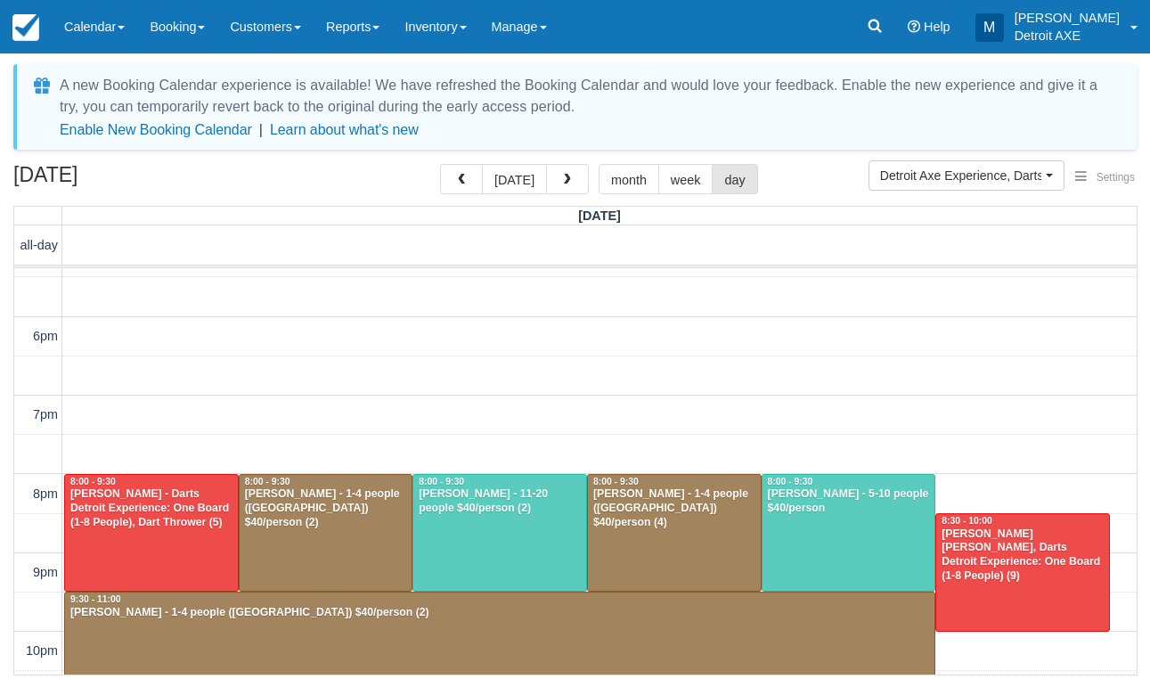
click at [128, 518] on div "[PERSON_NAME] - Darts Detroit Experience: One Board (1-8 People), Dart Thrower …" at bounding box center [151, 508] width 164 height 43
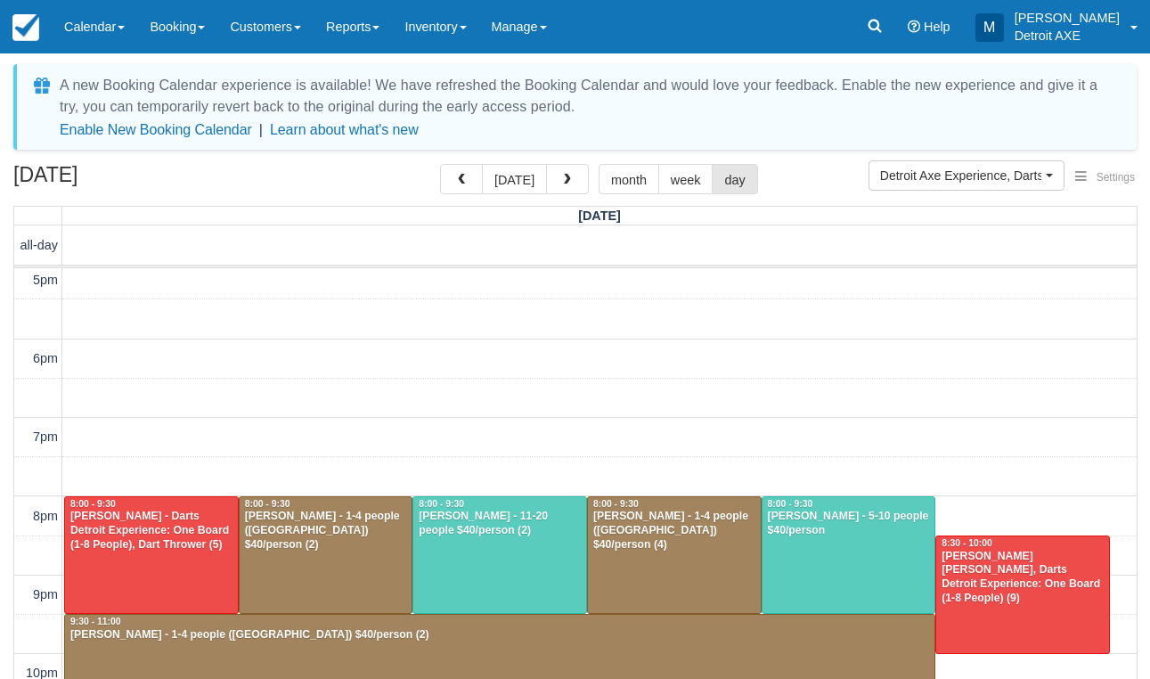
scroll to position [558, 0]
click at [567, 590] on div at bounding box center [499, 555] width 173 height 117
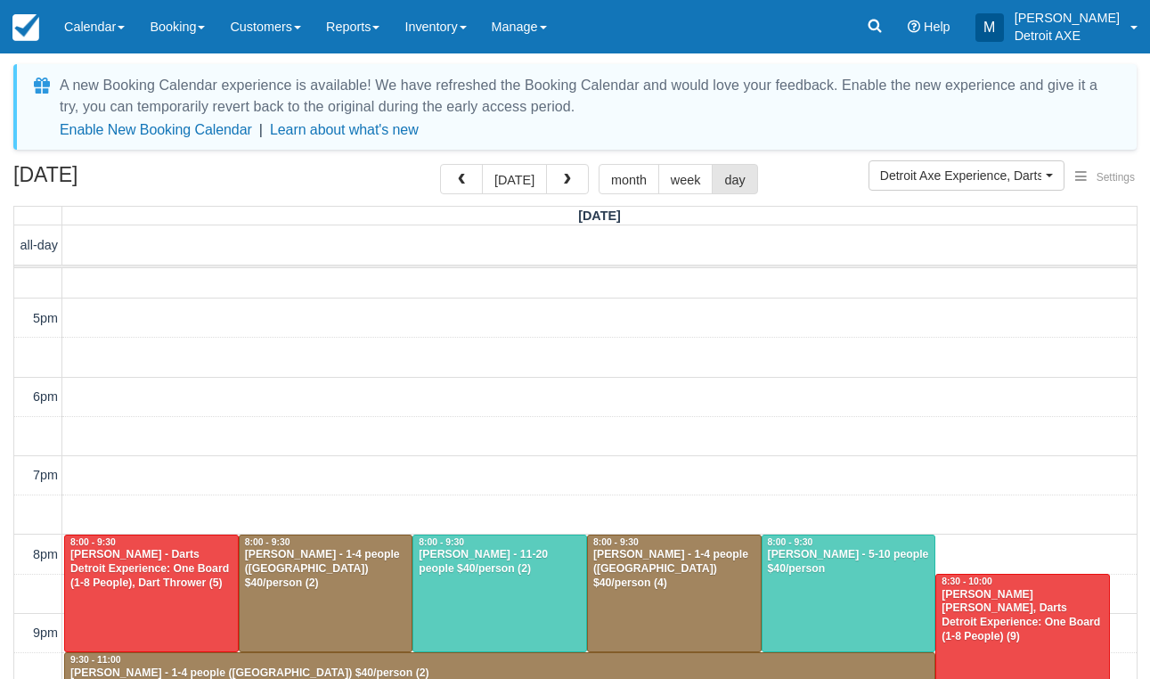
scroll to position [521, 0]
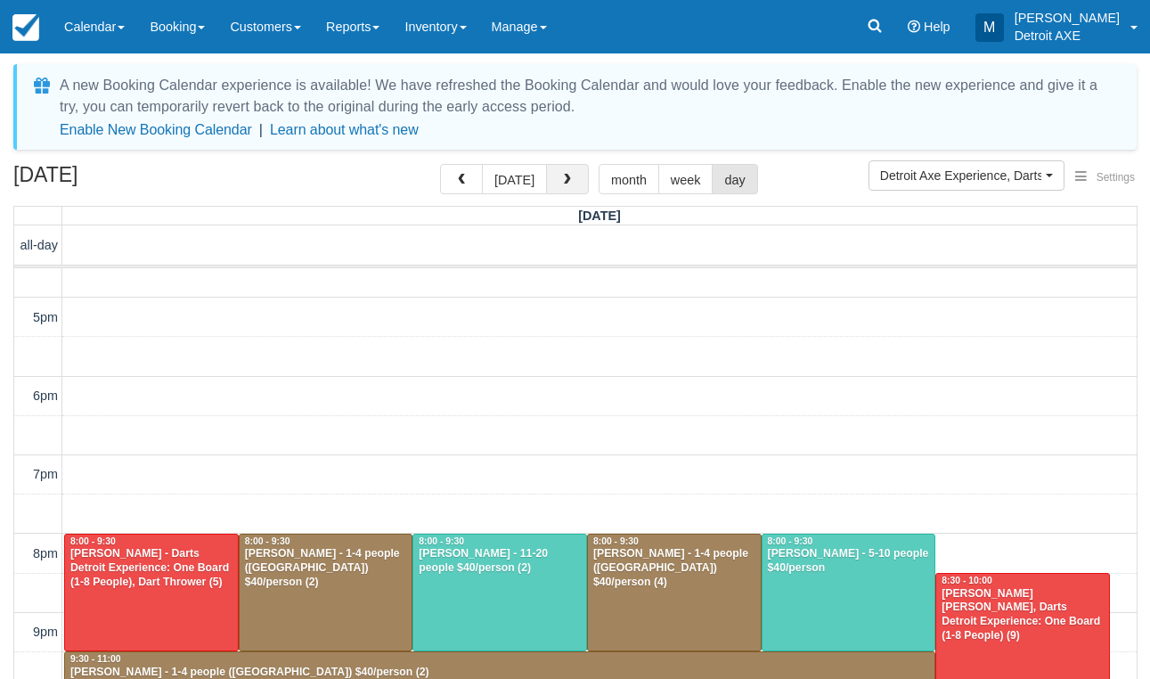
click at [573, 165] on button "button" at bounding box center [567, 179] width 43 height 30
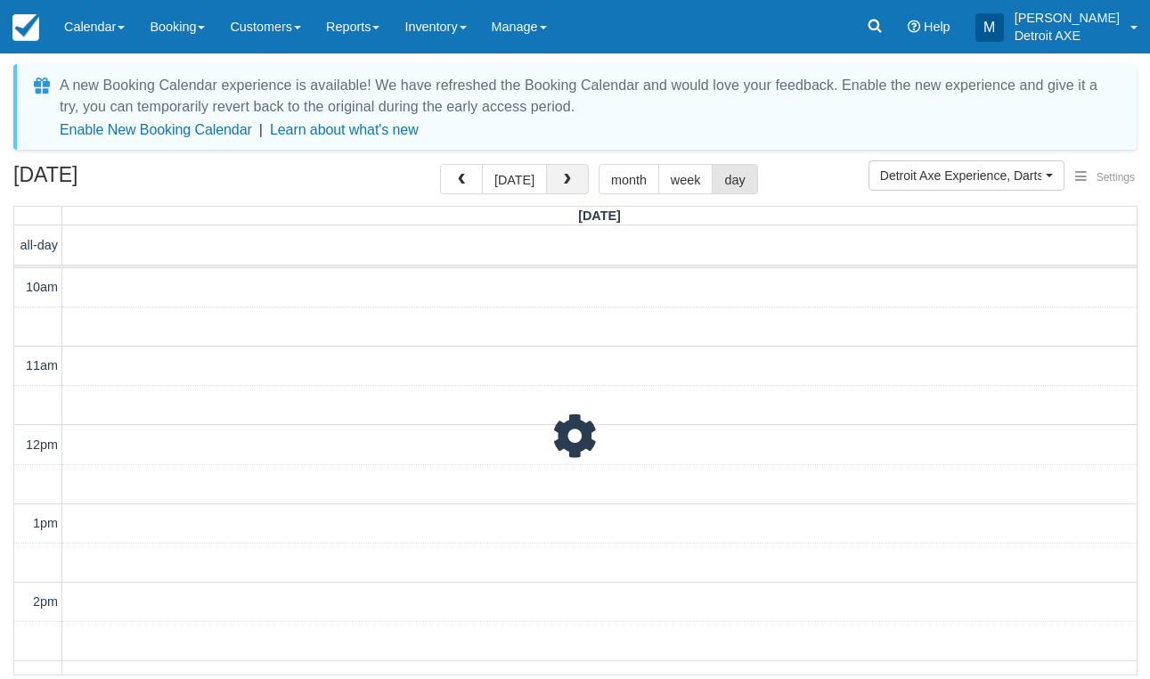
scroll to position [473, 0]
click at [573, 165] on button "button" at bounding box center [567, 179] width 43 height 30
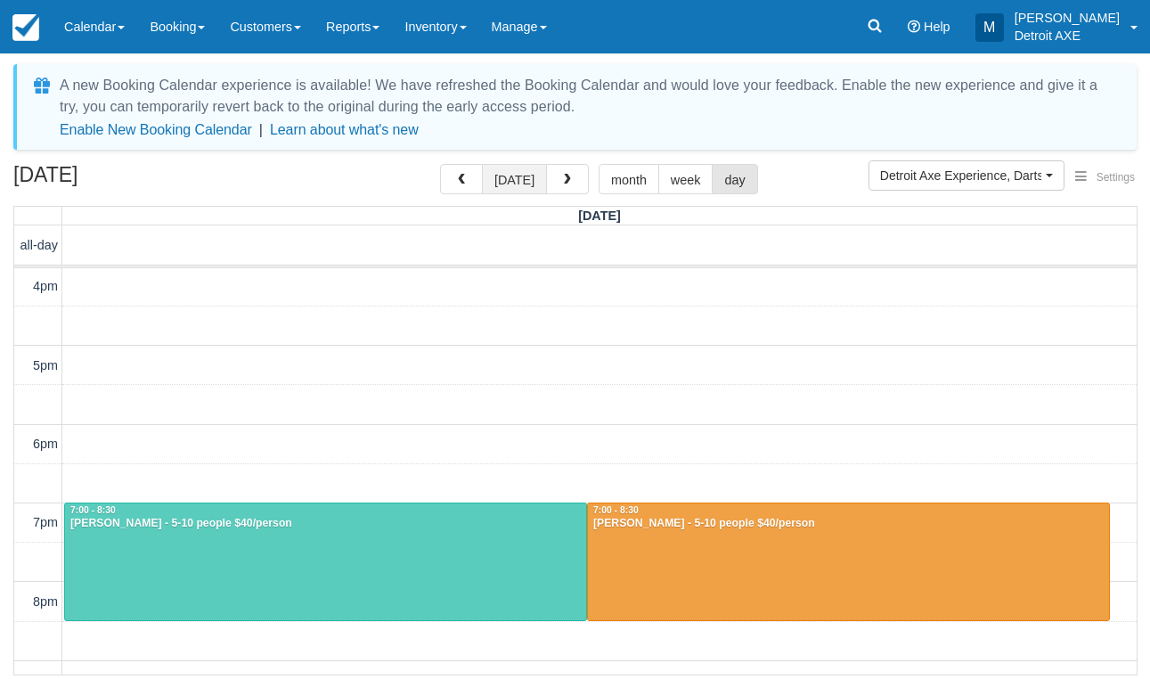
click at [526, 177] on button "[DATE]" at bounding box center [514, 179] width 65 height 30
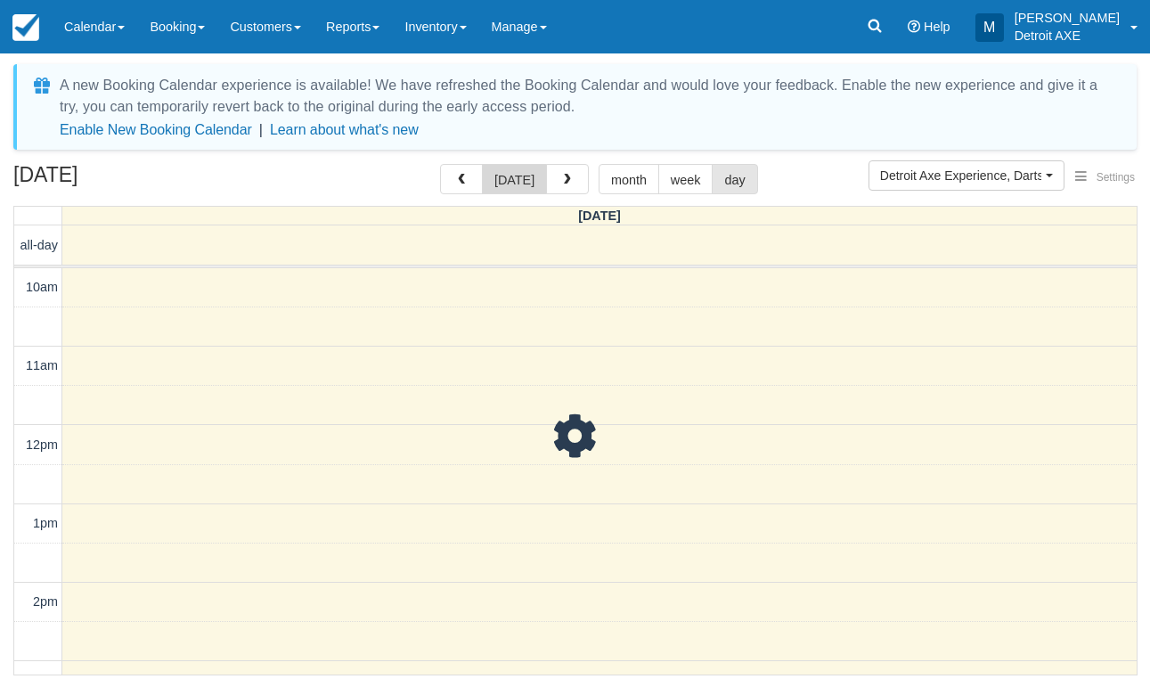
scroll to position [473, 0]
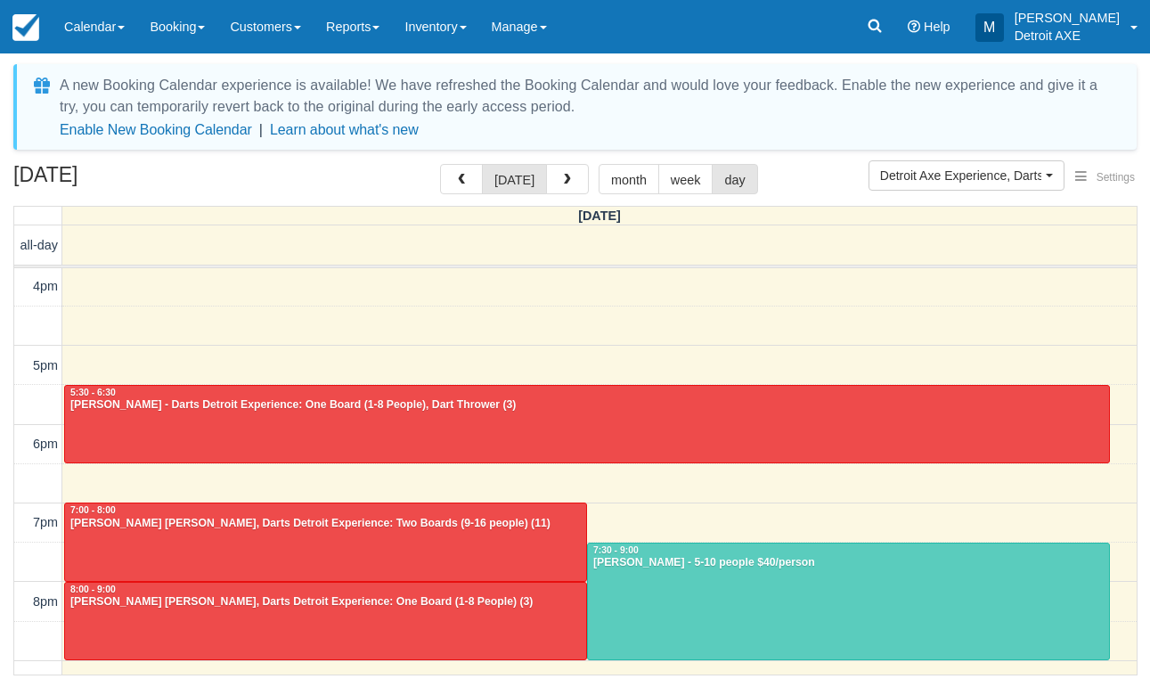
click at [467, 430] on div at bounding box center [587, 424] width 1044 height 77
